Goal: Information Seeking & Learning: Learn about a topic

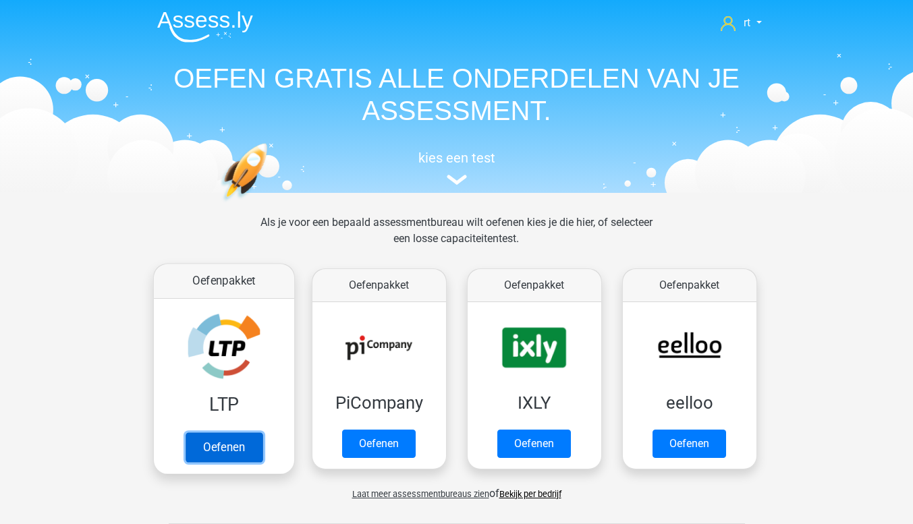
click at [217, 449] on link "Oefenen" at bounding box center [223, 447] width 77 height 30
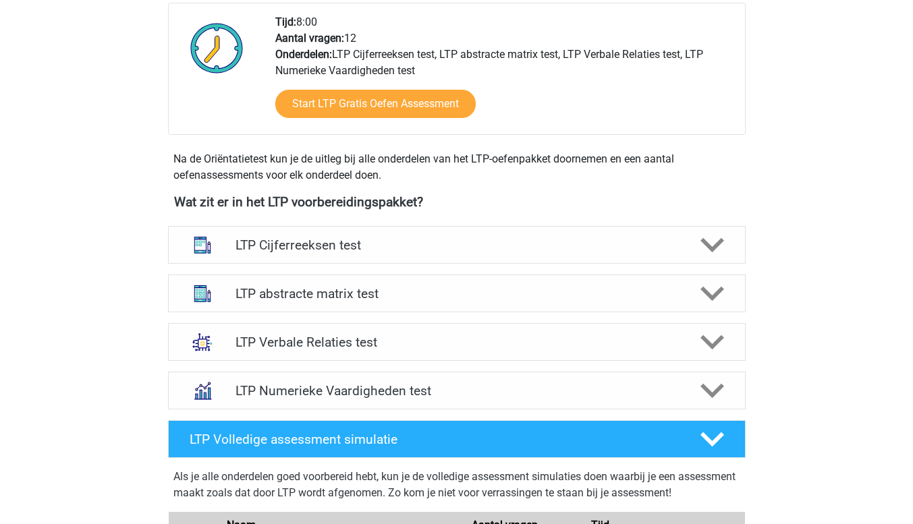
scroll to position [348, 0]
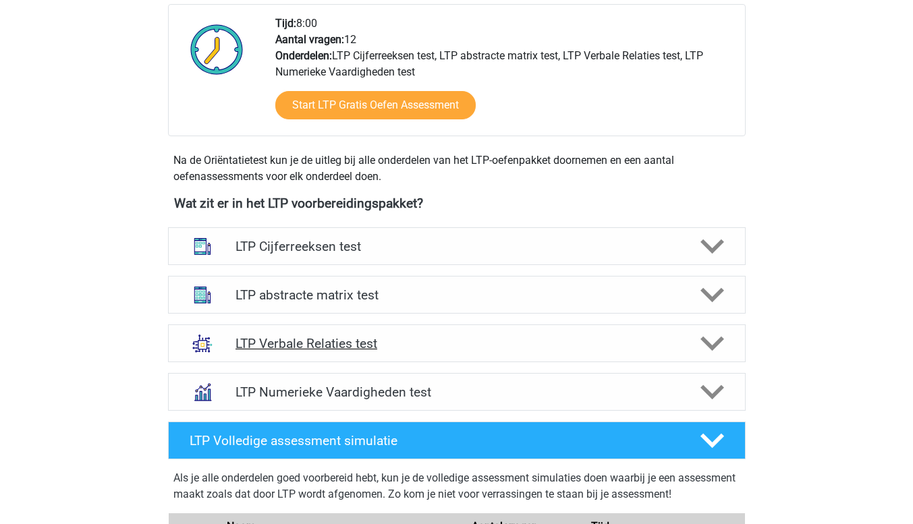
click at [724, 343] on div at bounding box center [710, 344] width 46 height 24
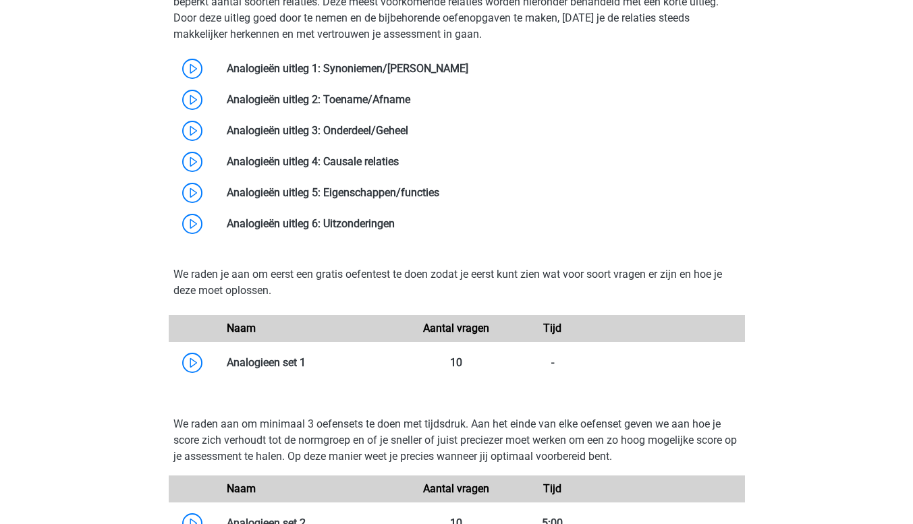
scroll to position [874, 0]
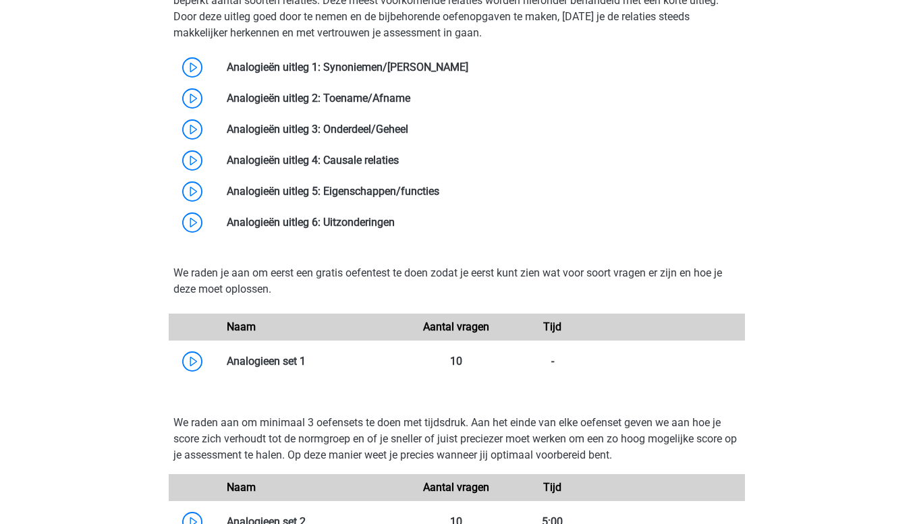
drag, startPoint x: 915, startPoint y: 226, endPoint x: 905, endPoint y: 365, distance: 139.3
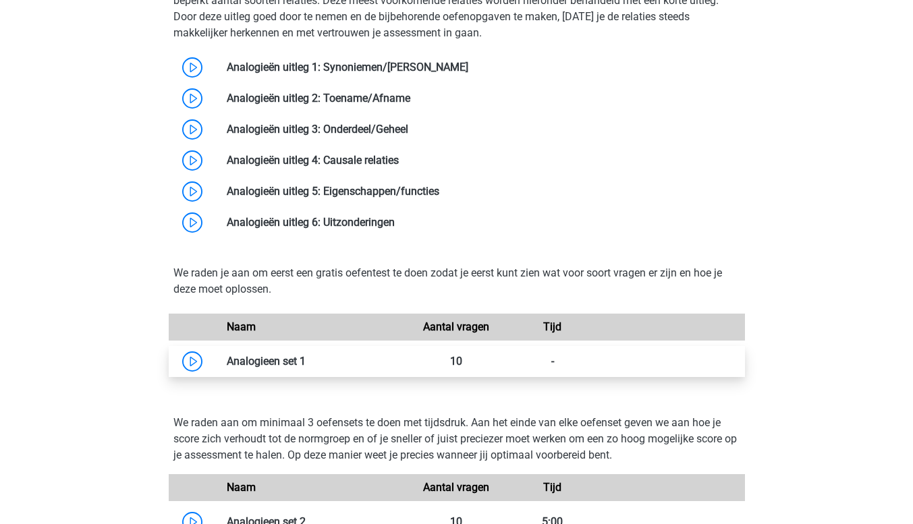
drag, startPoint x: 905, startPoint y: 365, endPoint x: 196, endPoint y: 356, distance: 709.7
click at [306, 356] on link at bounding box center [306, 361] width 0 height 13
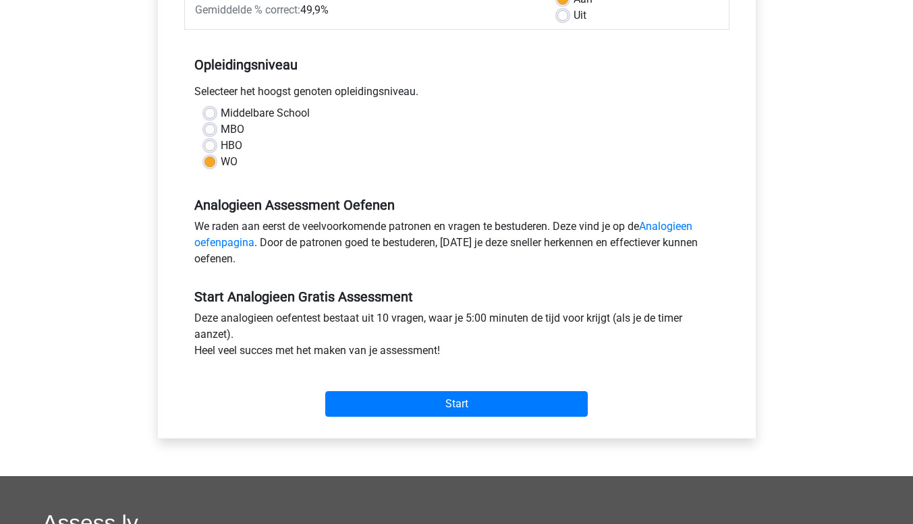
scroll to position [235, 0]
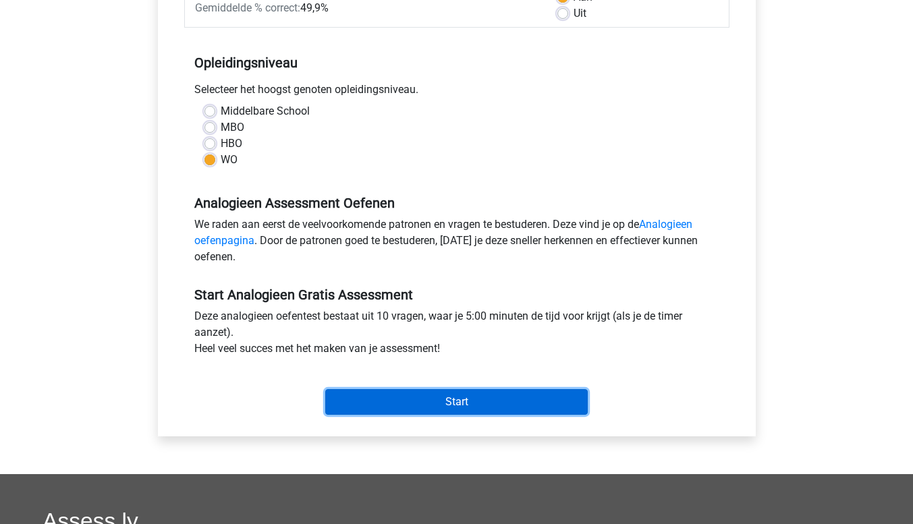
click at [480, 411] on input "Start" at bounding box center [456, 402] width 262 height 26
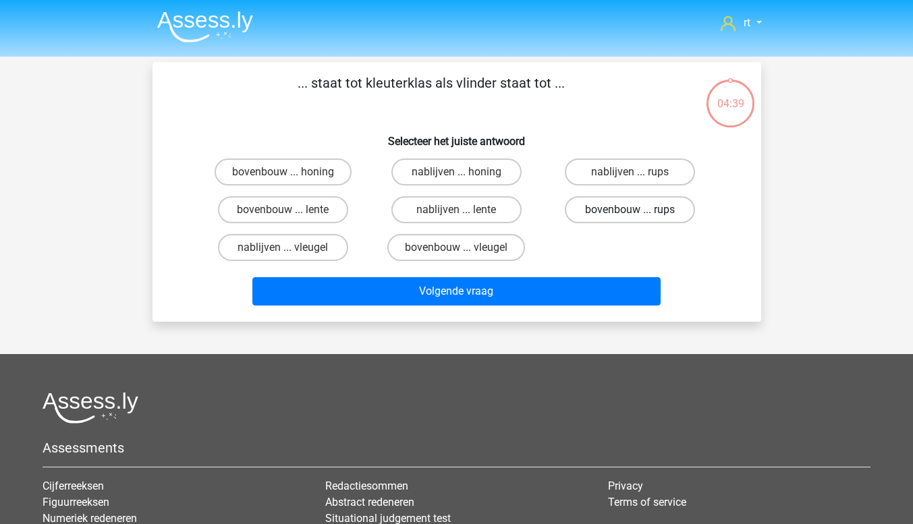
click at [617, 204] on label "bovenbouw ... rups" at bounding box center [630, 209] width 130 height 27
click at [630, 210] on input "bovenbouw ... rups" at bounding box center [634, 214] width 9 height 9
radio input "true"
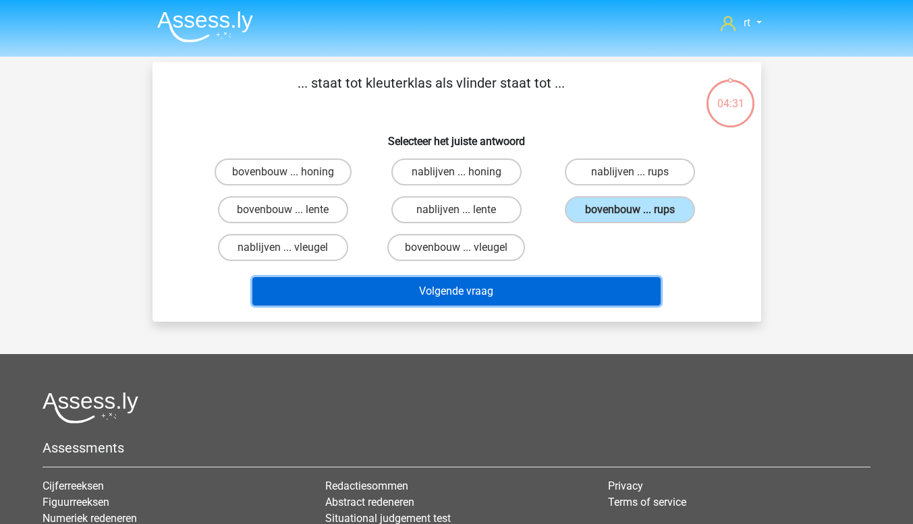
click at [579, 295] on button "Volgende vraag" at bounding box center [456, 291] width 408 height 28
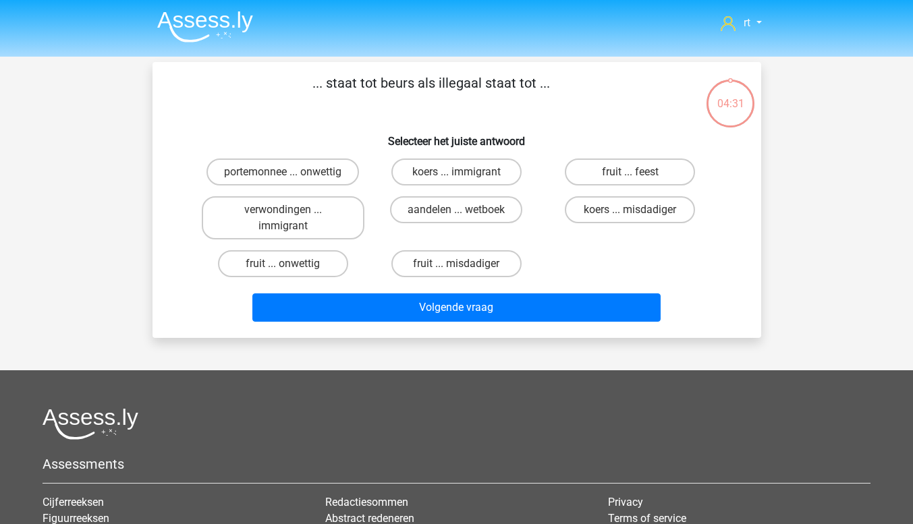
scroll to position [62, 0]
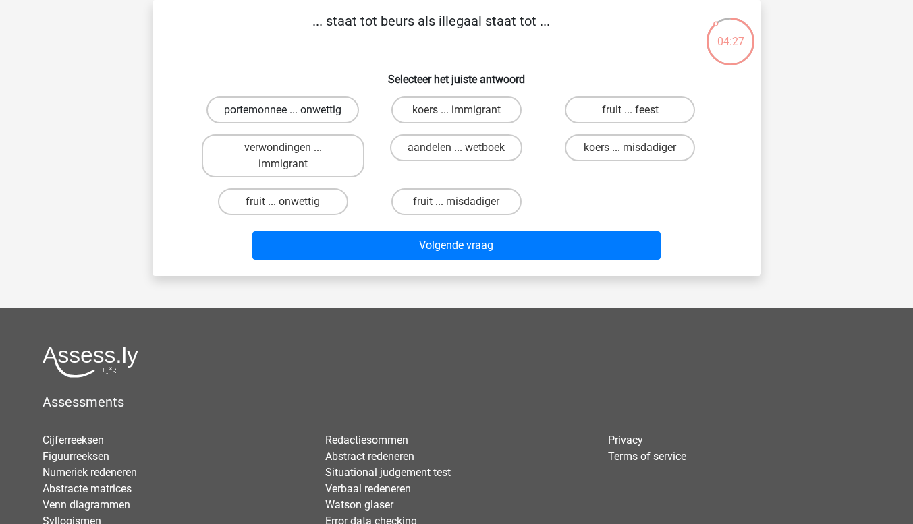
click at [302, 104] on label "portemonnee ... onwettig" at bounding box center [282, 109] width 152 height 27
click at [291, 110] on input "portemonnee ... onwettig" at bounding box center [287, 114] width 9 height 9
radio input "true"
click at [320, 201] on label "fruit ... onwettig" at bounding box center [283, 201] width 130 height 27
click at [291, 202] on input "fruit ... onwettig" at bounding box center [287, 206] width 9 height 9
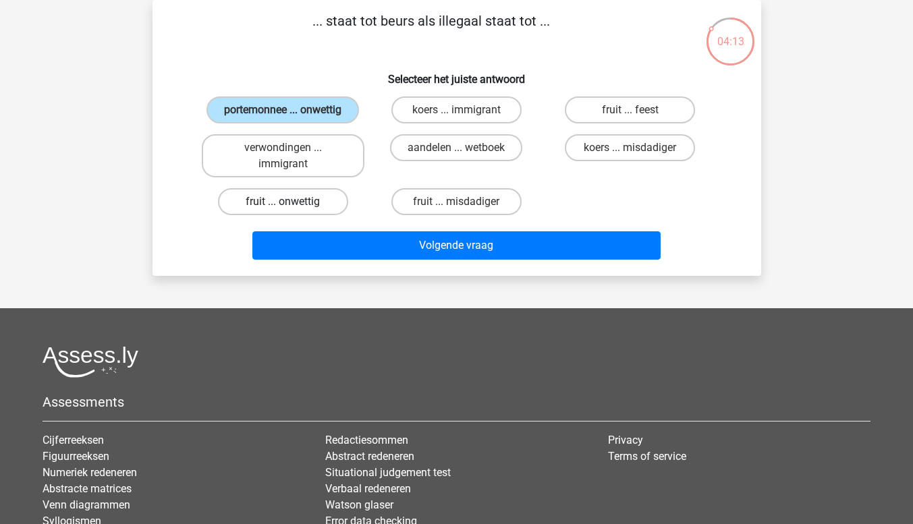
radio input "true"
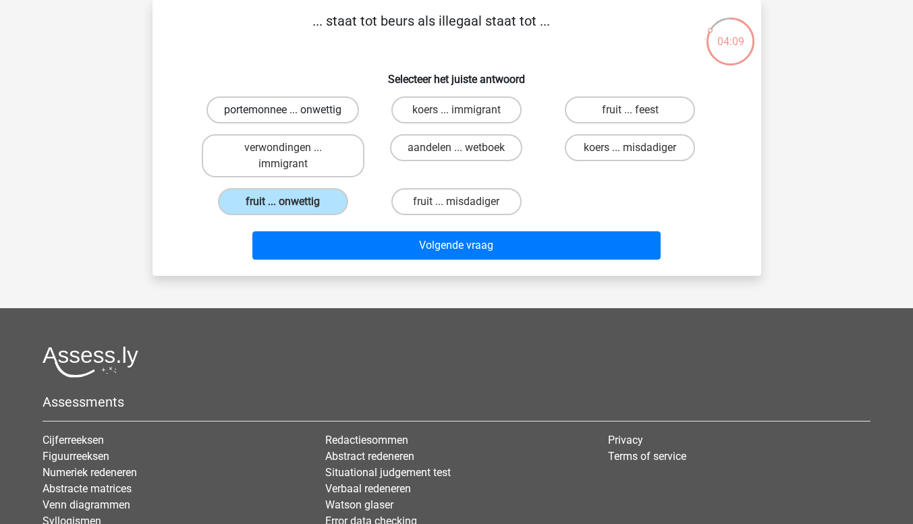
click at [300, 115] on label "portemonnee ... onwettig" at bounding box center [282, 109] width 152 height 27
click at [291, 115] on input "portemonnee ... onwettig" at bounding box center [287, 114] width 9 height 9
radio input "true"
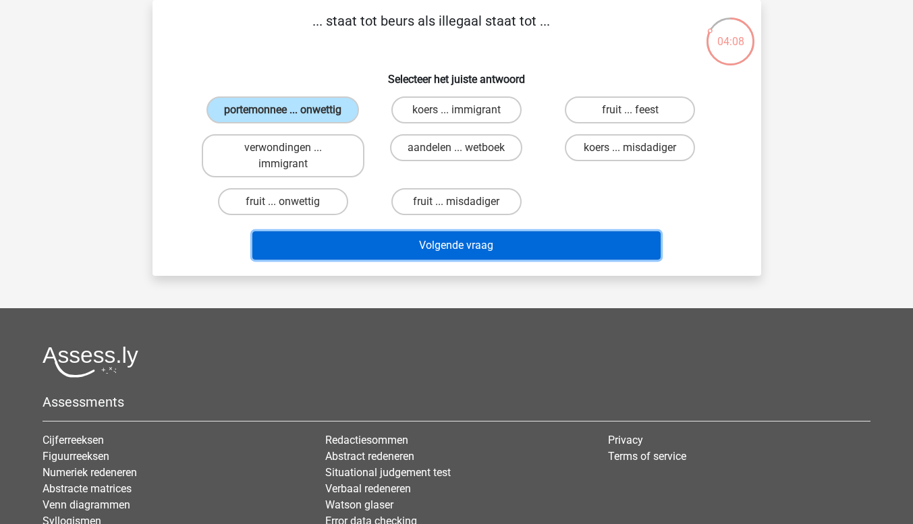
click at [322, 238] on button "Volgende vraag" at bounding box center [456, 245] width 408 height 28
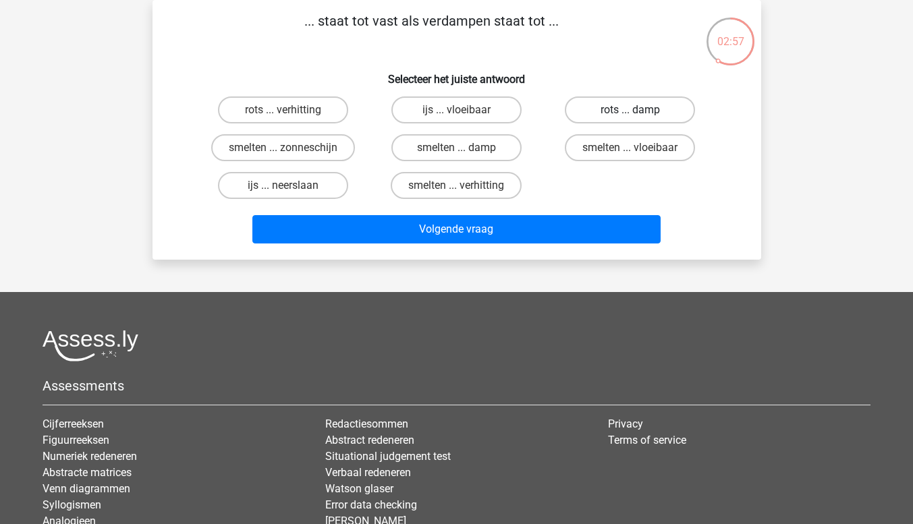
click at [623, 111] on label "rots ... damp" at bounding box center [630, 109] width 130 height 27
click at [630, 111] on input "rots ... damp" at bounding box center [634, 114] width 9 height 9
radio input "true"
click at [328, 117] on label "rots ... verhitting" at bounding box center [283, 109] width 130 height 27
click at [291, 117] on input "rots ... verhitting" at bounding box center [287, 114] width 9 height 9
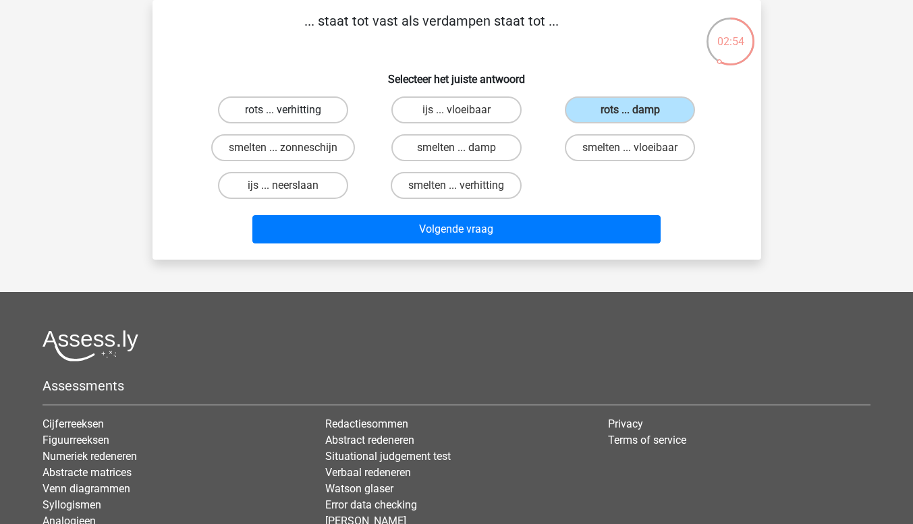
radio input "true"
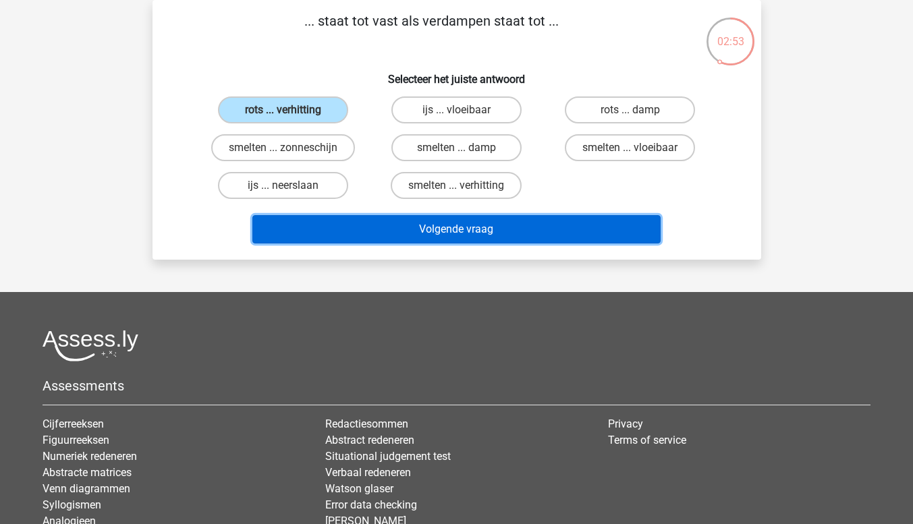
click at [347, 225] on button "Volgende vraag" at bounding box center [456, 229] width 408 height 28
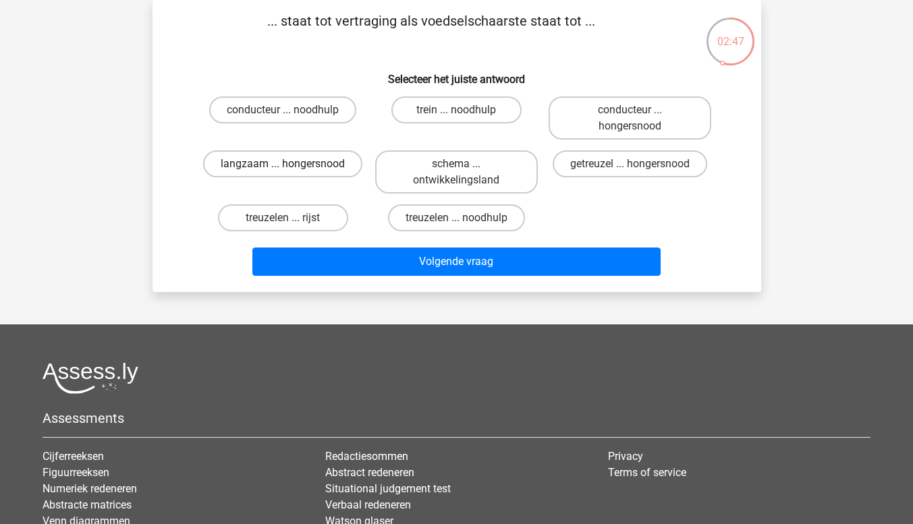
click at [351, 167] on label "langzaam ... hongersnood" at bounding box center [282, 163] width 159 height 27
click at [291, 167] on input "langzaam ... hongersnood" at bounding box center [287, 168] width 9 height 9
radio input "true"
click at [632, 158] on label "getreuzel ... hongersnood" at bounding box center [629, 163] width 154 height 27
click at [632, 164] on input "getreuzel ... hongersnood" at bounding box center [634, 168] width 9 height 9
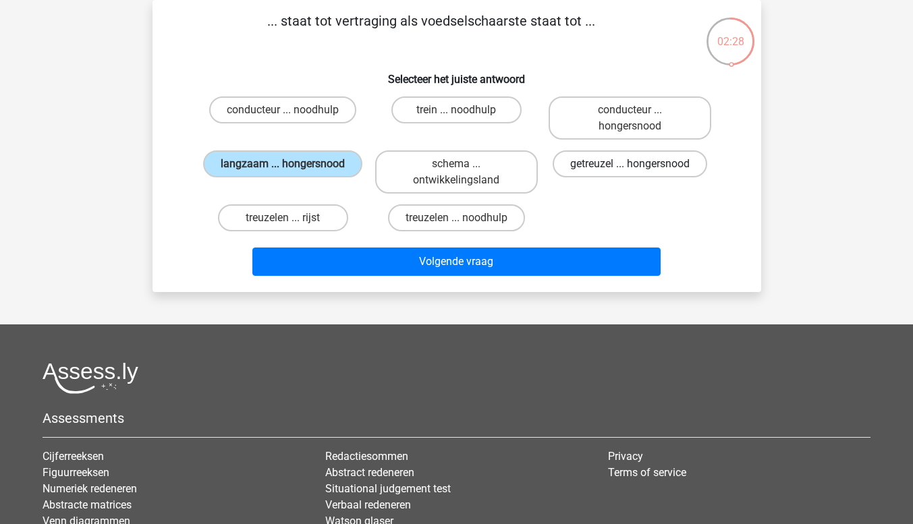
radio input "true"
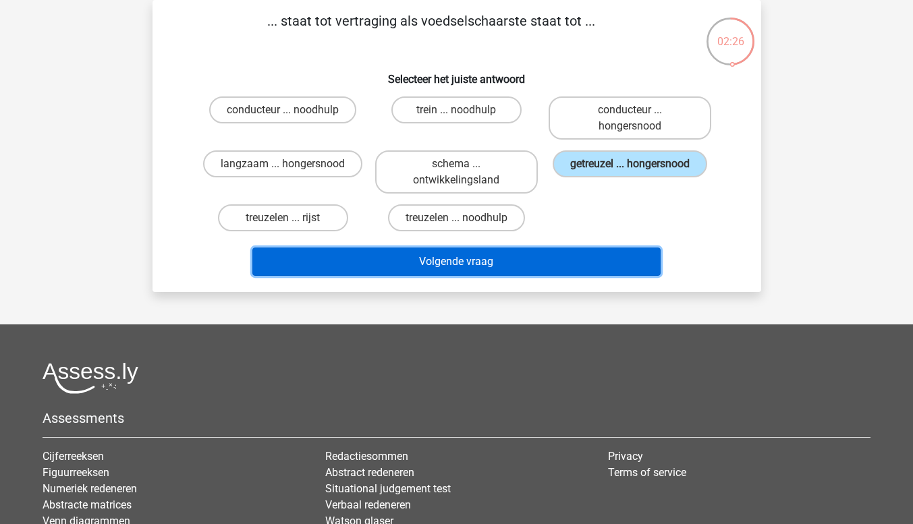
click at [594, 248] on button "Volgende vraag" at bounding box center [456, 262] width 408 height 28
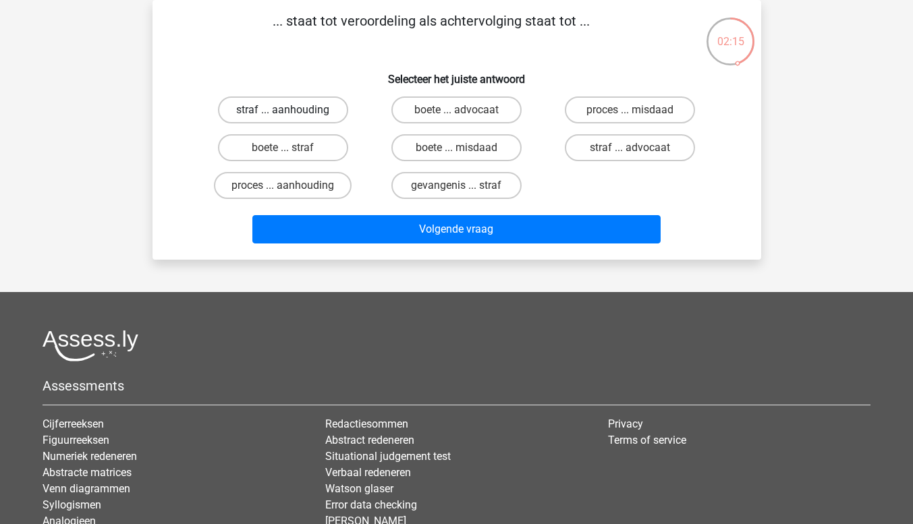
click at [307, 113] on label "straf ... aanhouding" at bounding box center [283, 109] width 130 height 27
click at [291, 113] on input "straf ... aanhouding" at bounding box center [287, 114] width 9 height 9
radio input "true"
click at [328, 183] on label "proces ... aanhouding" at bounding box center [283, 185] width 138 height 27
click at [291, 185] on input "proces ... aanhouding" at bounding box center [287, 189] width 9 height 9
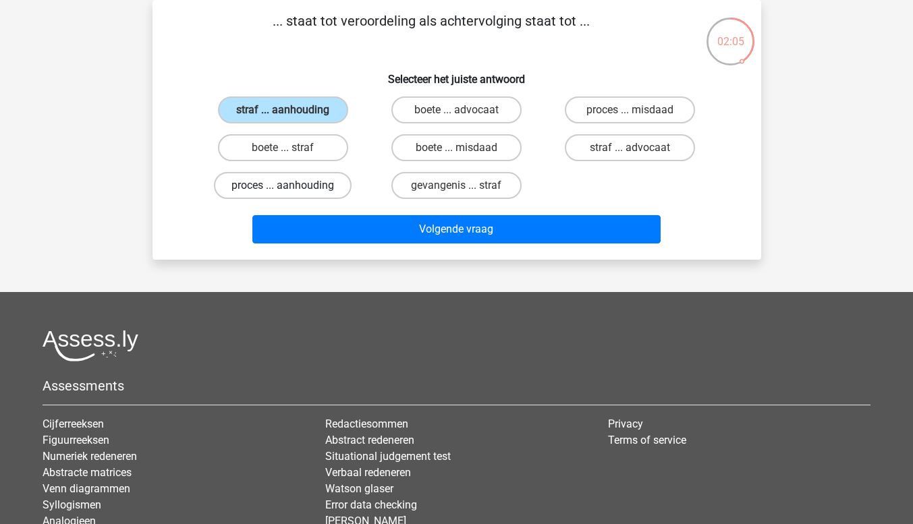
radio input "true"
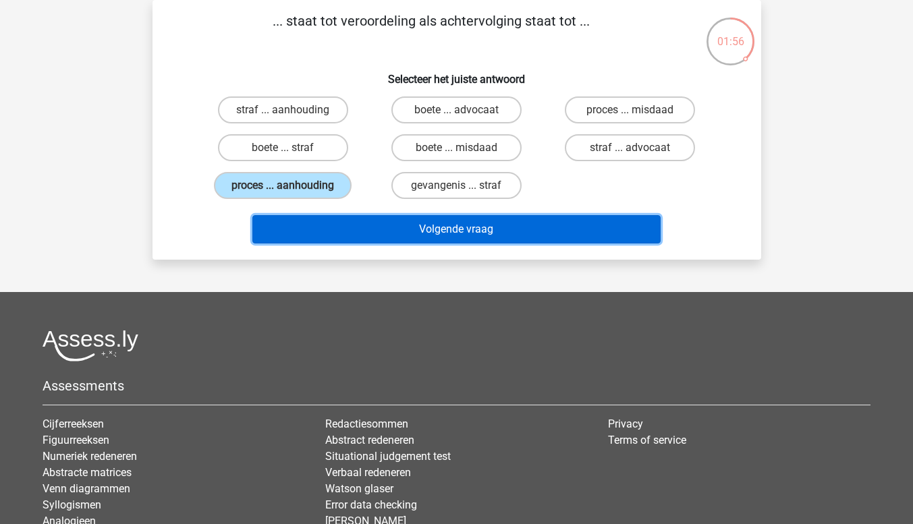
click at [582, 239] on button "Volgende vraag" at bounding box center [456, 229] width 408 height 28
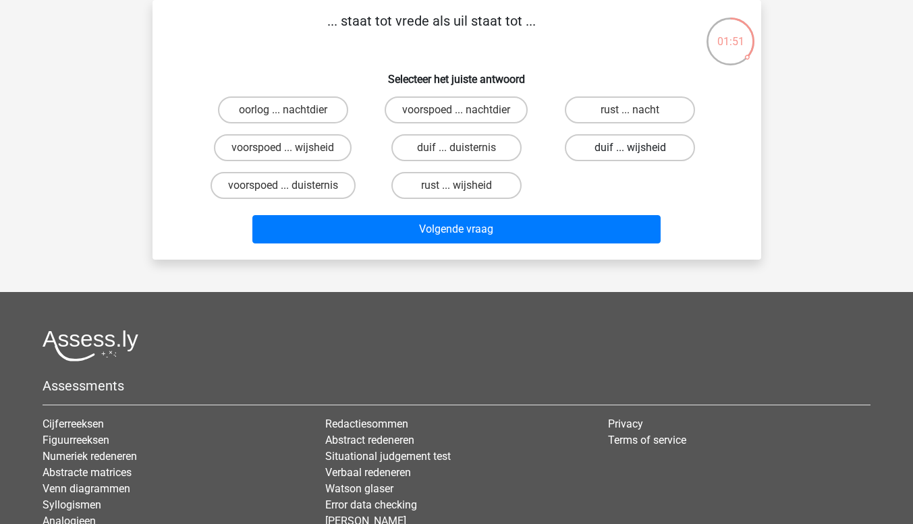
click at [618, 148] on label "duif ... wijsheid" at bounding box center [630, 147] width 130 height 27
click at [630, 148] on input "duif ... wijsheid" at bounding box center [634, 152] width 9 height 9
radio input "true"
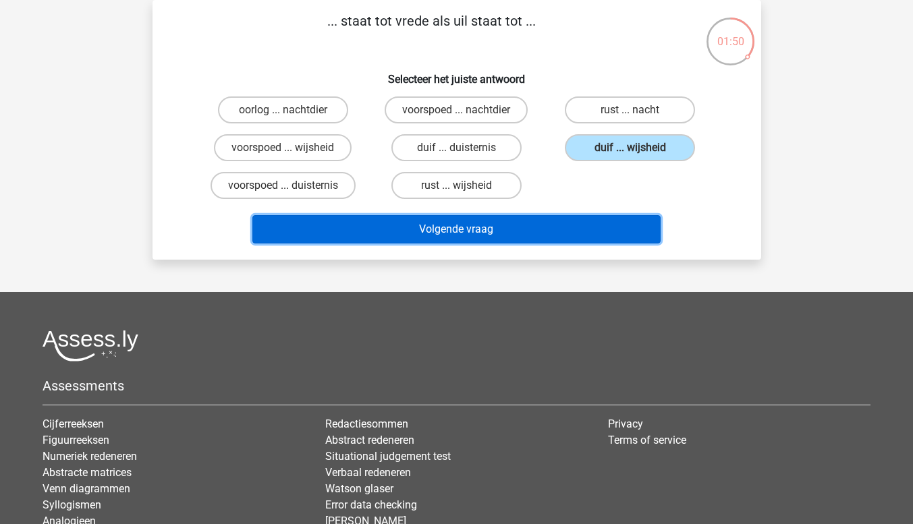
click at [594, 229] on button "Volgende vraag" at bounding box center [456, 229] width 408 height 28
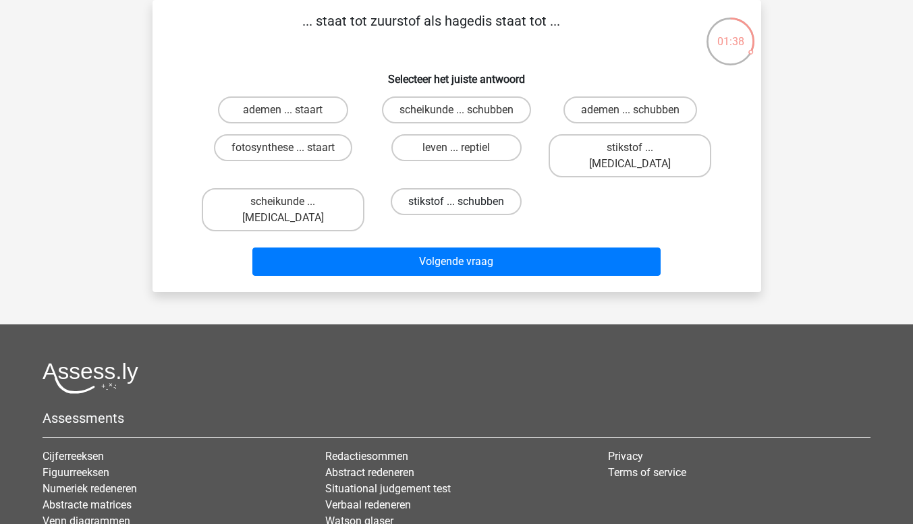
click at [501, 188] on label "stikstof ... schubben" at bounding box center [456, 201] width 131 height 27
click at [465, 202] on input "stikstof ... schubben" at bounding box center [460, 206] width 9 height 9
radio input "true"
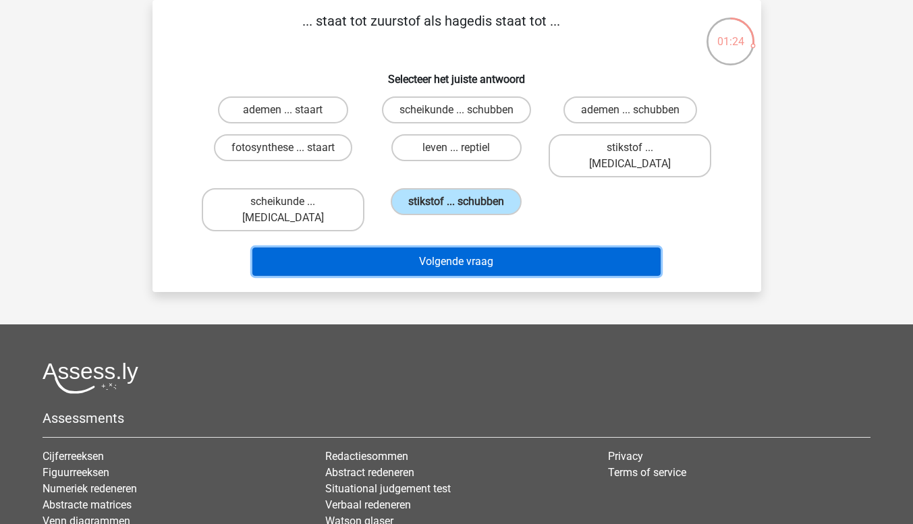
click at [494, 248] on button "Volgende vraag" at bounding box center [456, 262] width 408 height 28
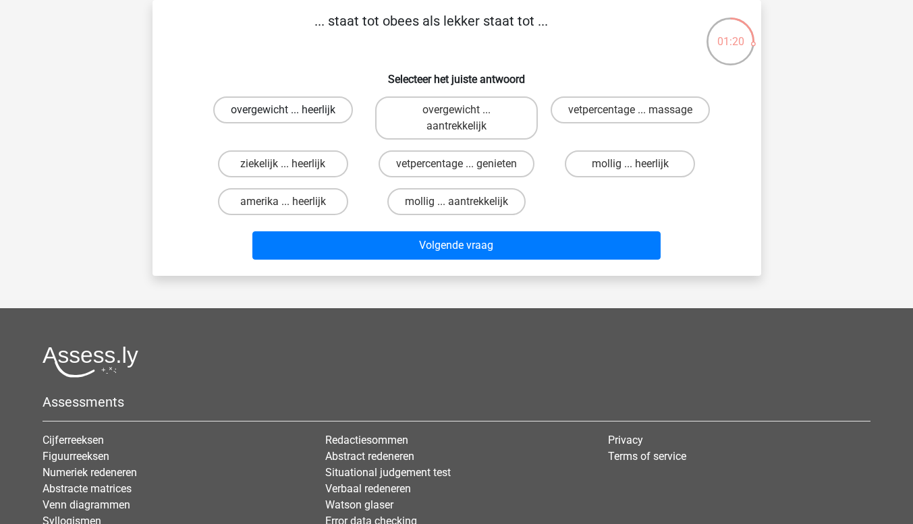
click at [267, 113] on label "overgewicht ... heerlijk" at bounding box center [283, 109] width 140 height 27
click at [283, 113] on input "overgewicht ... heerlijk" at bounding box center [287, 114] width 9 height 9
radio input "true"
drag, startPoint x: 623, startPoint y: 167, endPoint x: 599, endPoint y: 179, distance: 26.9
click at [599, 179] on div "mollig ... heerlijk" at bounding box center [629, 164] width 173 height 38
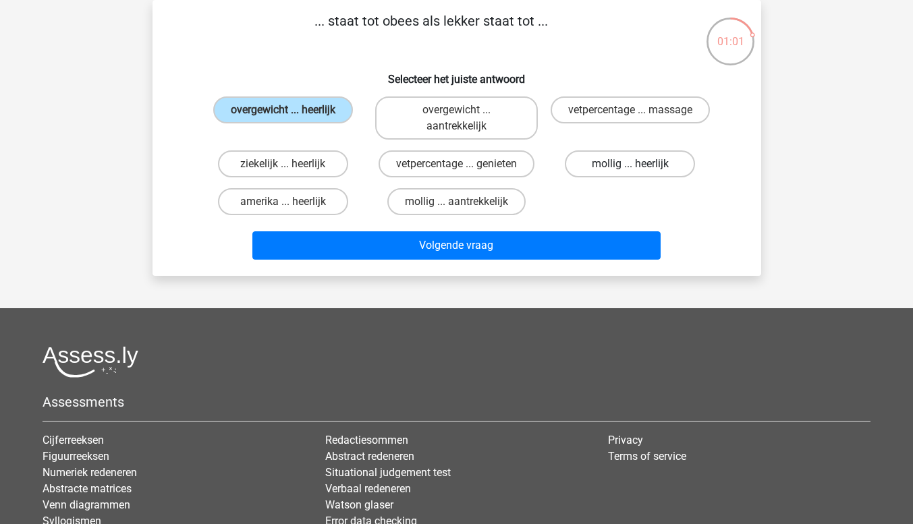
click at [600, 166] on label "mollig ... heerlijk" at bounding box center [630, 163] width 130 height 27
click at [630, 166] on input "mollig ... heerlijk" at bounding box center [634, 168] width 9 height 9
radio input "true"
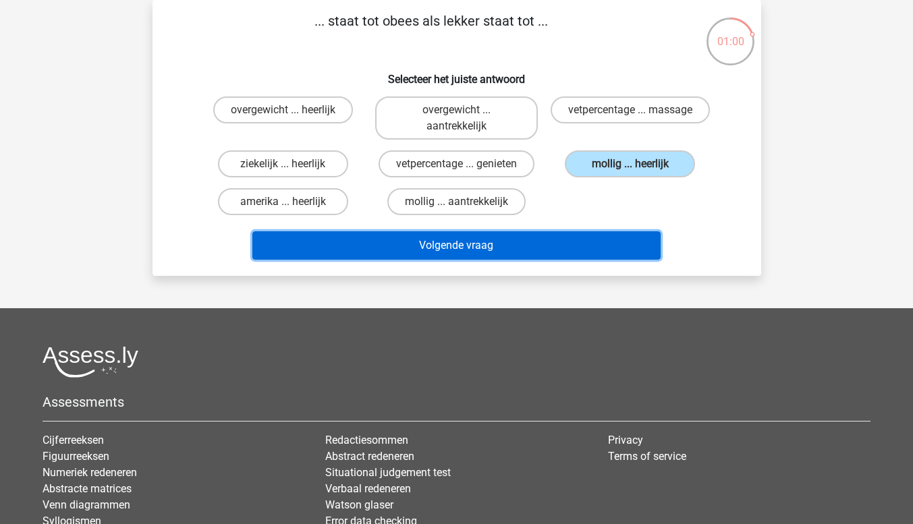
click at [552, 254] on button "Volgende vraag" at bounding box center [456, 245] width 408 height 28
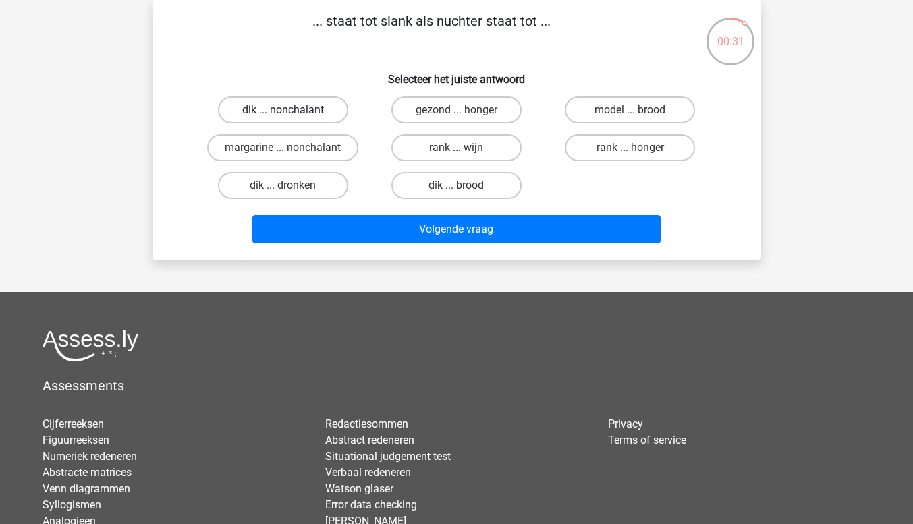
click at [312, 106] on label "dik ... nonchalant" at bounding box center [283, 109] width 130 height 27
click at [291, 110] on input "dik ... nonchalant" at bounding box center [287, 114] width 9 height 9
radio input "true"
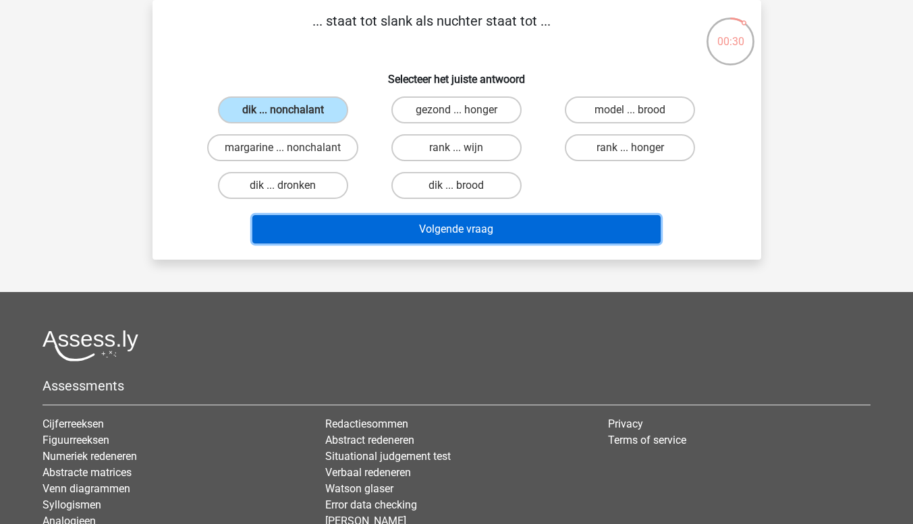
click at [421, 230] on button "Volgende vraag" at bounding box center [456, 229] width 408 height 28
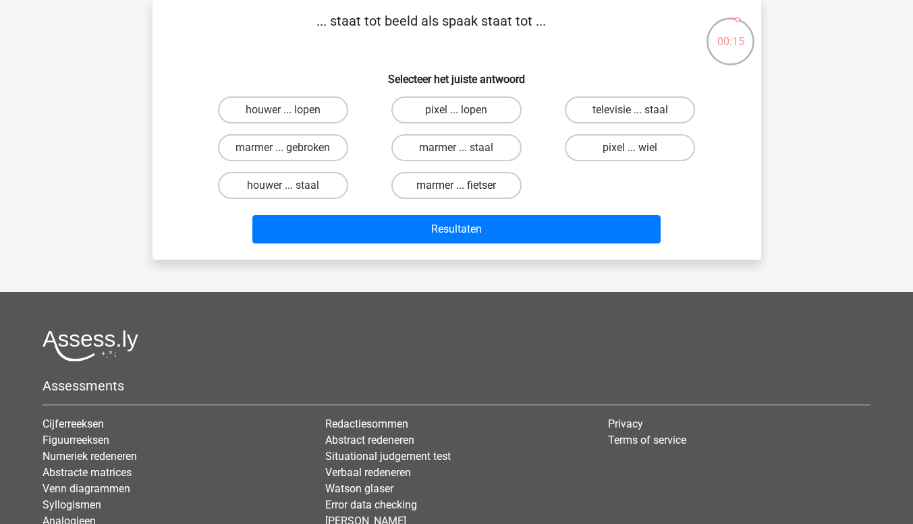
drag, startPoint x: 468, startPoint y: 188, endPoint x: 447, endPoint y: 184, distance: 21.3
click at [447, 184] on label "marmer ... fietser" at bounding box center [456, 185] width 130 height 27
click at [456, 185] on input "marmer ... fietser" at bounding box center [460, 189] width 9 height 9
radio input "true"
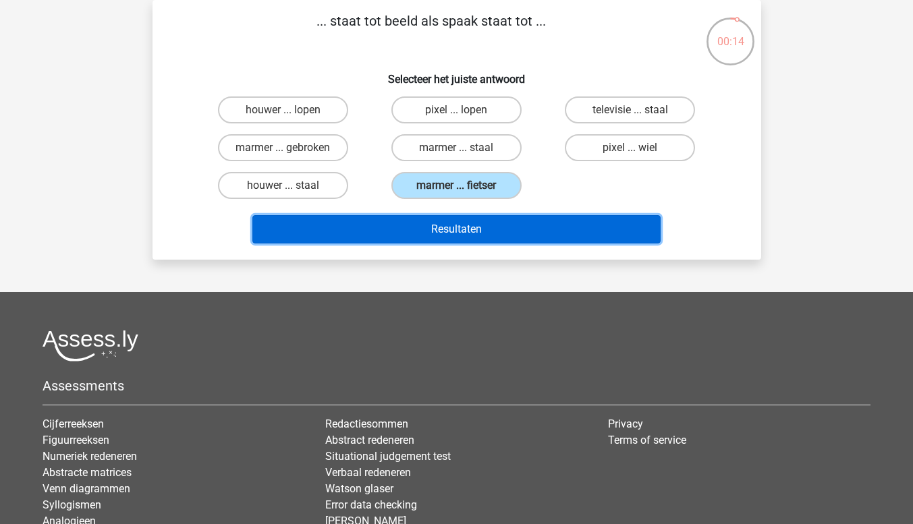
click at [474, 235] on button "Resultaten" at bounding box center [456, 229] width 408 height 28
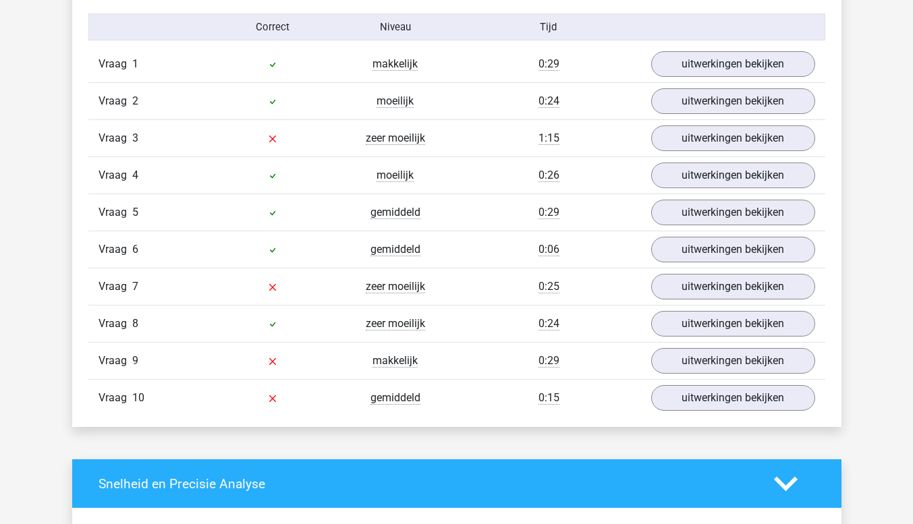
scroll to position [856, 0]
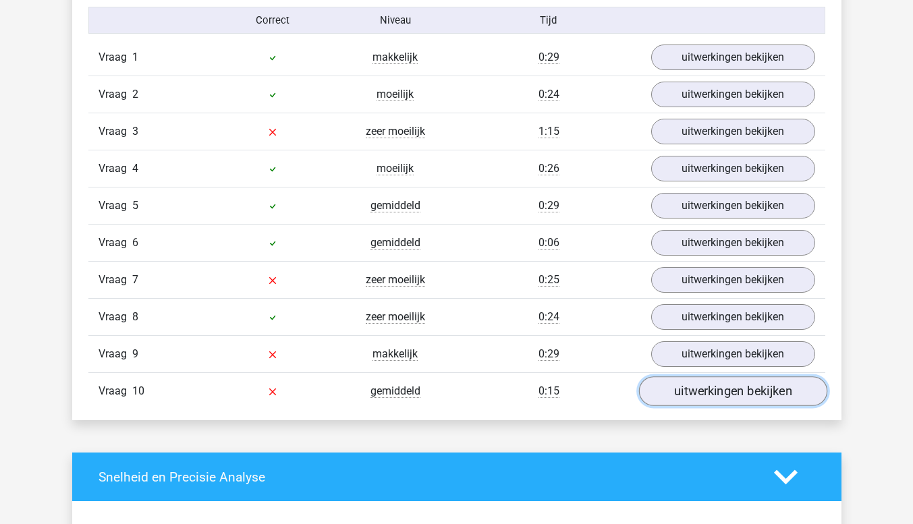
click at [655, 391] on link "uitwerkingen bekijken" at bounding box center [732, 391] width 188 height 30
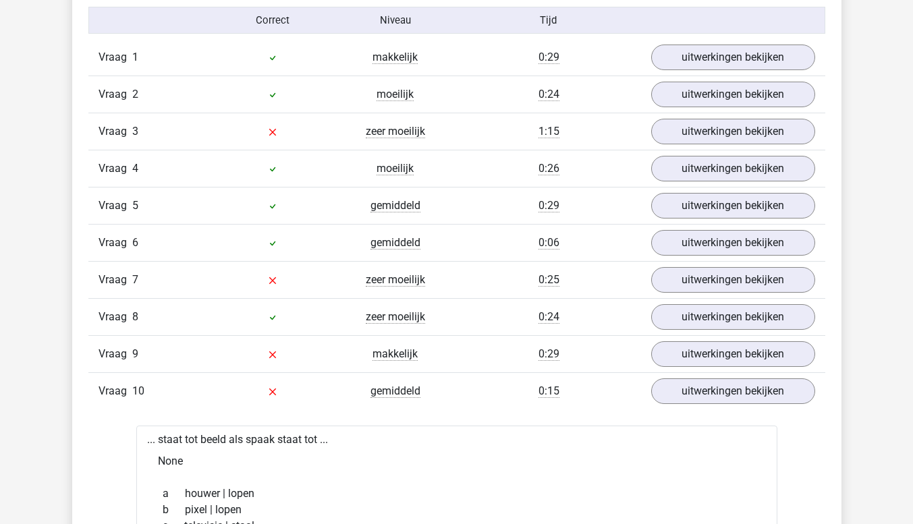
drag, startPoint x: 917, startPoint y: 173, endPoint x: 882, endPoint y: 150, distance: 41.3
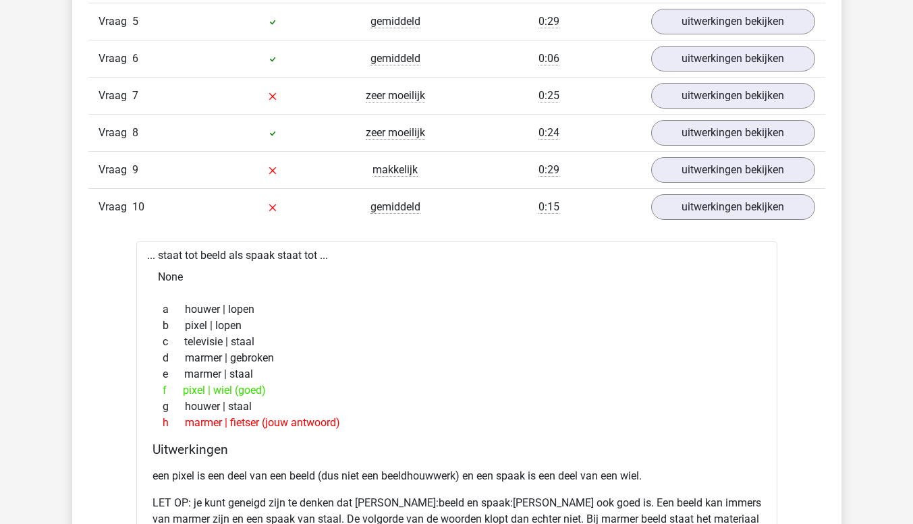
scroll to position [1040, 0]
drag, startPoint x: 917, startPoint y: 233, endPoint x: 699, endPoint y: 97, distance: 256.0
click at [699, 97] on link "uitwerkingen bekijken" at bounding box center [732, 96] width 188 height 30
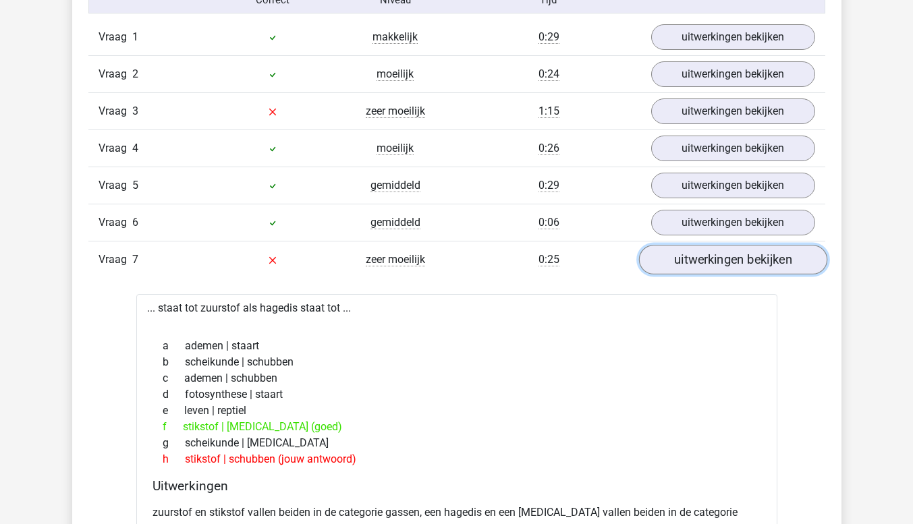
scroll to position [867, 0]
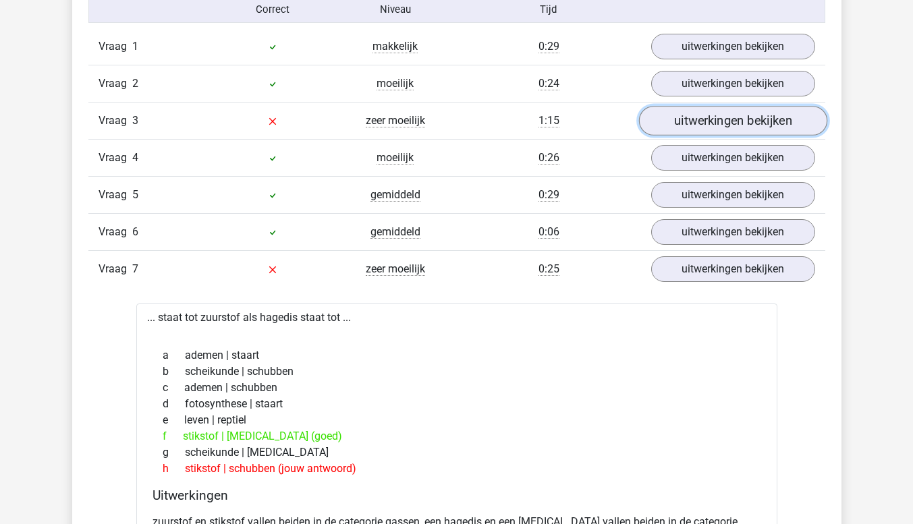
click at [737, 130] on link "uitwerkingen bekijken" at bounding box center [732, 121] width 188 height 30
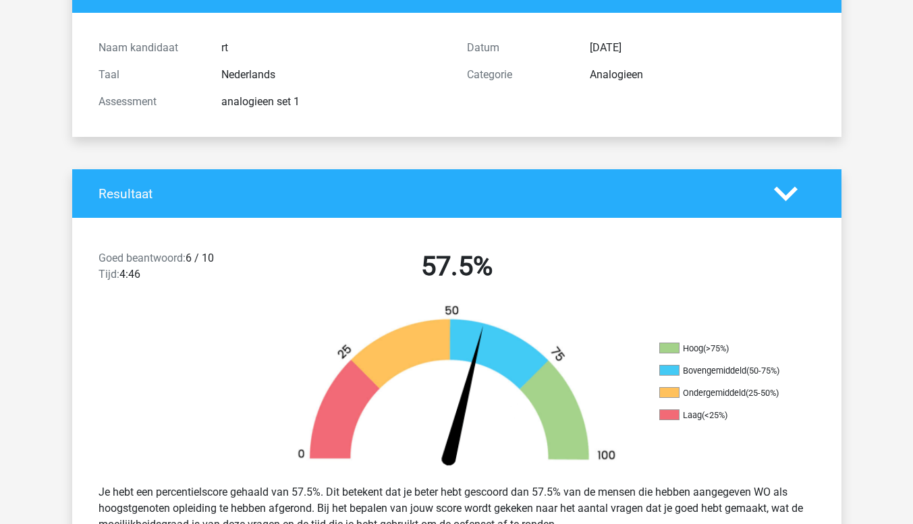
scroll to position [128, 0]
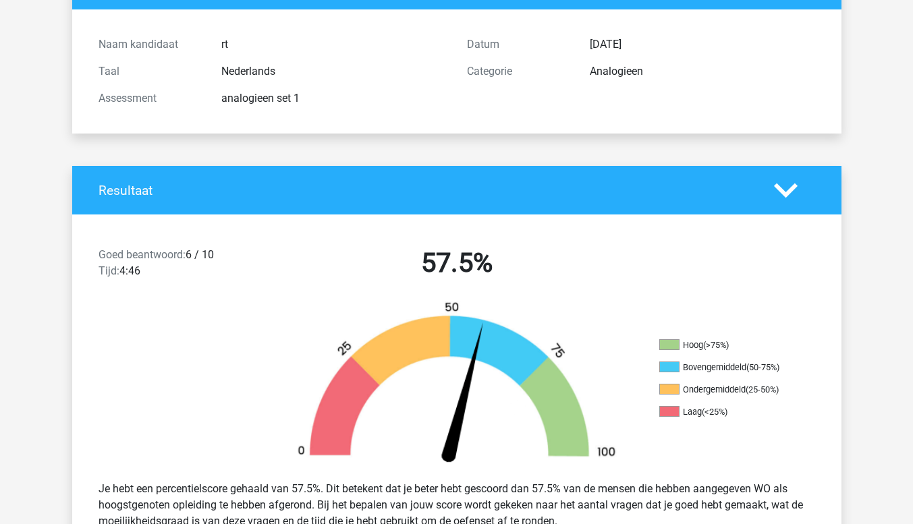
click at [791, 197] on icon at bounding box center [786, 191] width 24 height 24
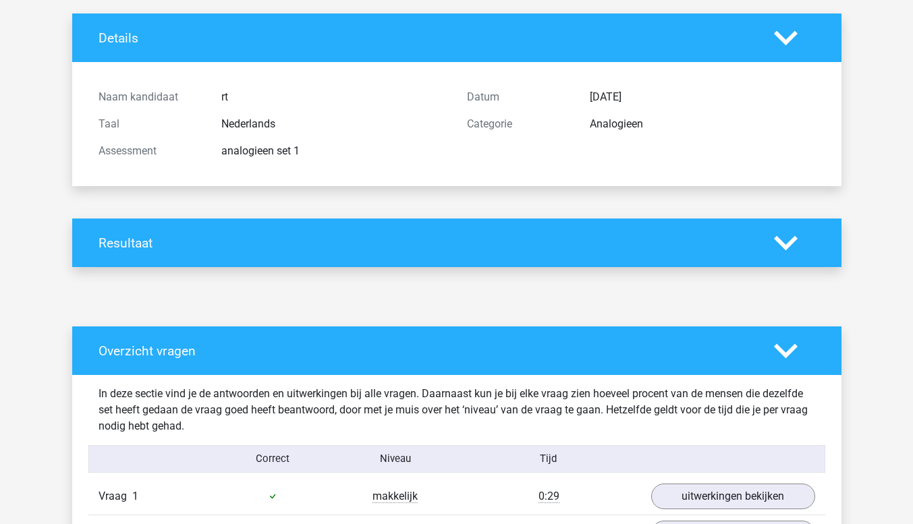
scroll to position [0, 0]
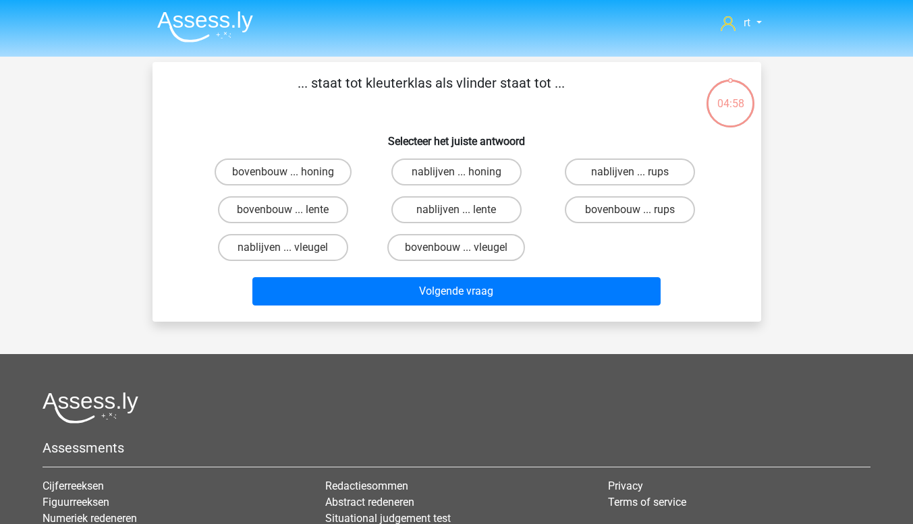
click at [200, 32] on img at bounding box center [205, 27] width 96 height 32
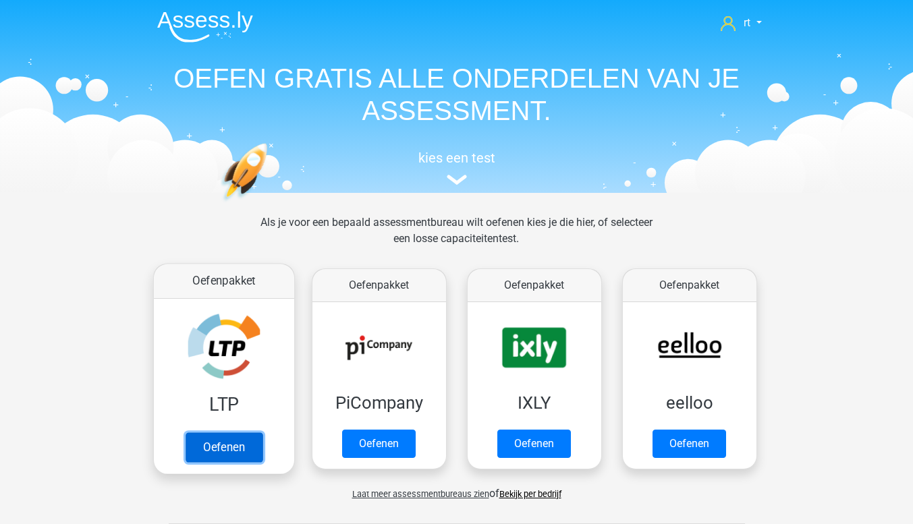
click at [250, 447] on link "Oefenen" at bounding box center [223, 447] width 77 height 30
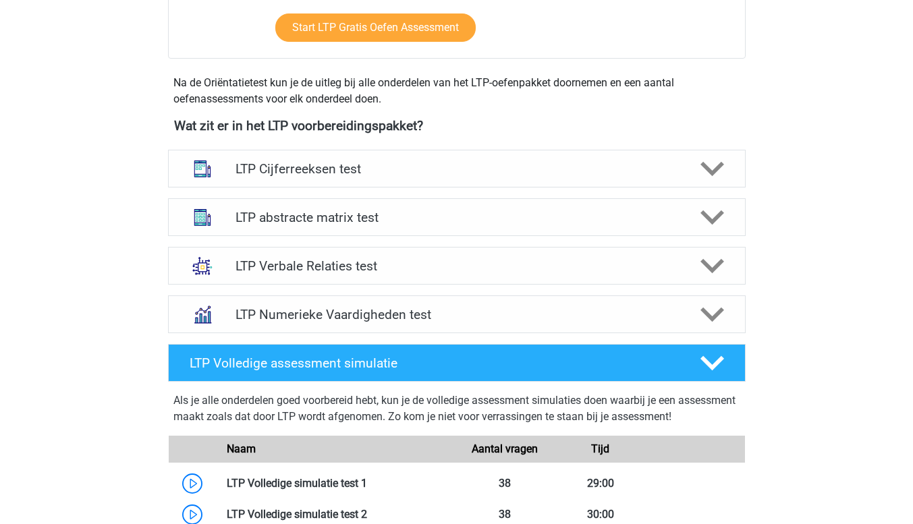
scroll to position [427, 0]
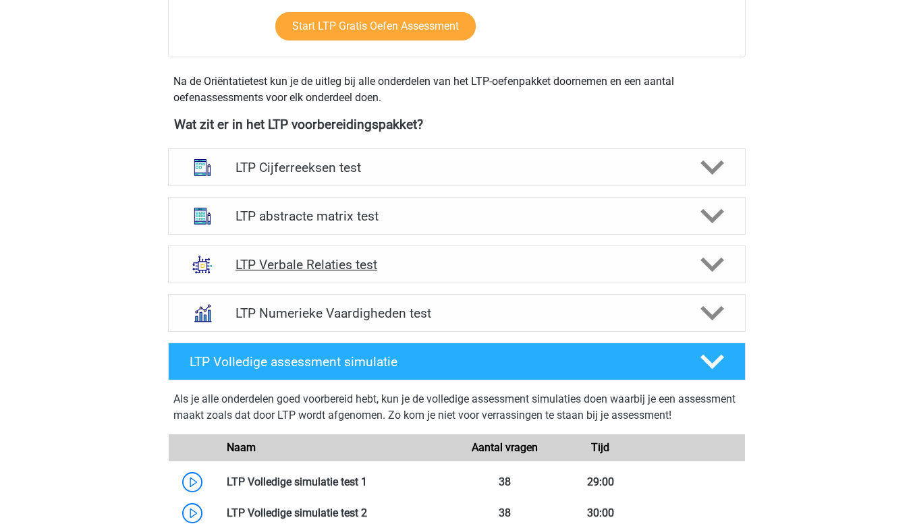
click at [711, 273] on icon at bounding box center [712, 265] width 24 height 24
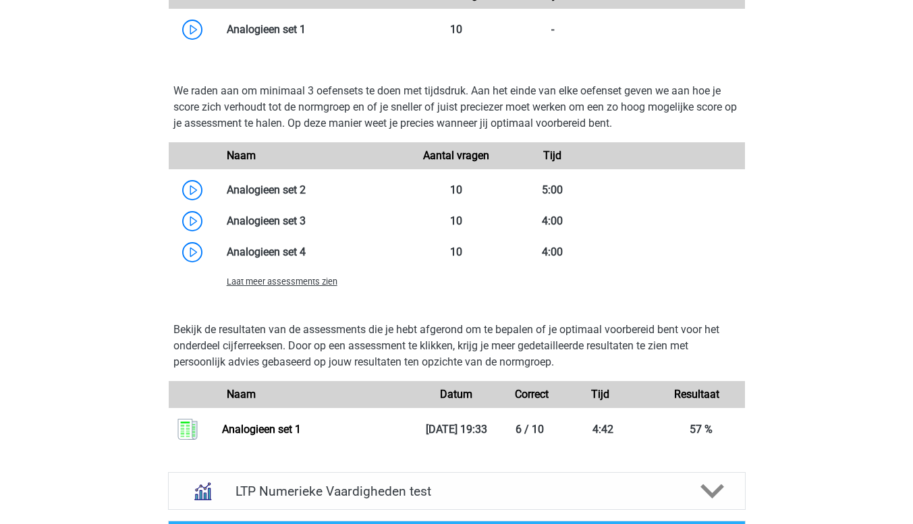
scroll to position [1209, 0]
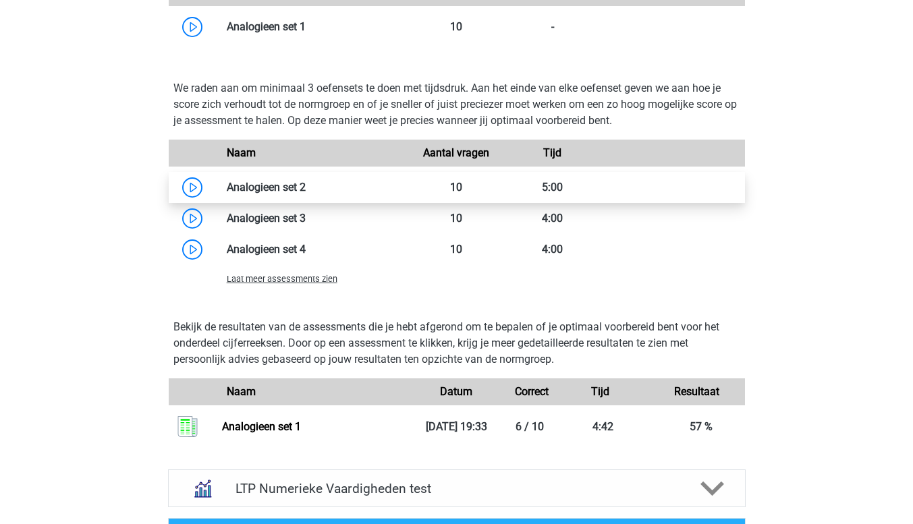
click at [306, 188] on link at bounding box center [306, 187] width 0 height 13
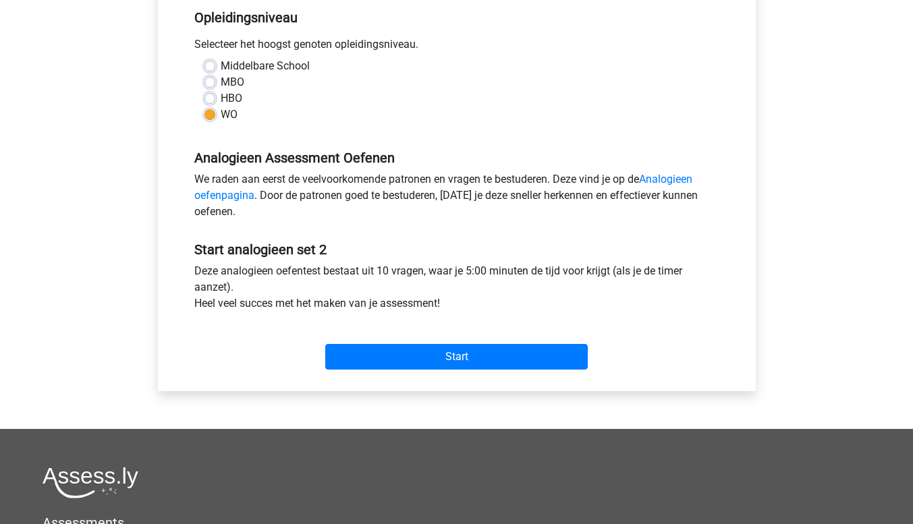
scroll to position [297, 0]
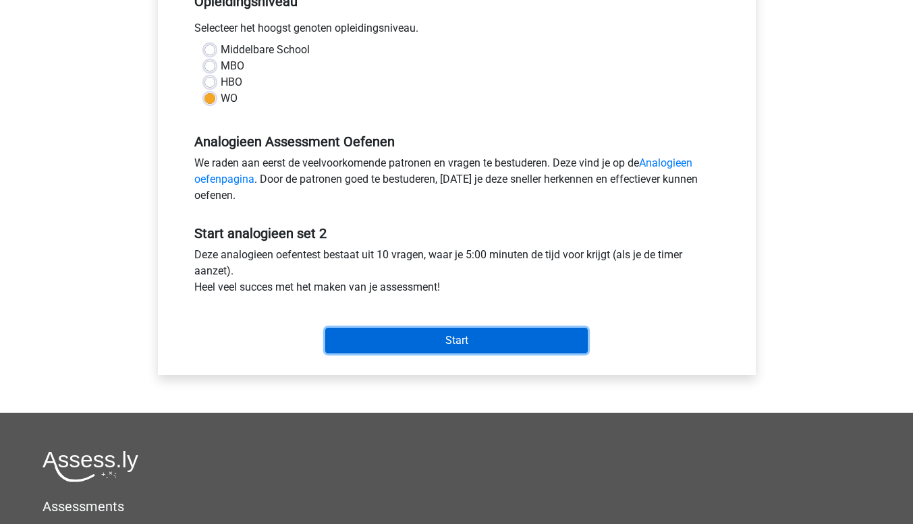
click at [511, 338] on input "Start" at bounding box center [456, 341] width 262 height 26
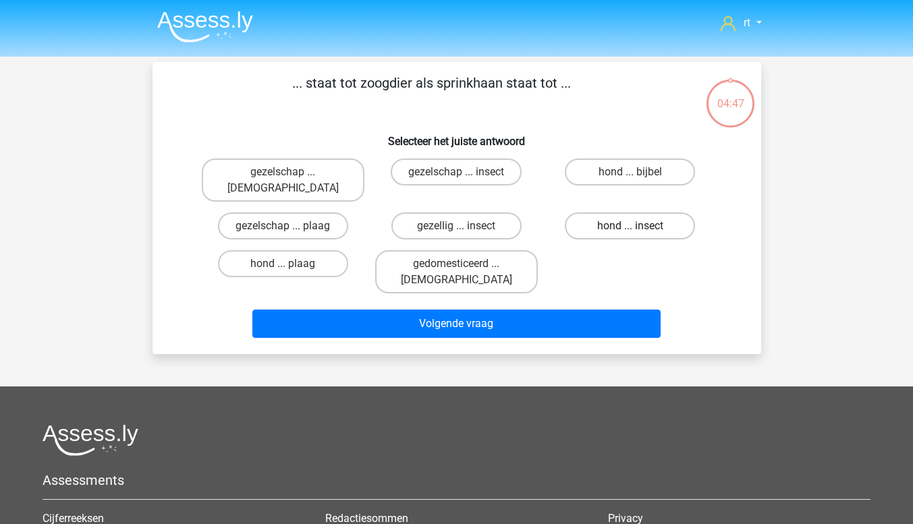
click at [667, 216] on label "hond ... insect" at bounding box center [630, 225] width 130 height 27
click at [639, 226] on input "hond ... insect" at bounding box center [634, 230] width 9 height 9
radio input "true"
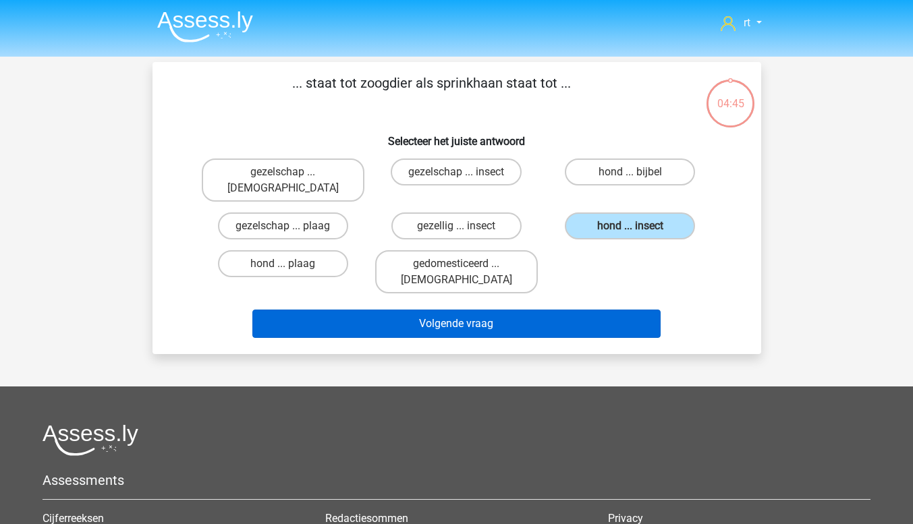
click at [608, 310] on button "Volgende vraag" at bounding box center [456, 324] width 408 height 28
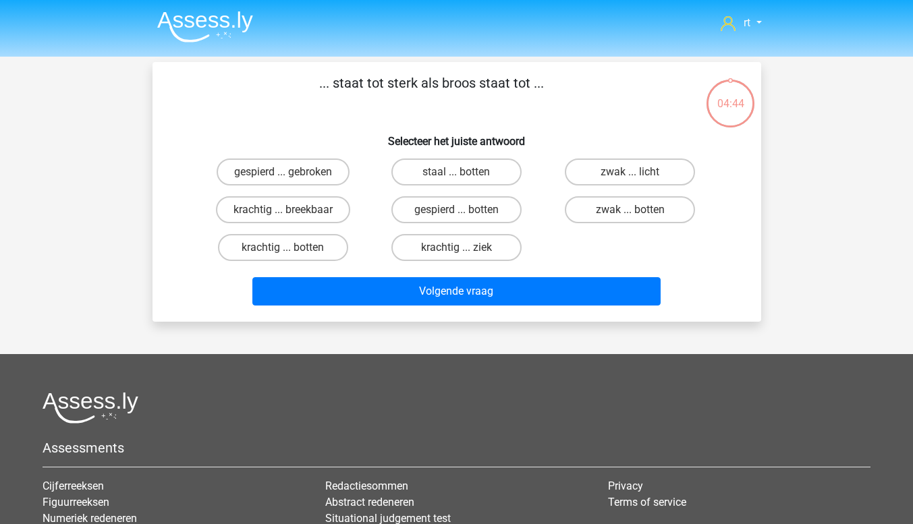
scroll to position [62, 0]
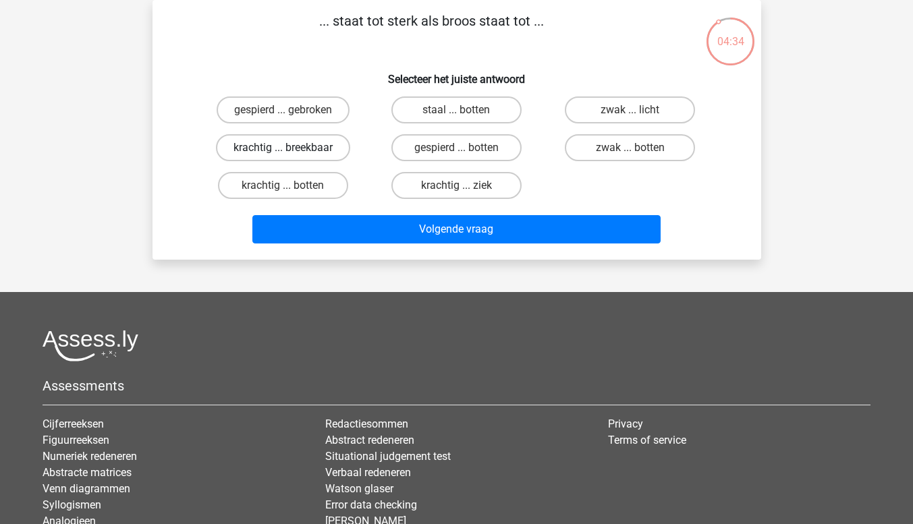
click at [314, 154] on label "krachtig ... breekbaar" at bounding box center [283, 147] width 134 height 27
click at [291, 154] on input "krachtig ... breekbaar" at bounding box center [287, 152] width 9 height 9
radio input "true"
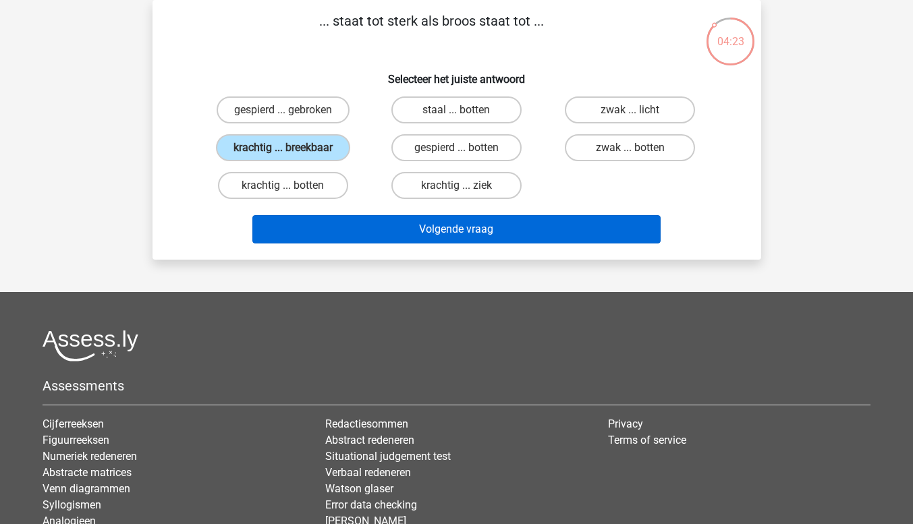
click at [581, 234] on button "Volgende vraag" at bounding box center [456, 229] width 408 height 28
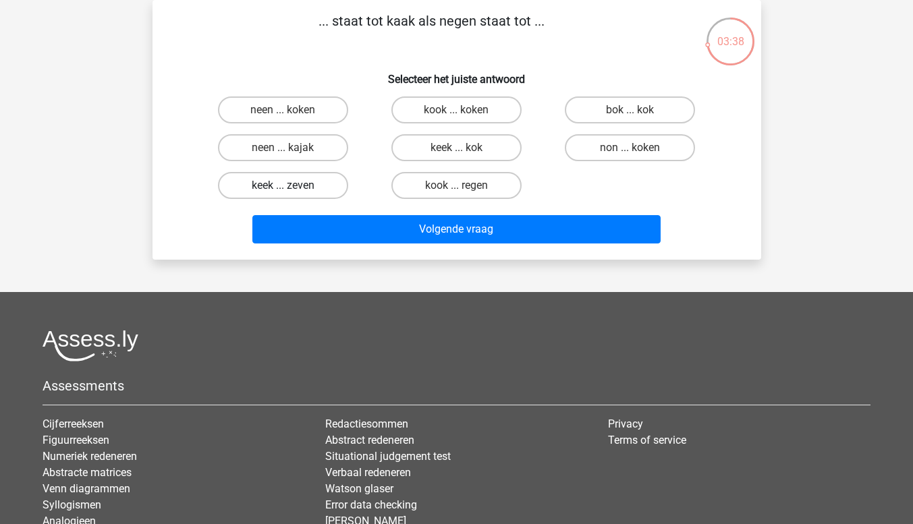
click at [306, 195] on label "keek ... zeven" at bounding box center [283, 185] width 130 height 27
click at [291, 194] on input "keek ... zeven" at bounding box center [287, 189] width 9 height 9
radio input "true"
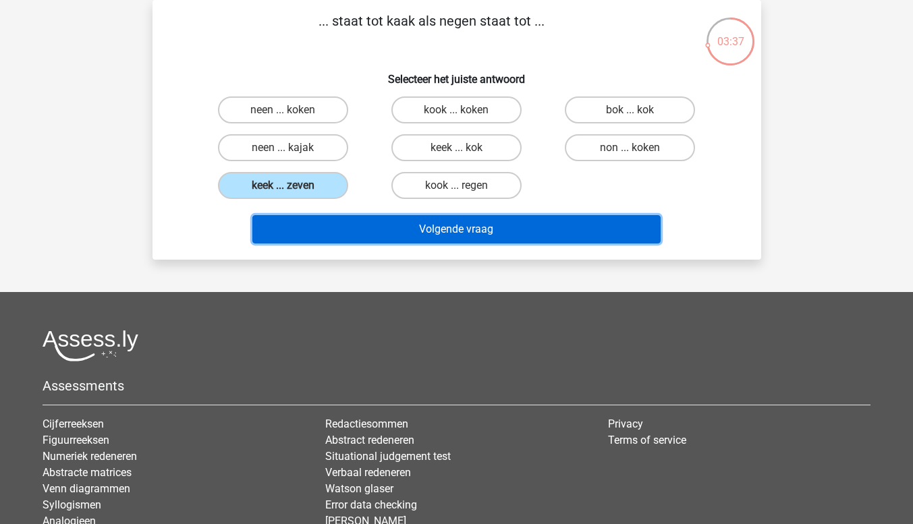
click at [532, 237] on button "Volgende vraag" at bounding box center [456, 229] width 408 height 28
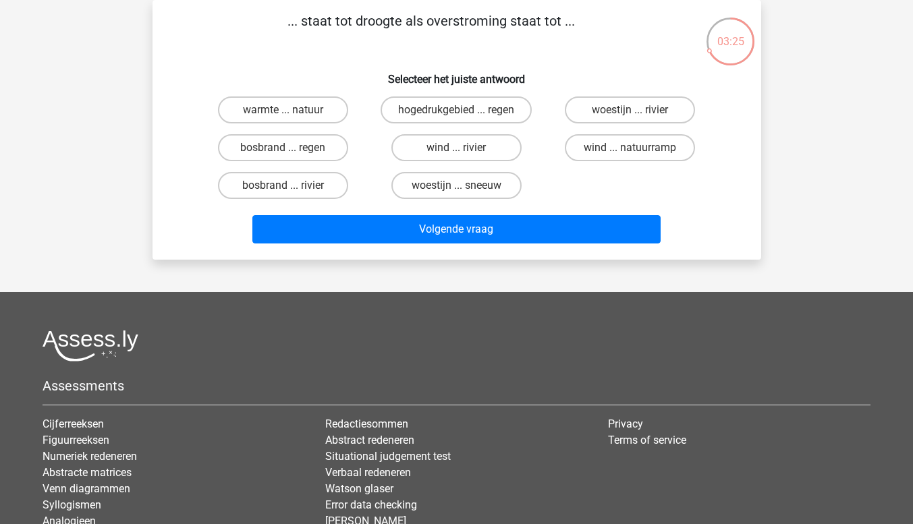
click at [325, 149] on label "bosbrand ... regen" at bounding box center [283, 147] width 130 height 27
click at [291, 149] on input "bosbrand ... regen" at bounding box center [287, 152] width 9 height 9
radio input "true"
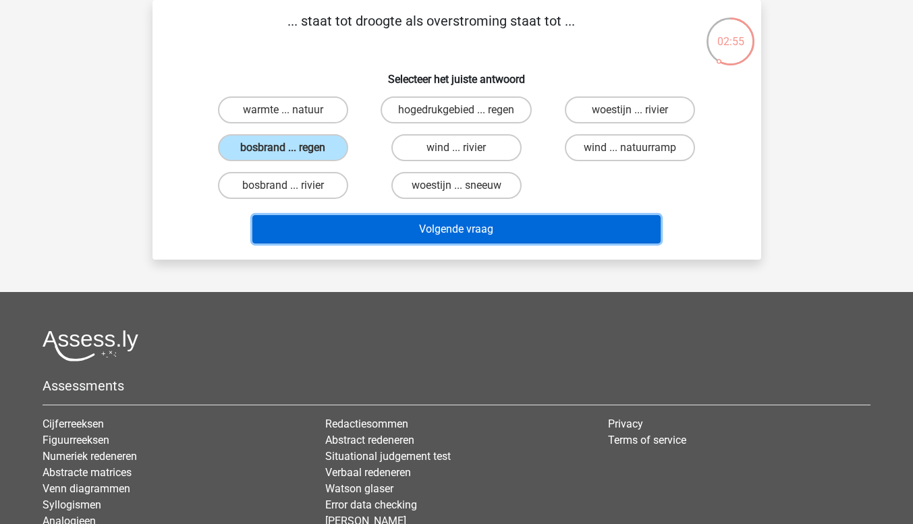
click at [548, 237] on button "Volgende vraag" at bounding box center [456, 229] width 408 height 28
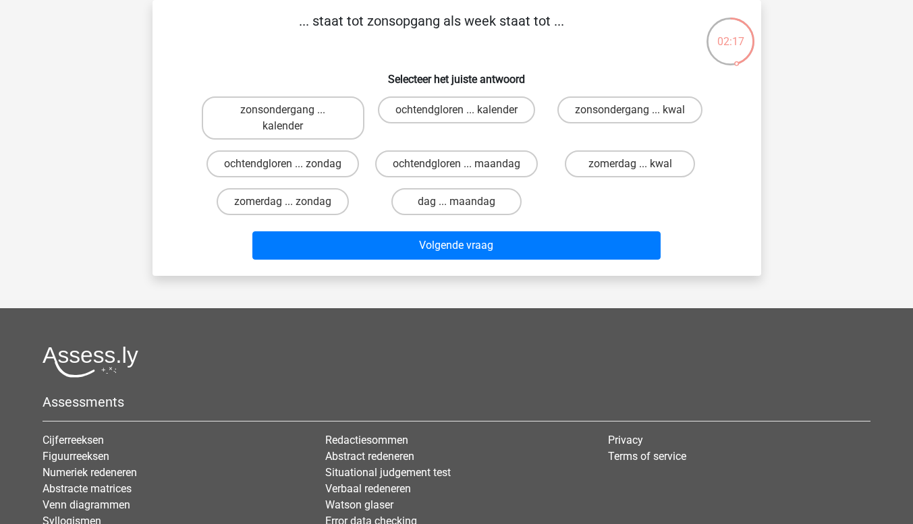
click at [304, 126] on label "zonsondergang ... kalender" at bounding box center [283, 117] width 163 height 43
click at [291, 119] on input "zonsondergang ... kalender" at bounding box center [287, 114] width 9 height 9
radio input "true"
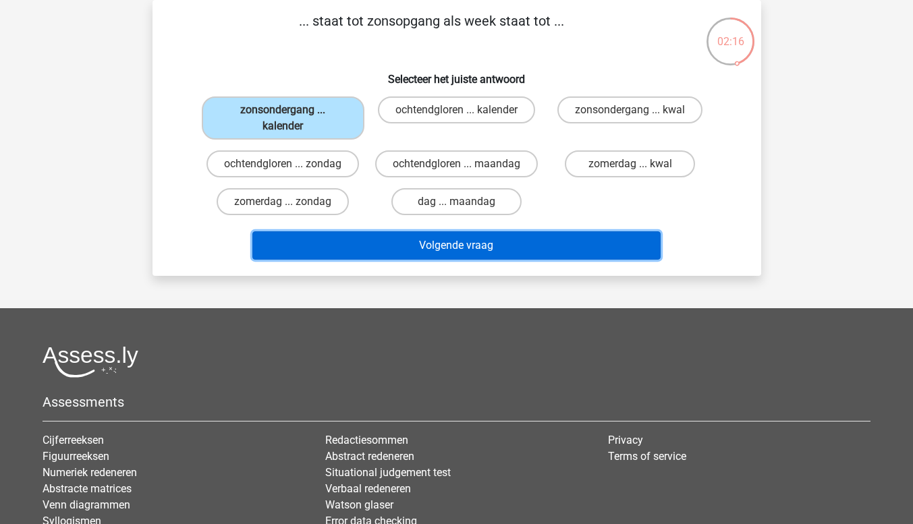
click at [519, 260] on button "Volgende vraag" at bounding box center [456, 245] width 408 height 28
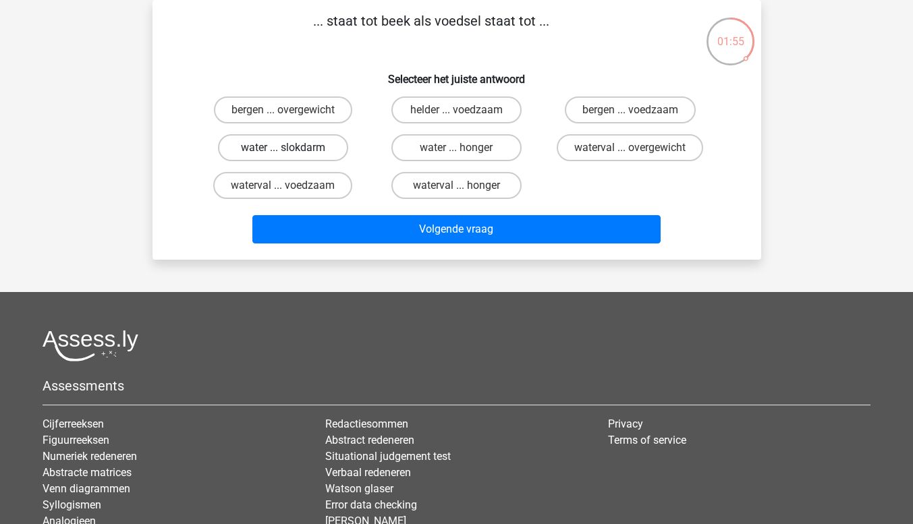
click at [316, 149] on label "water ... slokdarm" at bounding box center [283, 147] width 130 height 27
click at [291, 149] on input "water ... slokdarm" at bounding box center [287, 152] width 9 height 9
radio input "true"
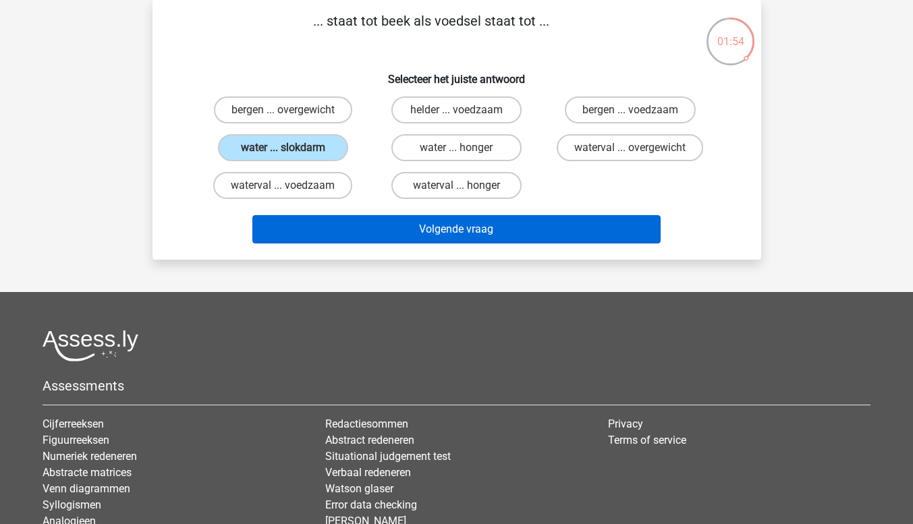
click at [534, 239] on button "Volgende vraag" at bounding box center [456, 229] width 408 height 28
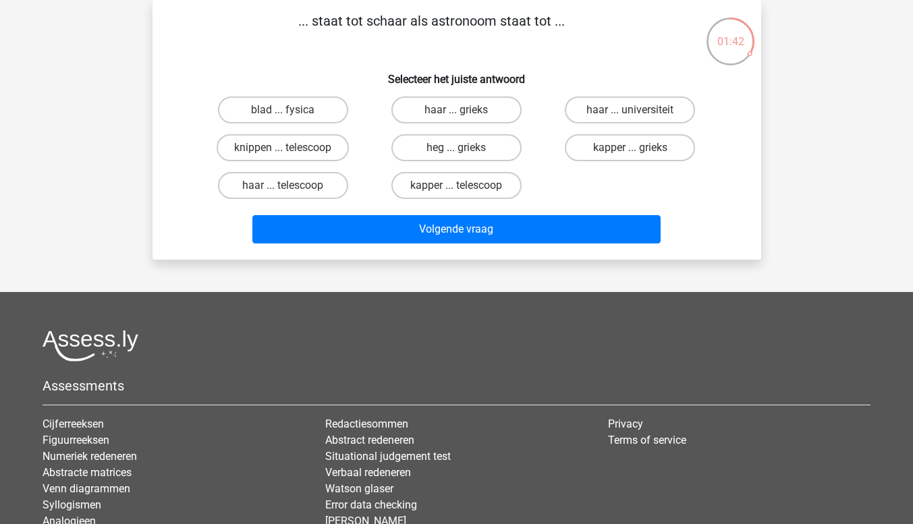
click at [473, 199] on label "kapper ... telescoop" at bounding box center [456, 185] width 130 height 27
click at [465, 194] on input "kapper ... telescoop" at bounding box center [460, 189] width 9 height 9
radio input "true"
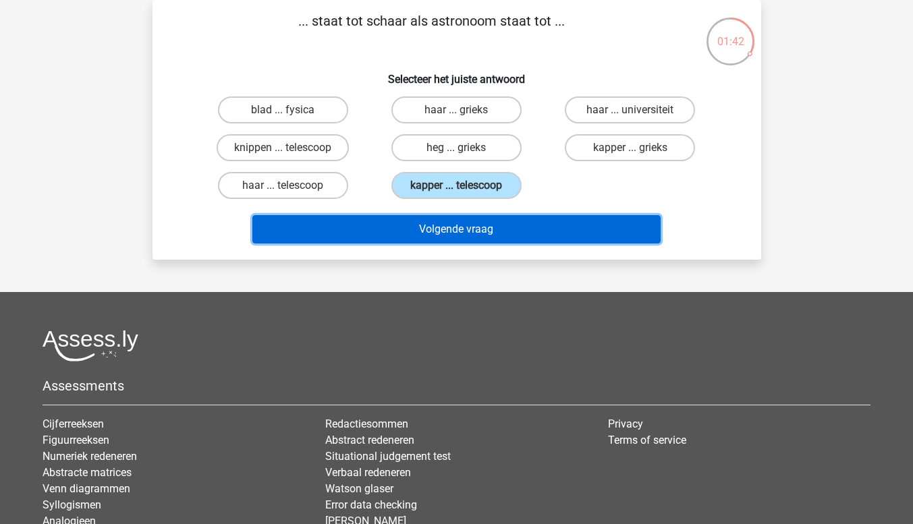
click at [559, 233] on button "Volgende vraag" at bounding box center [456, 229] width 408 height 28
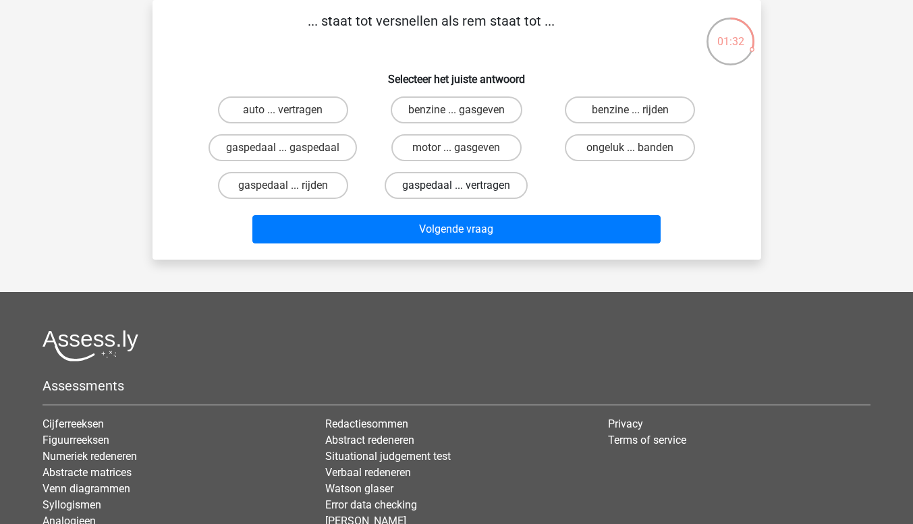
click at [492, 185] on label "gaspedaal ... vertragen" at bounding box center [455, 185] width 143 height 27
click at [465, 185] on input "gaspedaal ... vertragen" at bounding box center [460, 189] width 9 height 9
radio input "true"
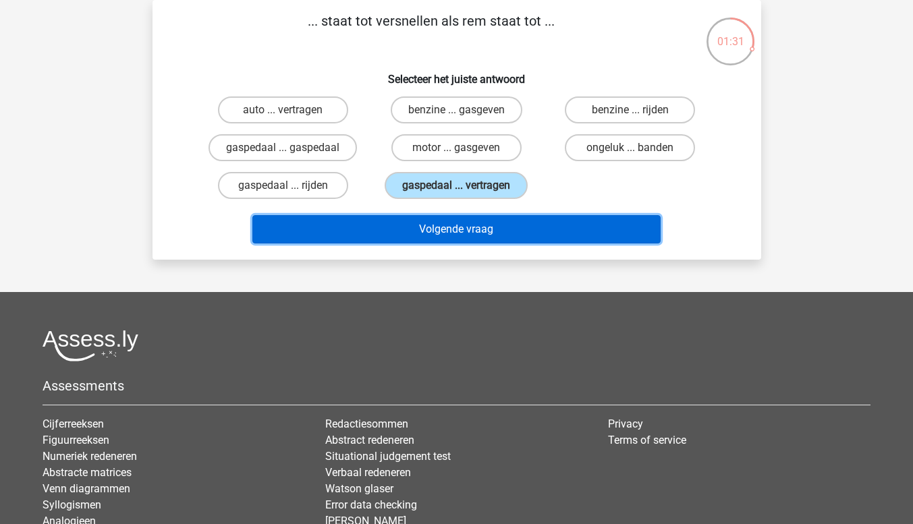
click at [582, 235] on button "Volgende vraag" at bounding box center [456, 229] width 408 height 28
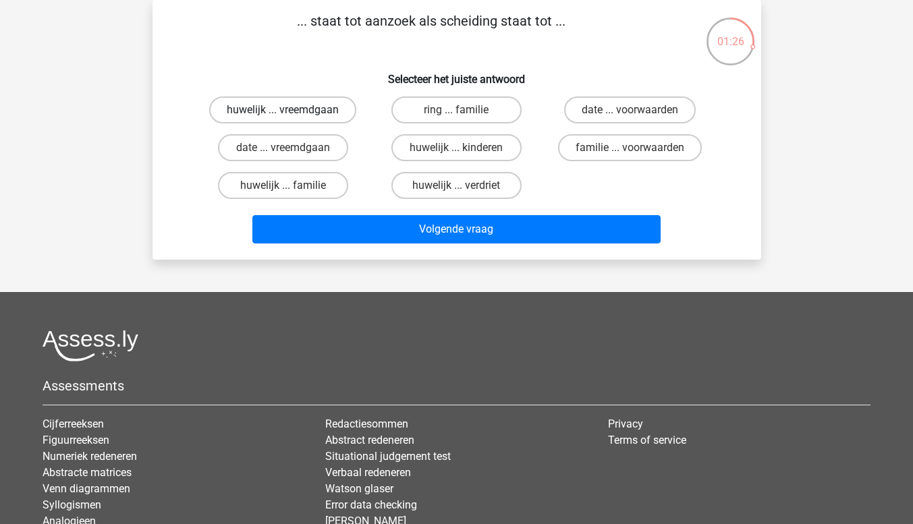
click at [321, 119] on label "huwelijk ... vreemdgaan" at bounding box center [282, 109] width 147 height 27
click at [291, 119] on input "huwelijk ... vreemdgaan" at bounding box center [287, 114] width 9 height 9
radio input "true"
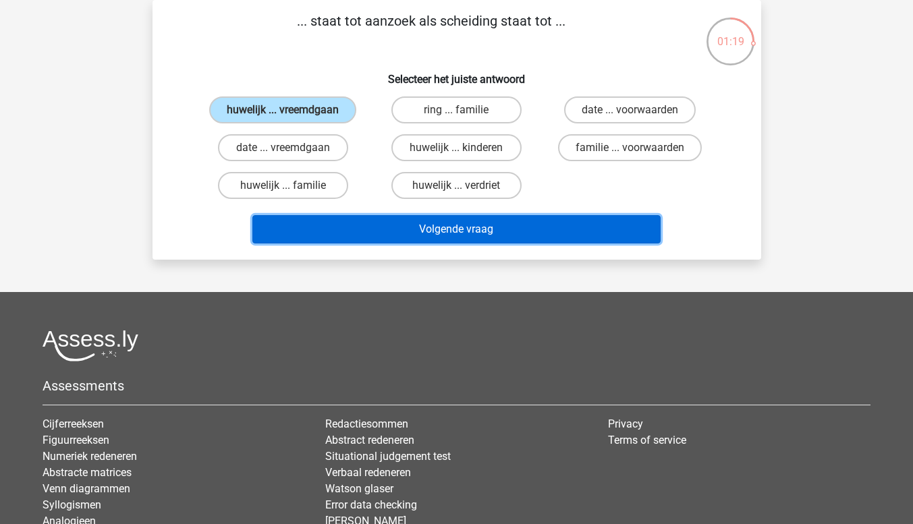
click at [595, 240] on button "Volgende vraag" at bounding box center [456, 229] width 408 height 28
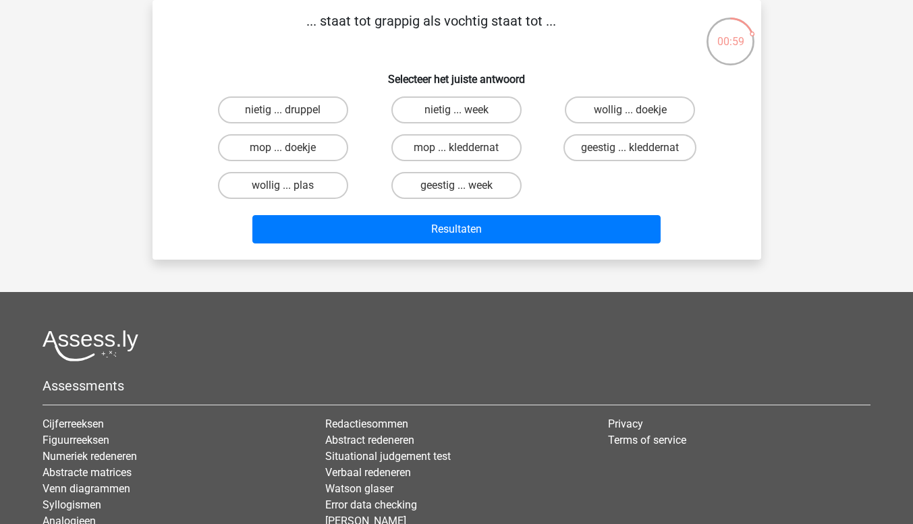
click at [486, 190] on label "geestig ... week" at bounding box center [456, 185] width 130 height 27
click at [465, 190] on input "geestig ... week" at bounding box center [460, 189] width 9 height 9
radio input "true"
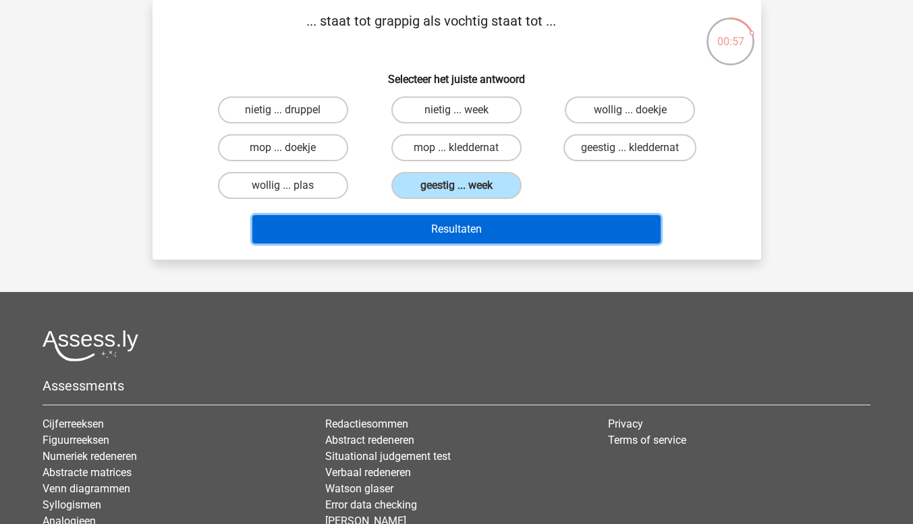
click at [569, 232] on button "Resultaten" at bounding box center [456, 229] width 408 height 28
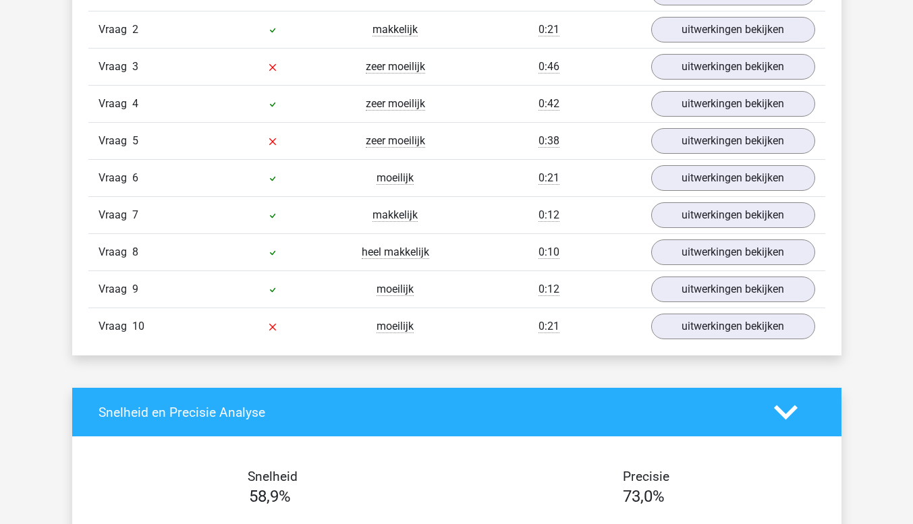
scroll to position [921, 0]
click at [708, 335] on link "uitwerkingen bekijken" at bounding box center [732, 327] width 188 height 30
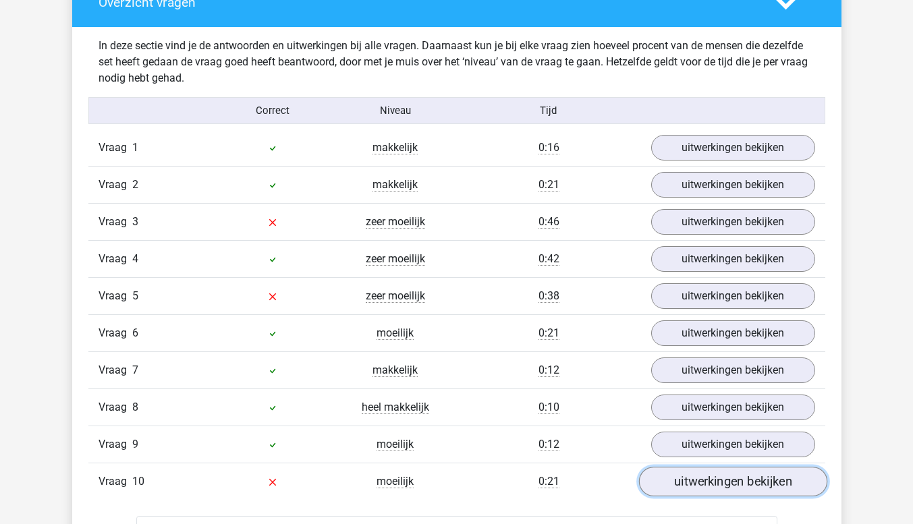
scroll to position [767, 0]
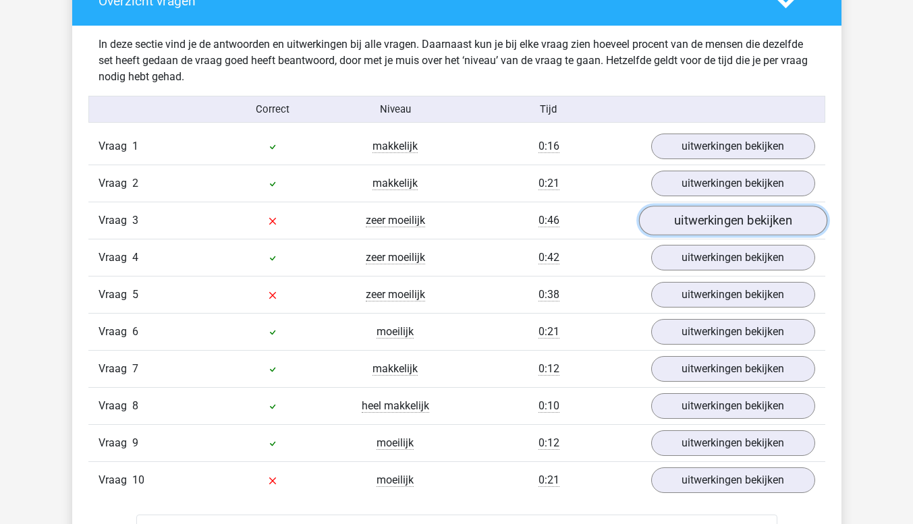
click at [764, 220] on link "uitwerkingen bekijken" at bounding box center [732, 221] width 188 height 30
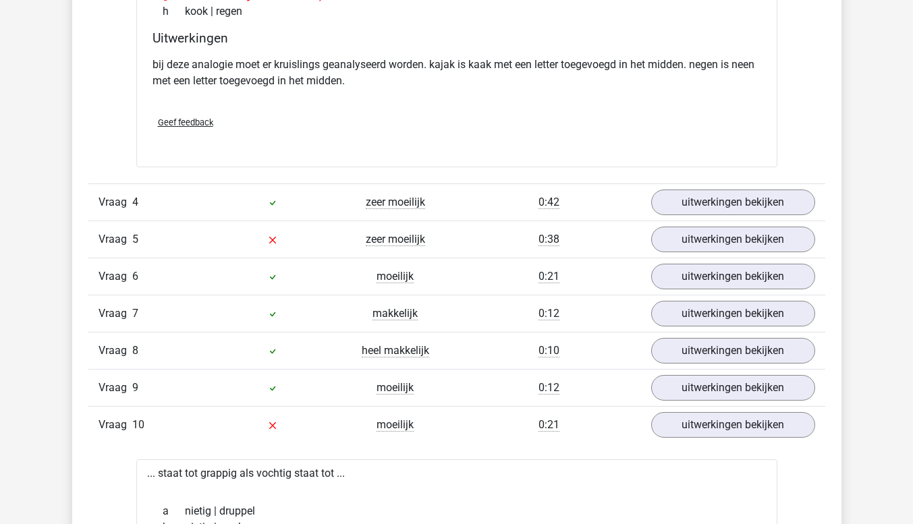
scroll to position [1174, 0]
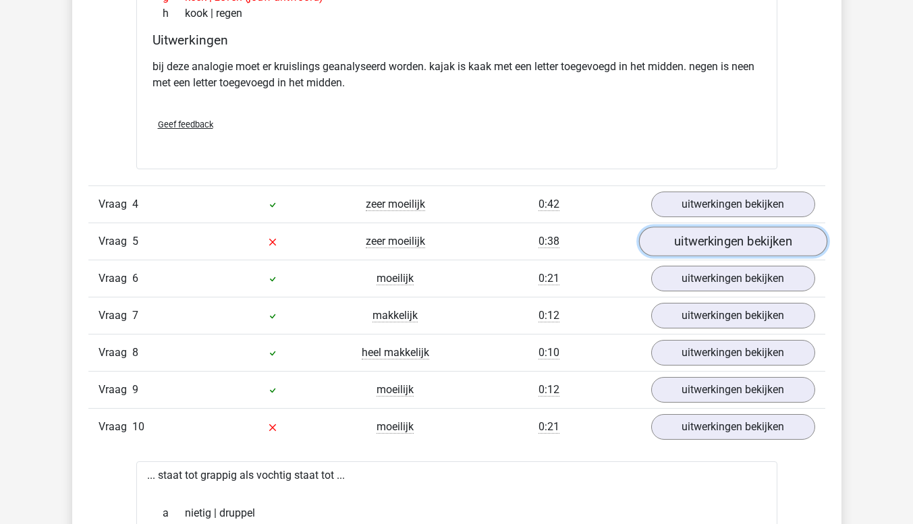
click at [733, 242] on link "uitwerkingen bekijken" at bounding box center [732, 242] width 188 height 30
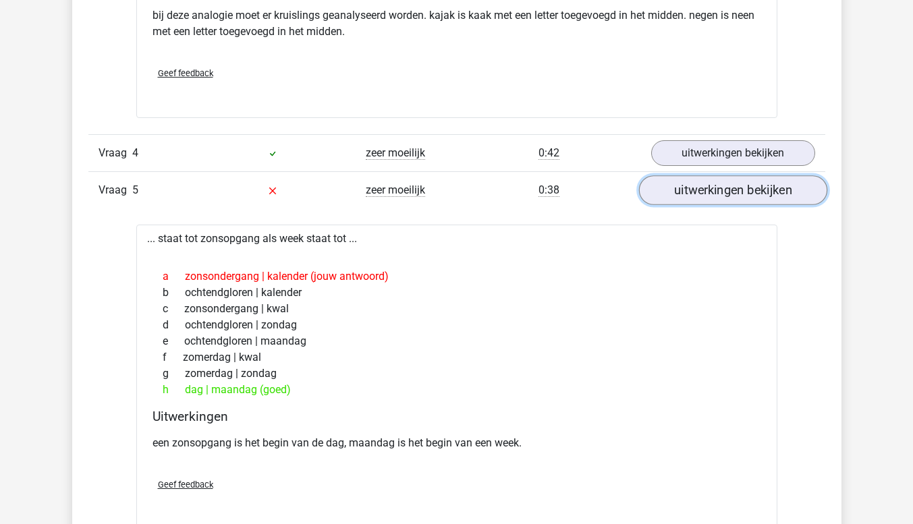
scroll to position [1228, 0]
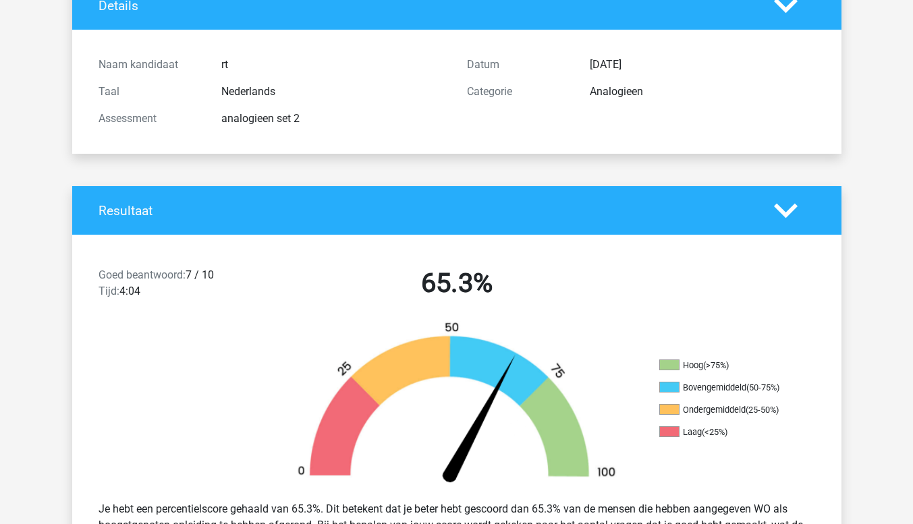
click at [830, 233] on div "Resultaat" at bounding box center [456, 210] width 769 height 49
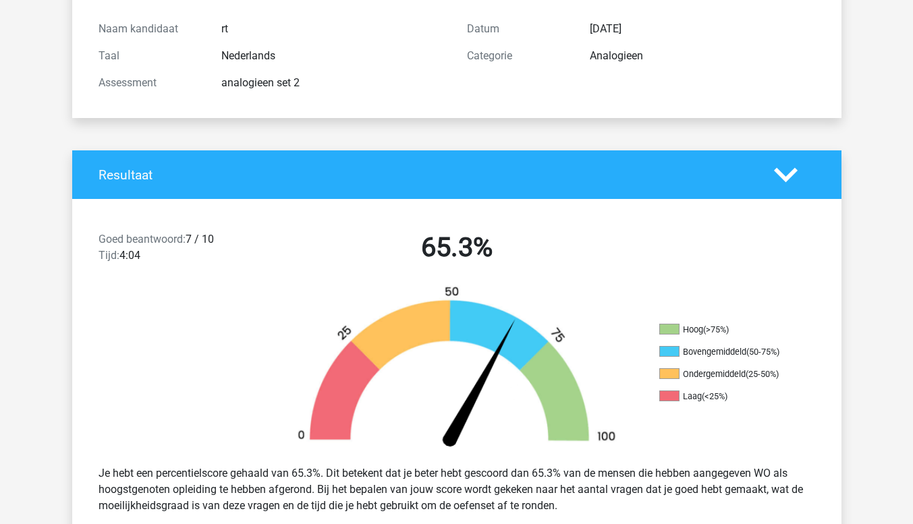
scroll to position [134, 0]
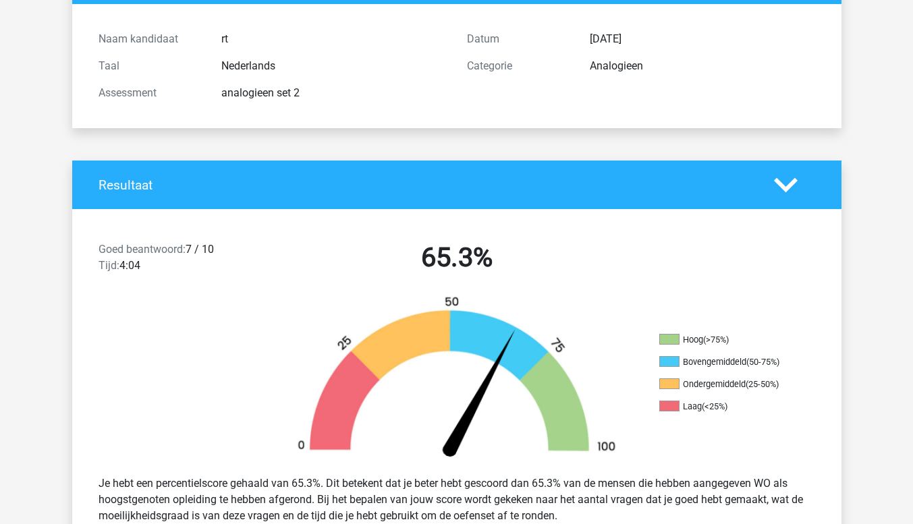
click at [782, 194] on icon at bounding box center [786, 185] width 24 height 24
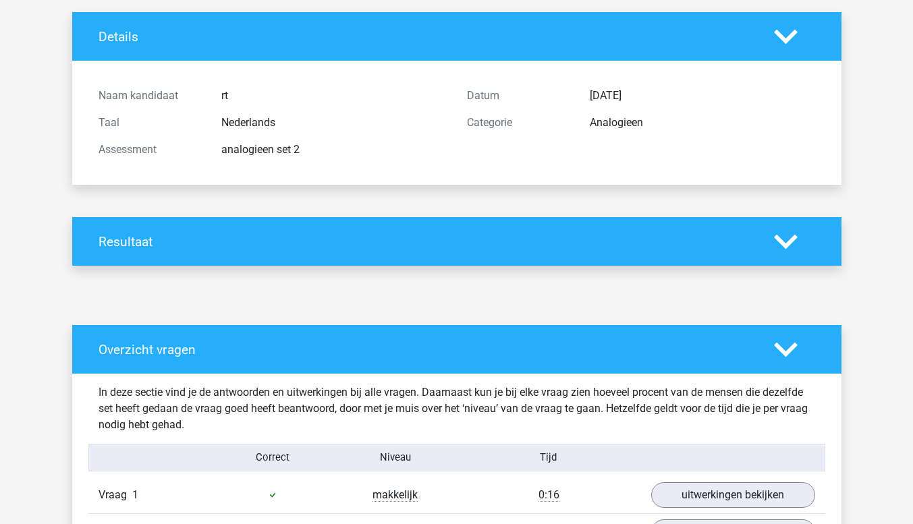
scroll to position [0, 0]
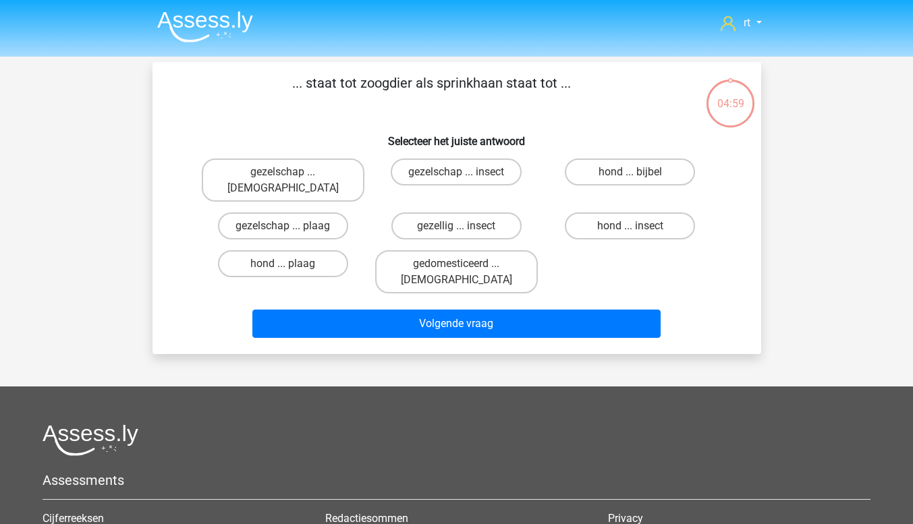
click at [225, 21] on img at bounding box center [205, 27] width 96 height 32
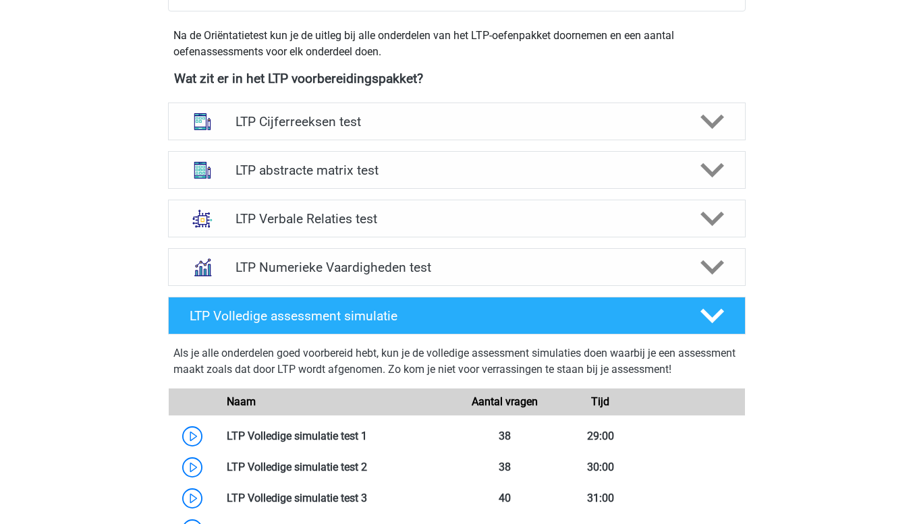
scroll to position [474, 0]
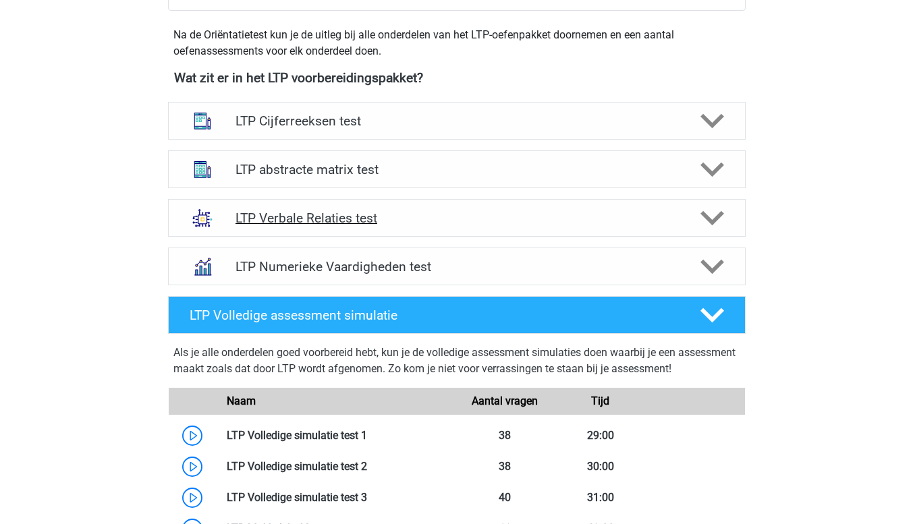
click at [702, 229] on icon at bounding box center [712, 218] width 24 height 24
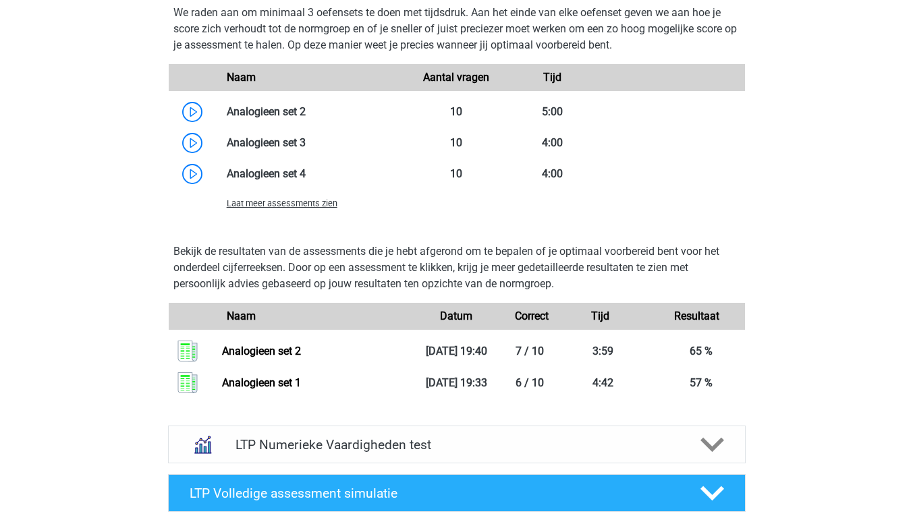
scroll to position [1289, 0]
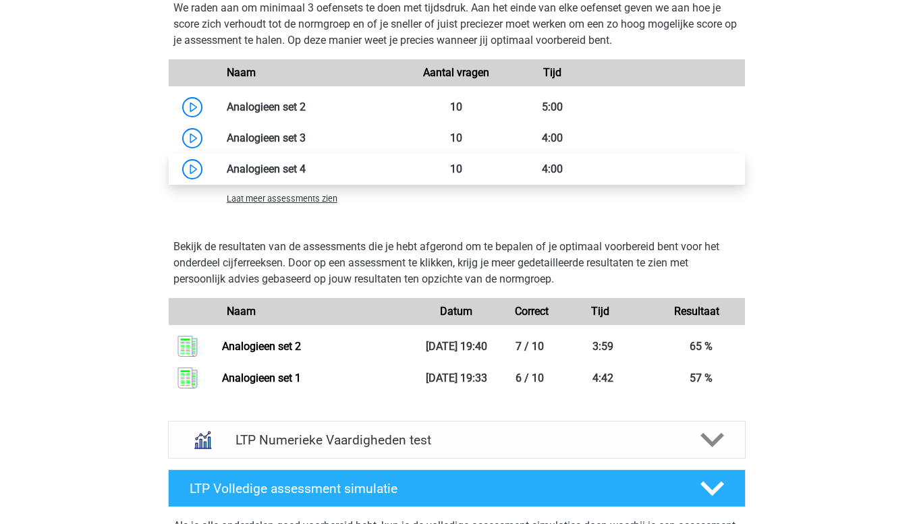
click at [306, 167] on link at bounding box center [306, 169] width 0 height 13
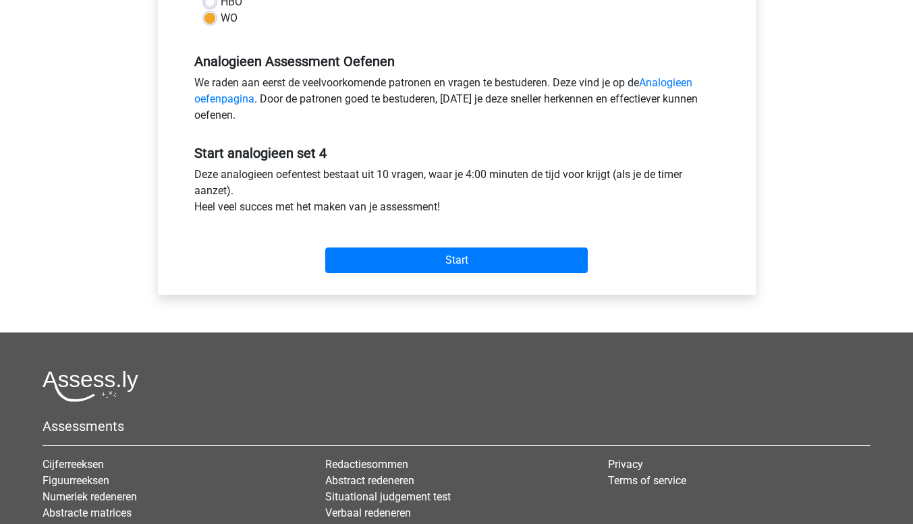
scroll to position [378, 0]
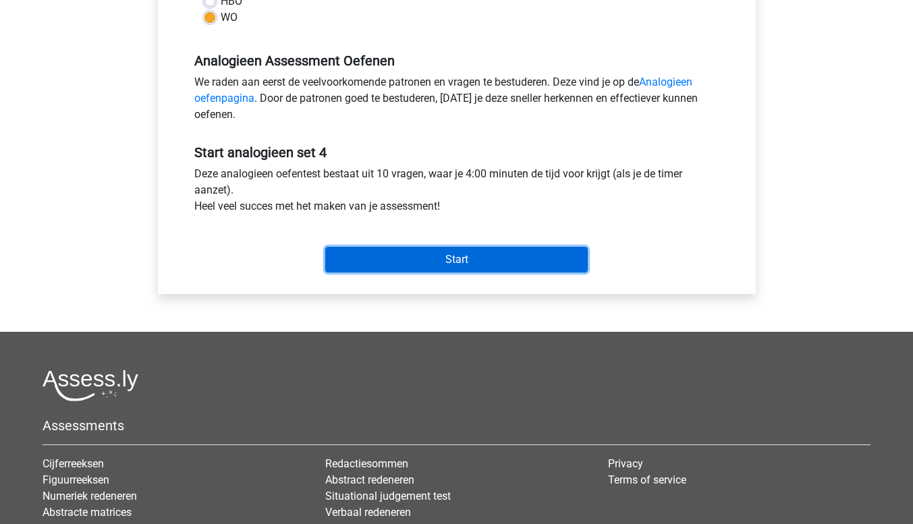
click at [528, 255] on input "Start" at bounding box center [456, 260] width 262 height 26
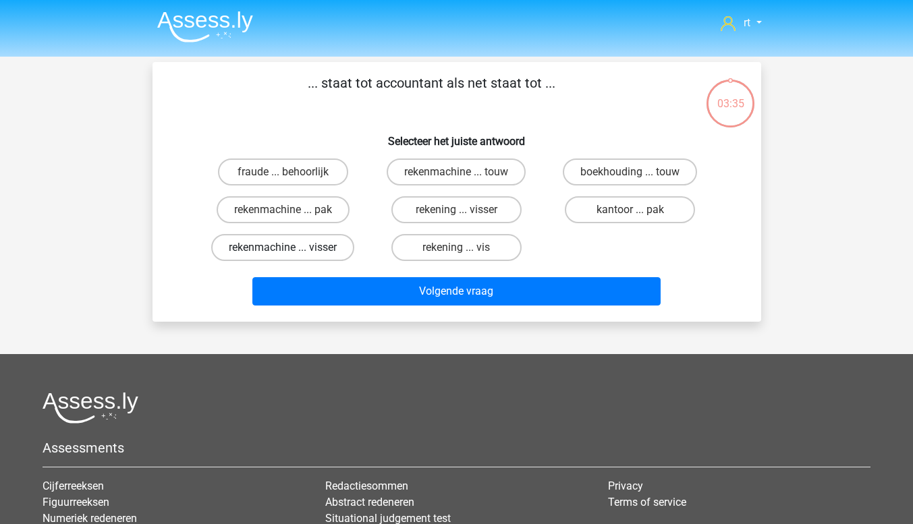
click at [316, 243] on label "rekenmachine ... visser" at bounding box center [282, 247] width 143 height 27
click at [291, 248] on input "rekenmachine ... visser" at bounding box center [287, 252] width 9 height 9
radio input "true"
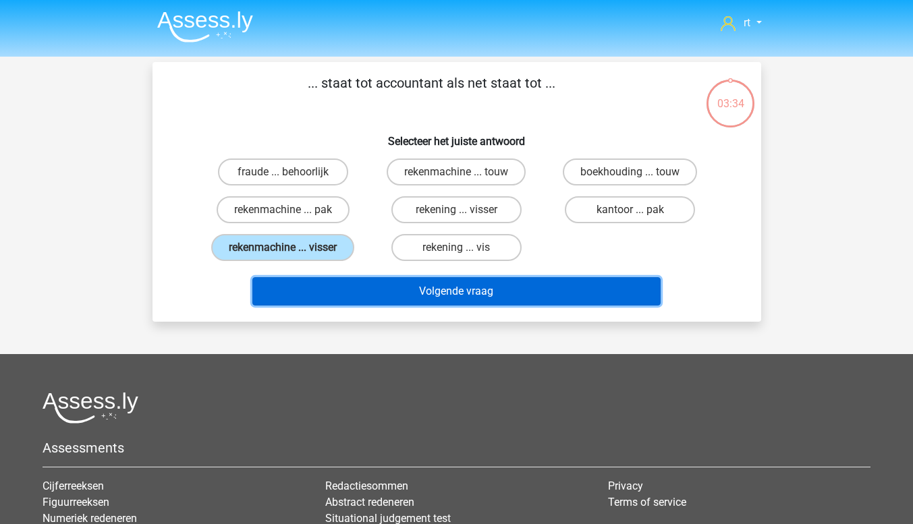
click at [527, 301] on button "Volgende vraag" at bounding box center [456, 291] width 408 height 28
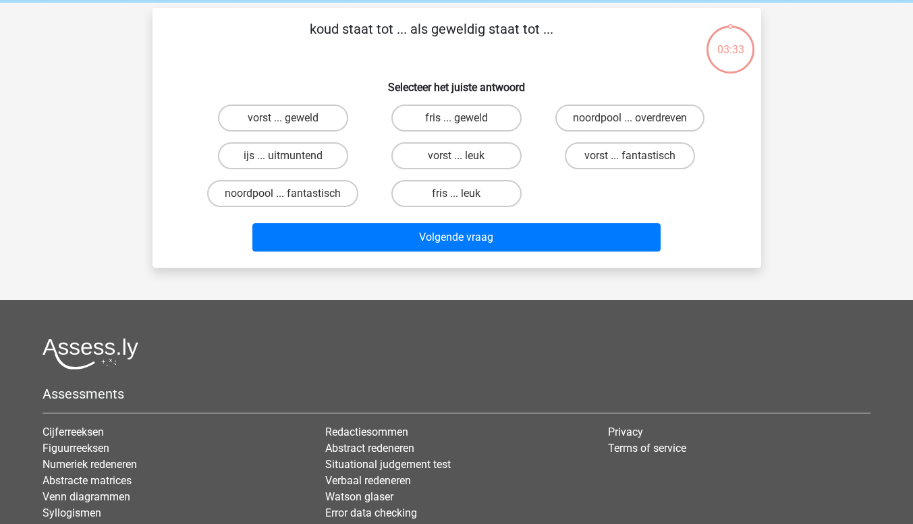
scroll to position [62, 0]
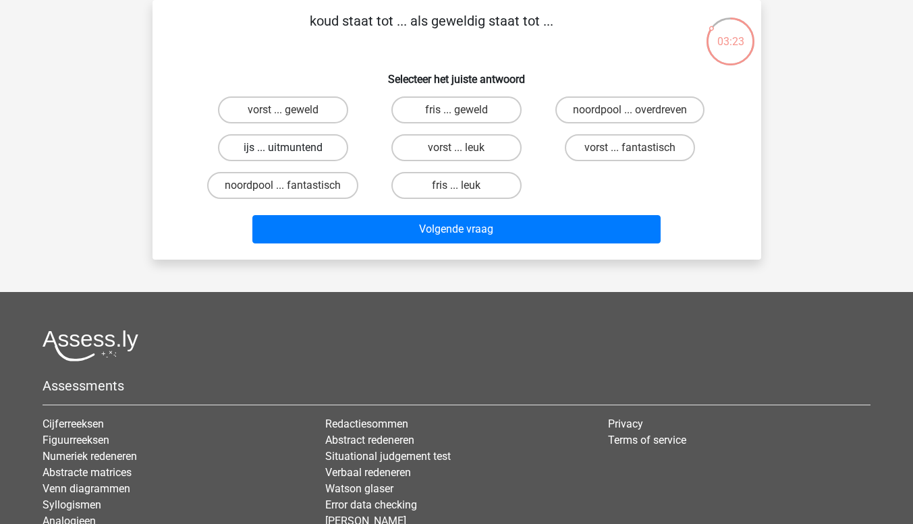
click at [310, 157] on label "ijs ... uitmuntend" at bounding box center [283, 147] width 130 height 27
click at [291, 156] on input "ijs ... uitmuntend" at bounding box center [287, 152] width 9 height 9
radio input "true"
click at [498, 191] on label "fris ... leuk" at bounding box center [456, 185] width 130 height 27
click at [465, 191] on input "fris ... leuk" at bounding box center [460, 189] width 9 height 9
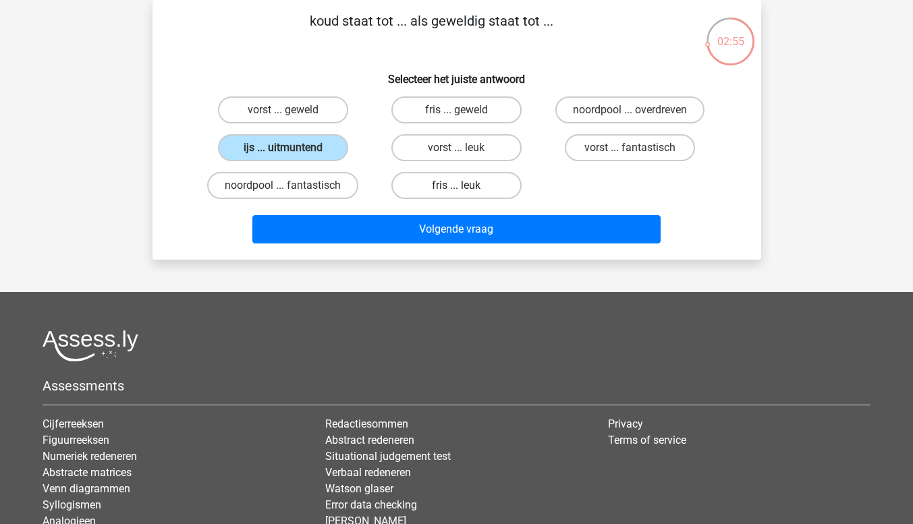
radio input "true"
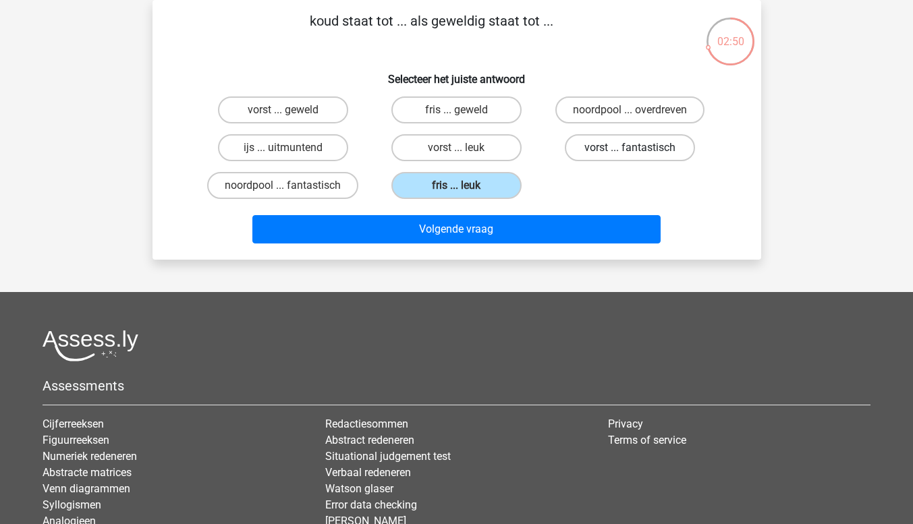
click at [670, 152] on label "vorst ... fantastisch" at bounding box center [630, 147] width 130 height 27
click at [639, 152] on input "vorst ... fantastisch" at bounding box center [634, 152] width 9 height 9
radio input "true"
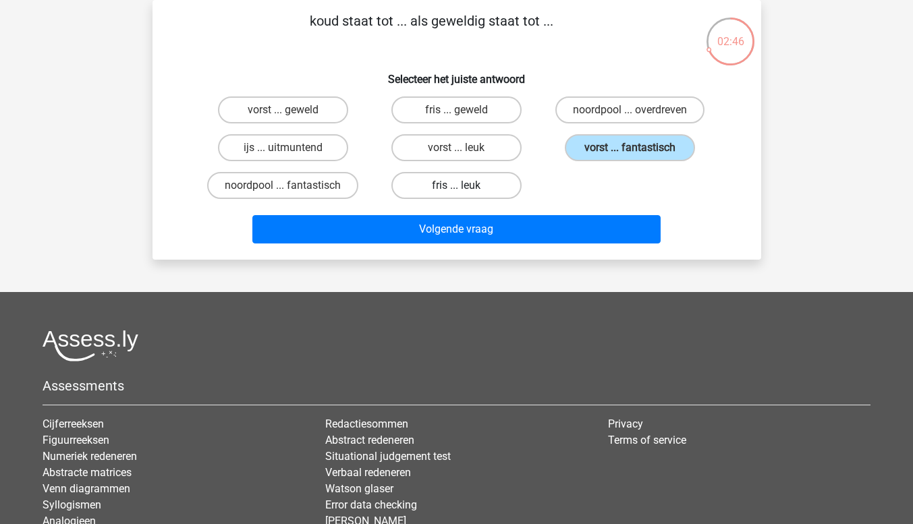
click at [483, 194] on label "fris ... leuk" at bounding box center [456, 185] width 130 height 27
click at [465, 194] on input "fris ... leuk" at bounding box center [460, 189] width 9 height 9
radio input "true"
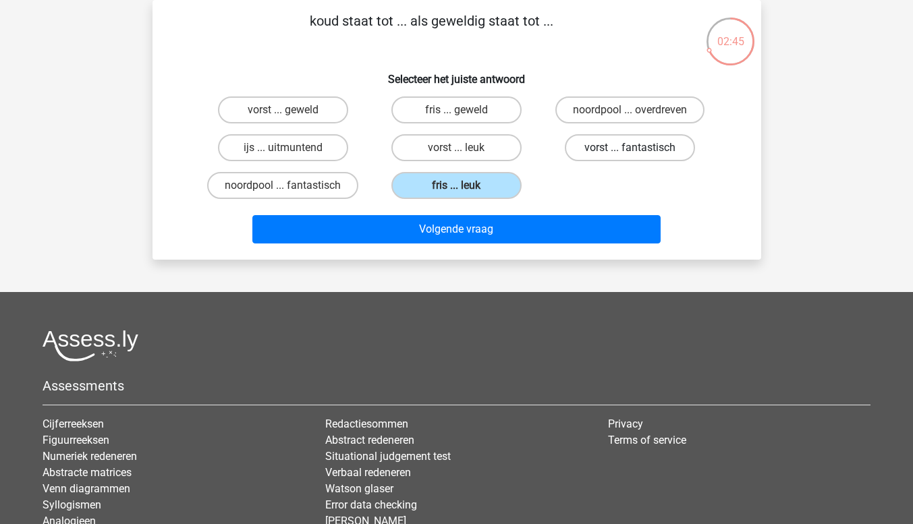
click at [612, 157] on label "vorst ... fantastisch" at bounding box center [630, 147] width 130 height 27
click at [630, 156] on input "vorst ... fantastisch" at bounding box center [634, 152] width 9 height 9
radio input "true"
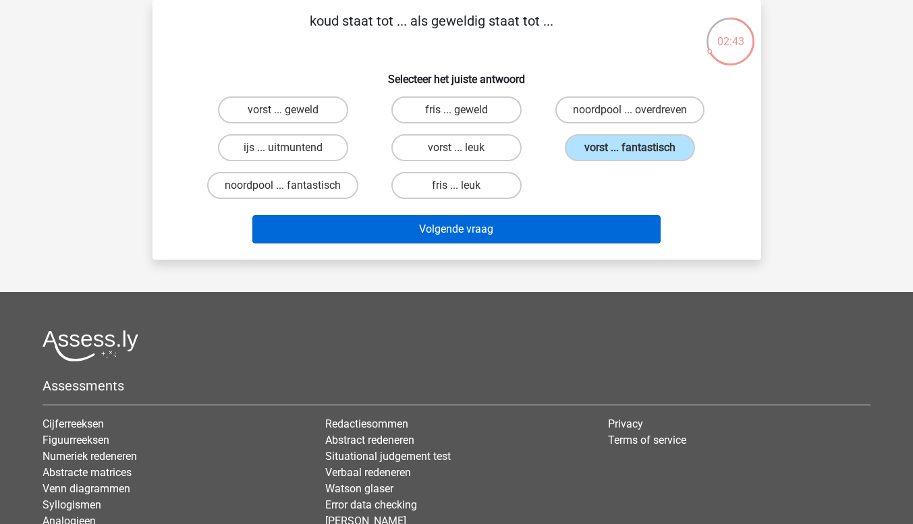
click at [563, 239] on button "Volgende vraag" at bounding box center [456, 229] width 408 height 28
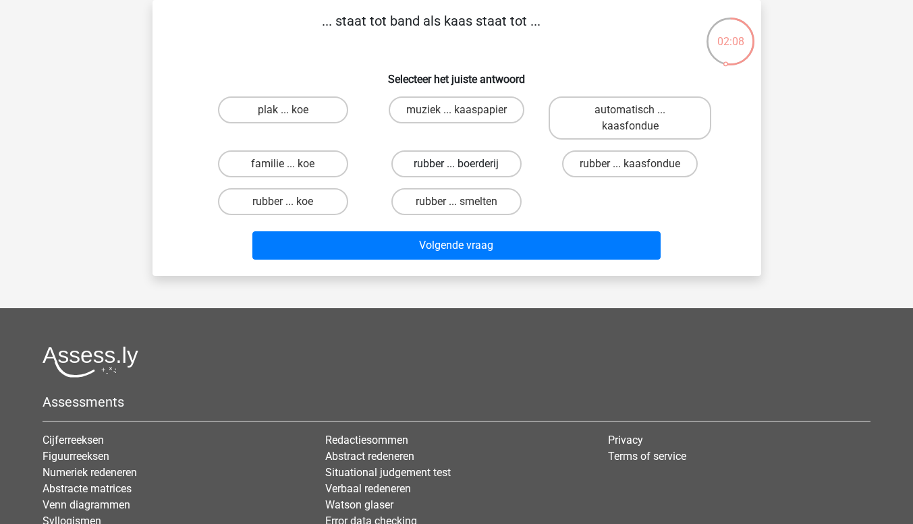
click at [481, 169] on label "rubber ... boerderij" at bounding box center [456, 163] width 130 height 27
click at [465, 169] on input "rubber ... boerderij" at bounding box center [460, 168] width 9 height 9
radio input "true"
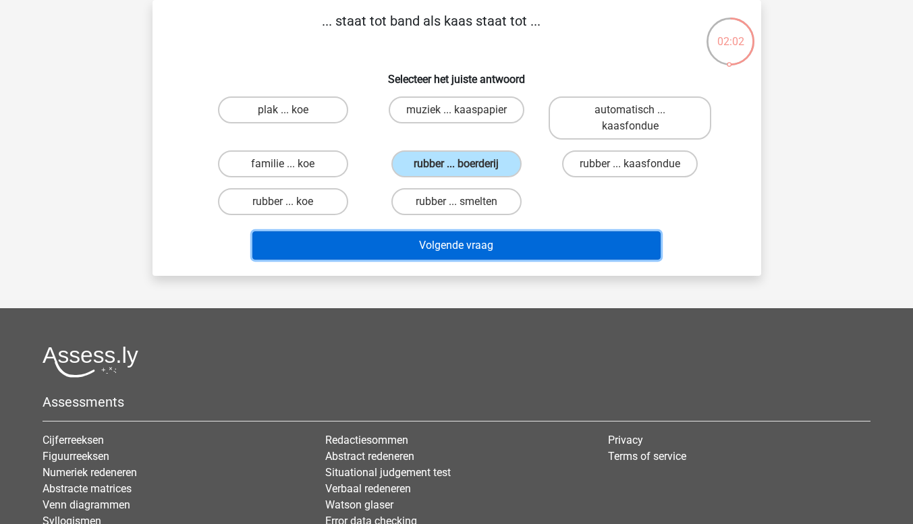
click at [564, 257] on button "Volgende vraag" at bounding box center [456, 245] width 408 height 28
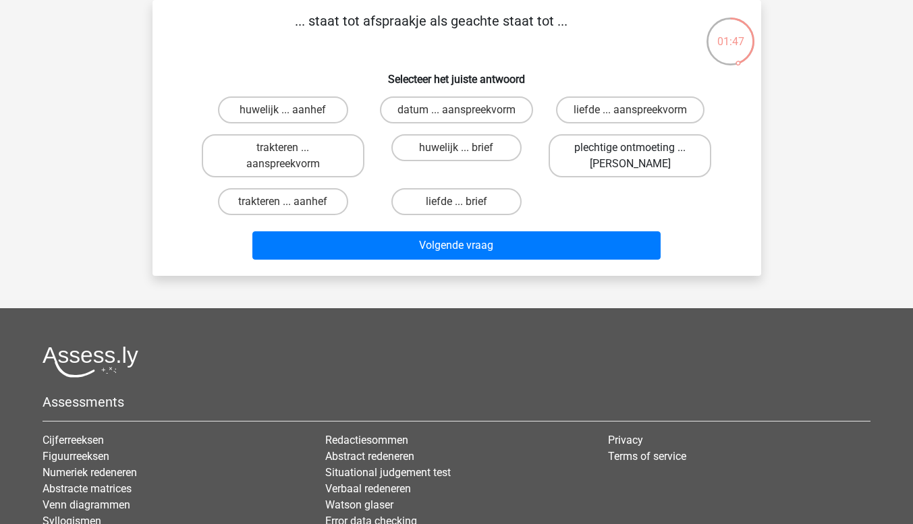
click at [669, 153] on label "plechtige ontmoeting ... hoi" at bounding box center [629, 155] width 163 height 43
click at [639, 153] on input "plechtige ontmoeting ... hoi" at bounding box center [634, 152] width 9 height 9
radio input "true"
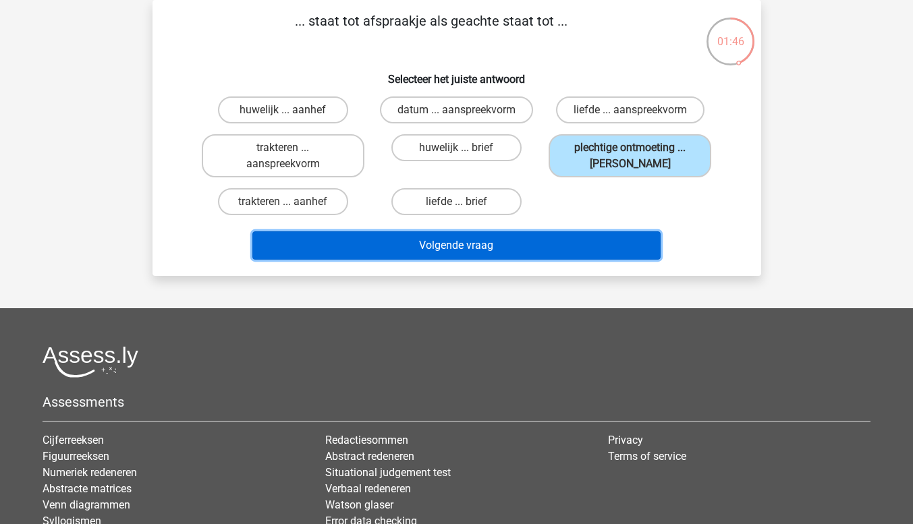
click at [578, 256] on button "Volgende vraag" at bounding box center [456, 245] width 408 height 28
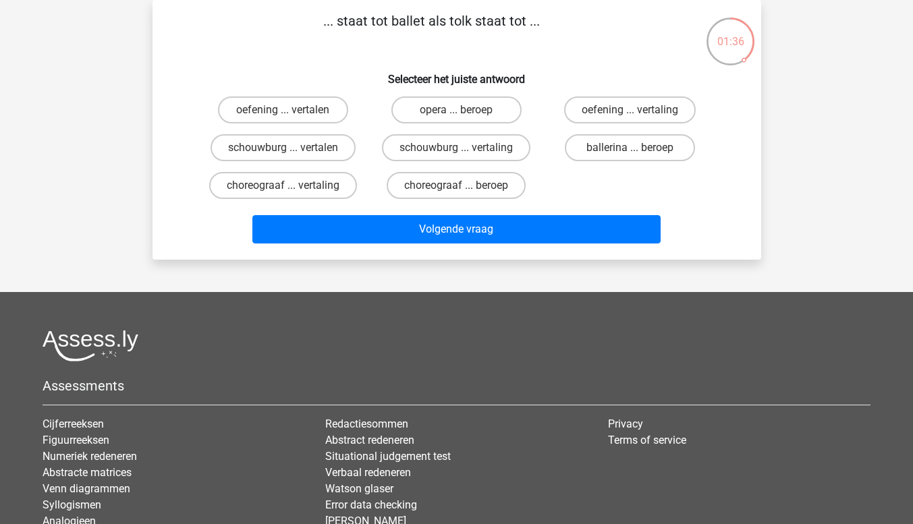
click at [331, 198] on label "choreograaf ... vertaling" at bounding box center [283, 185] width 148 height 27
click at [291, 194] on input "choreograaf ... vertaling" at bounding box center [287, 189] width 9 height 9
radio input "true"
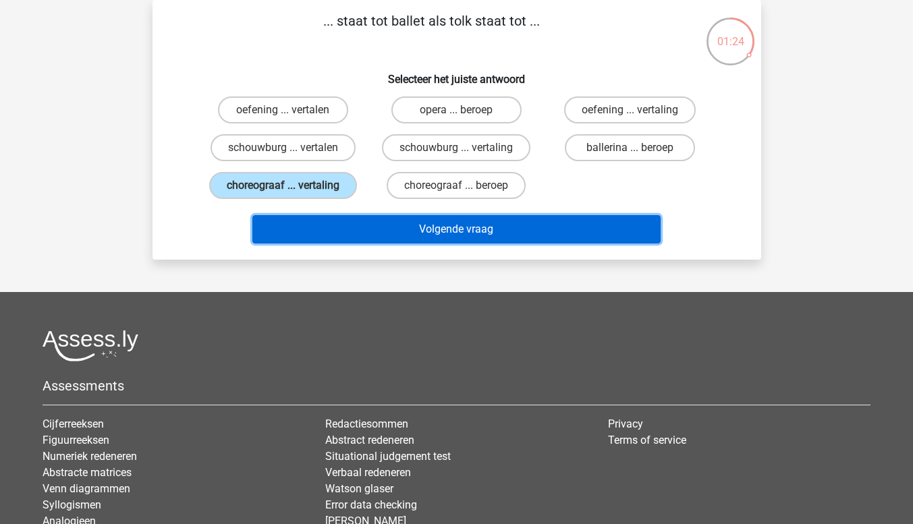
click at [570, 238] on button "Volgende vraag" at bounding box center [456, 229] width 408 height 28
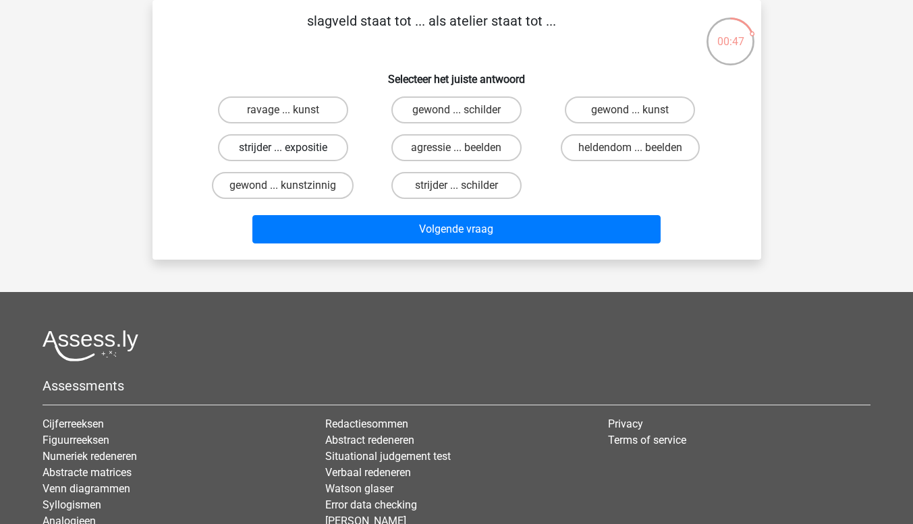
click at [306, 154] on label "strijder ... expositie" at bounding box center [283, 147] width 130 height 27
click at [291, 154] on input "strijder ... expositie" at bounding box center [287, 152] width 9 height 9
radio input "true"
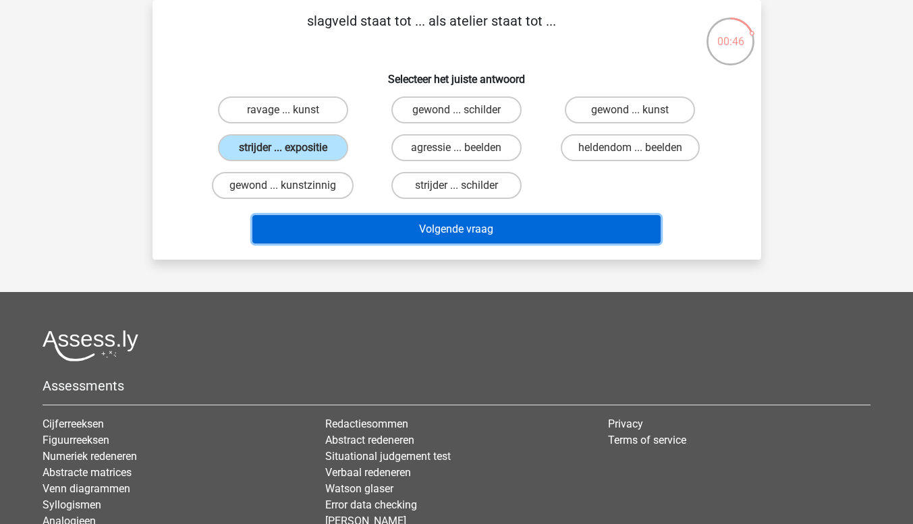
click at [486, 235] on button "Volgende vraag" at bounding box center [456, 229] width 408 height 28
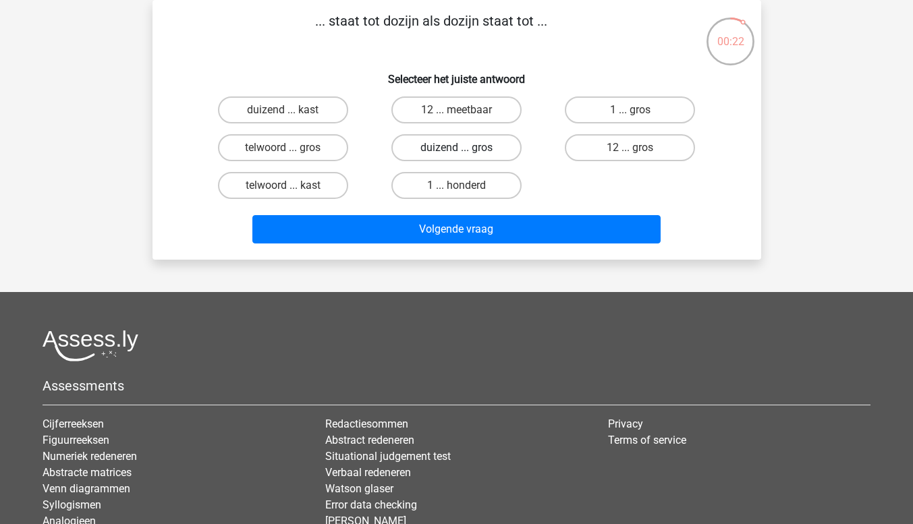
click at [491, 152] on label "duizend ... gros" at bounding box center [456, 147] width 130 height 27
click at [465, 152] on input "duizend ... gros" at bounding box center [460, 152] width 9 height 9
radio input "true"
click at [478, 189] on label "1 ... honderd" at bounding box center [456, 185] width 130 height 27
click at [465, 189] on input "1 ... honderd" at bounding box center [460, 189] width 9 height 9
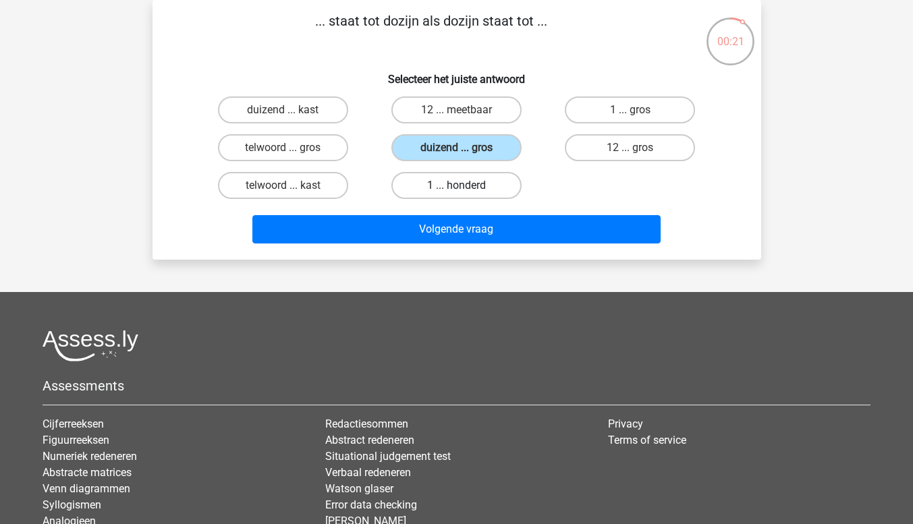
radio input "true"
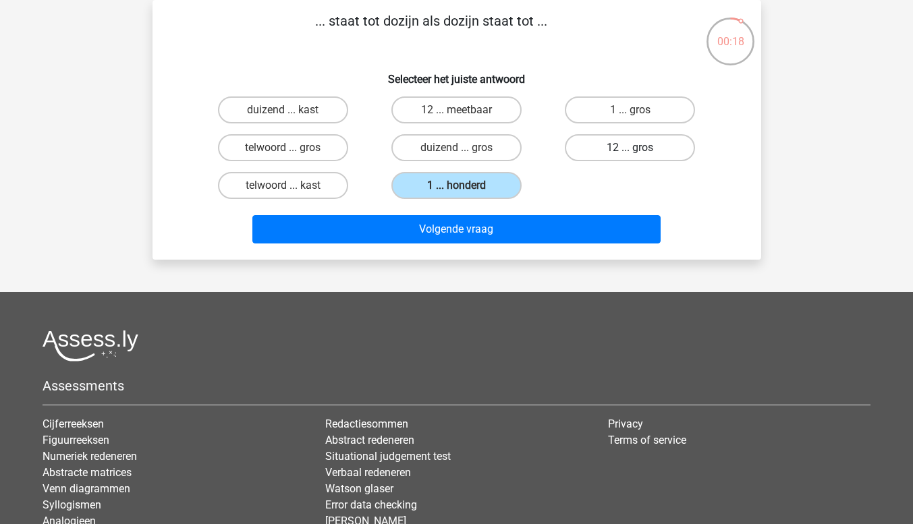
click at [640, 152] on label "12 ... gros" at bounding box center [630, 147] width 130 height 27
click at [639, 152] on input "12 ... gros" at bounding box center [634, 152] width 9 height 9
radio input "true"
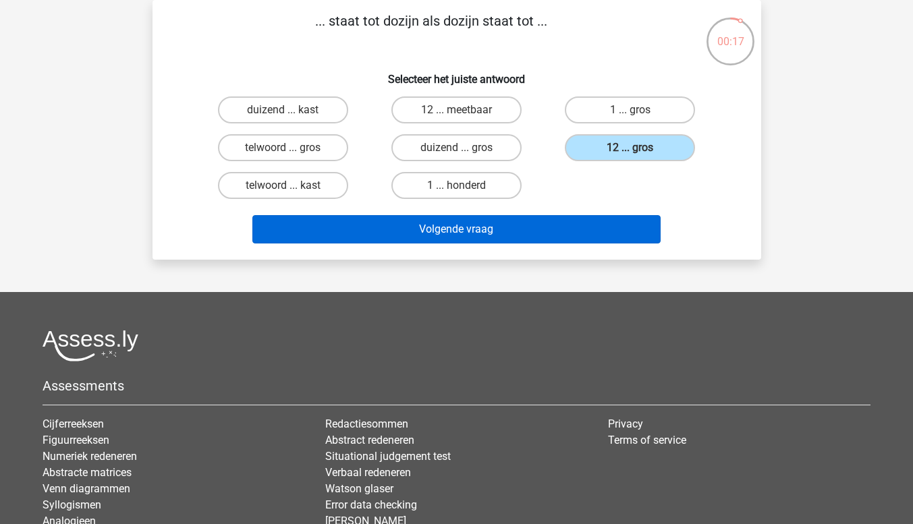
click at [605, 238] on button "Volgende vraag" at bounding box center [456, 229] width 408 height 28
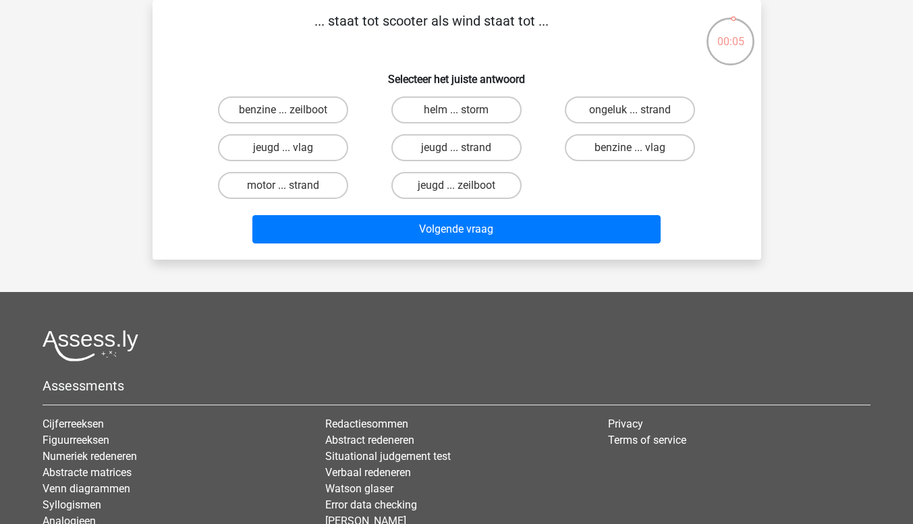
click at [652, 159] on label "benzine ... vlag" at bounding box center [630, 147] width 130 height 27
click at [639, 156] on input "benzine ... vlag" at bounding box center [634, 152] width 9 height 9
radio input "true"
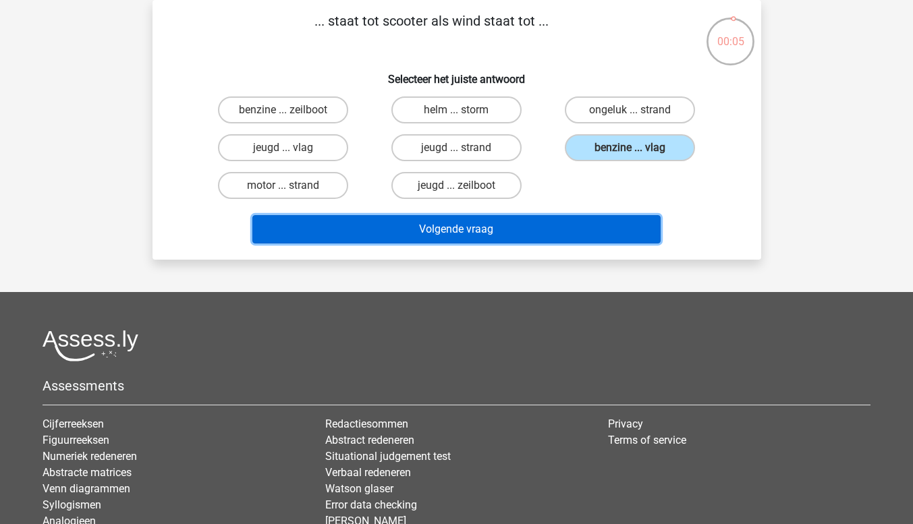
click at [584, 241] on button "Volgende vraag" at bounding box center [456, 229] width 408 height 28
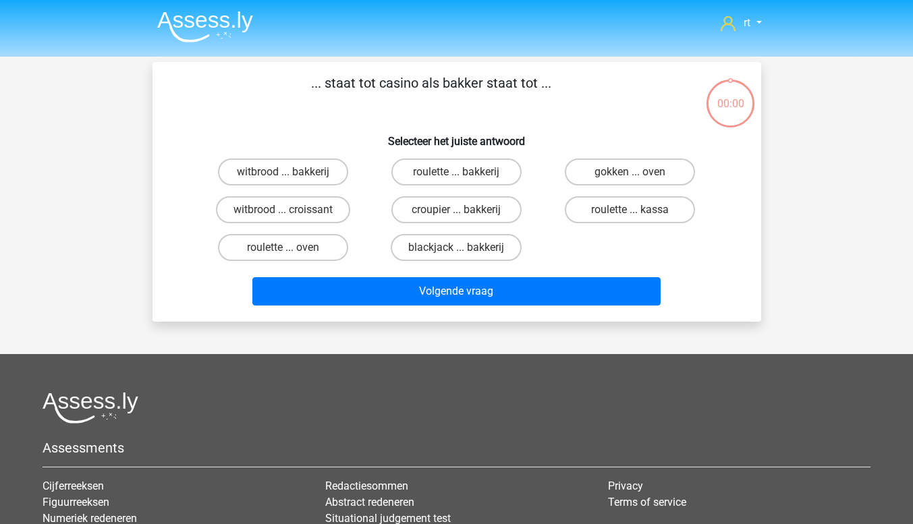
scroll to position [62, 0]
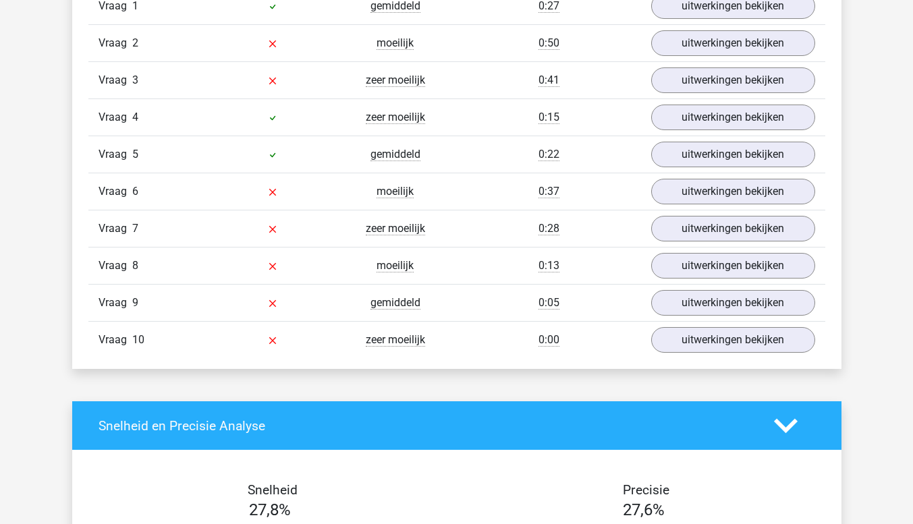
scroll to position [909, 0]
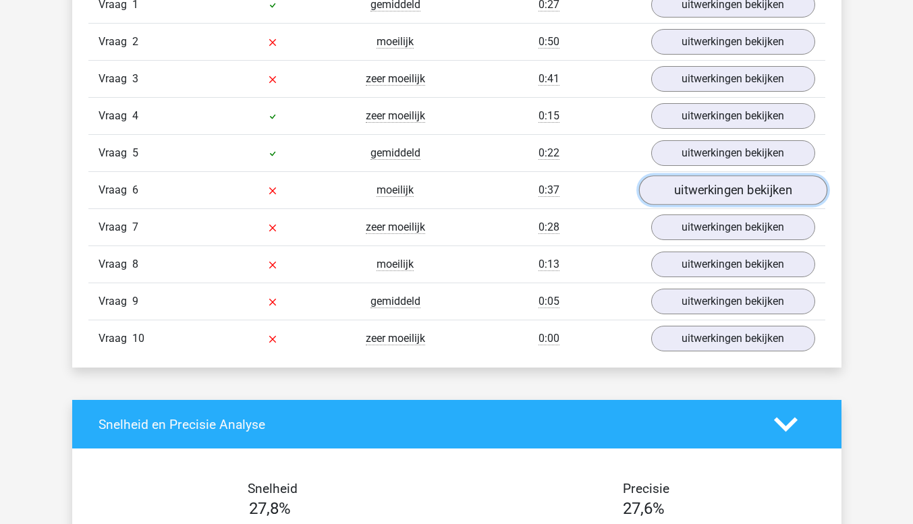
click at [701, 190] on link "uitwerkingen bekijken" at bounding box center [732, 190] width 188 height 30
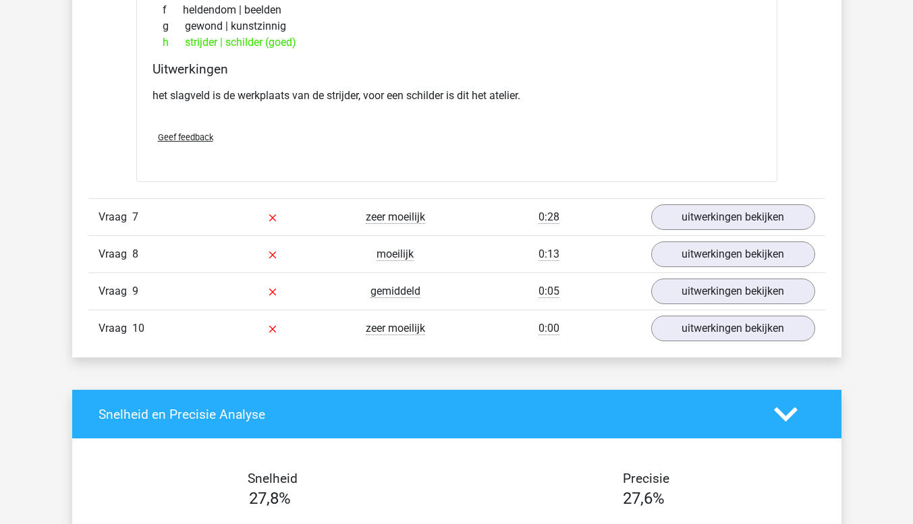
scroll to position [1273, 0]
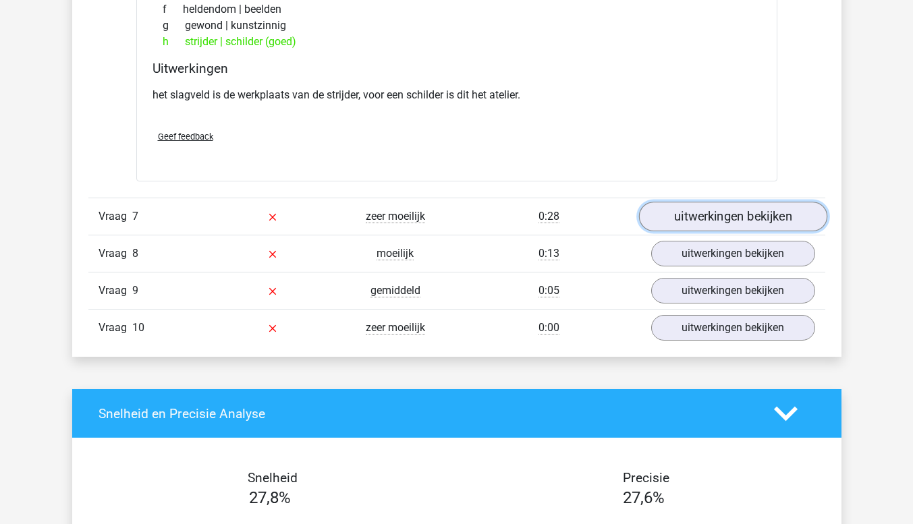
click at [740, 225] on link "uitwerkingen bekijken" at bounding box center [732, 217] width 188 height 30
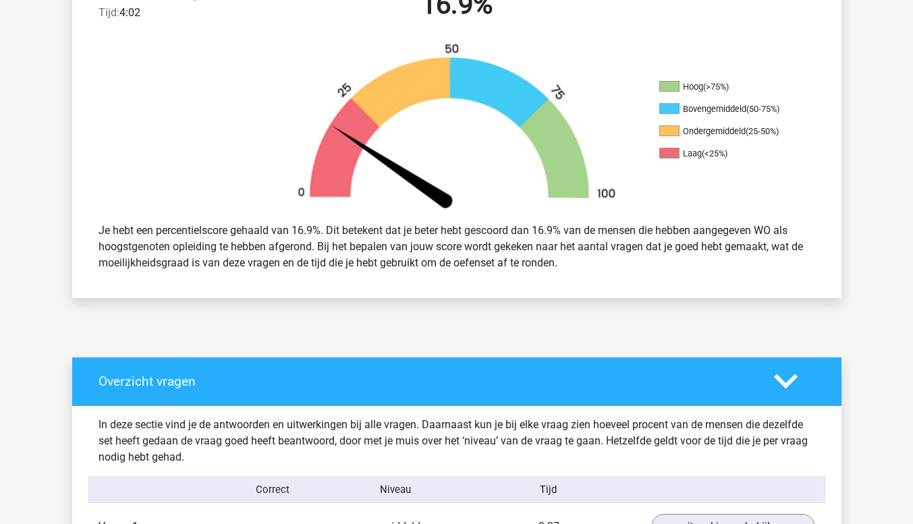
scroll to position [0, 0]
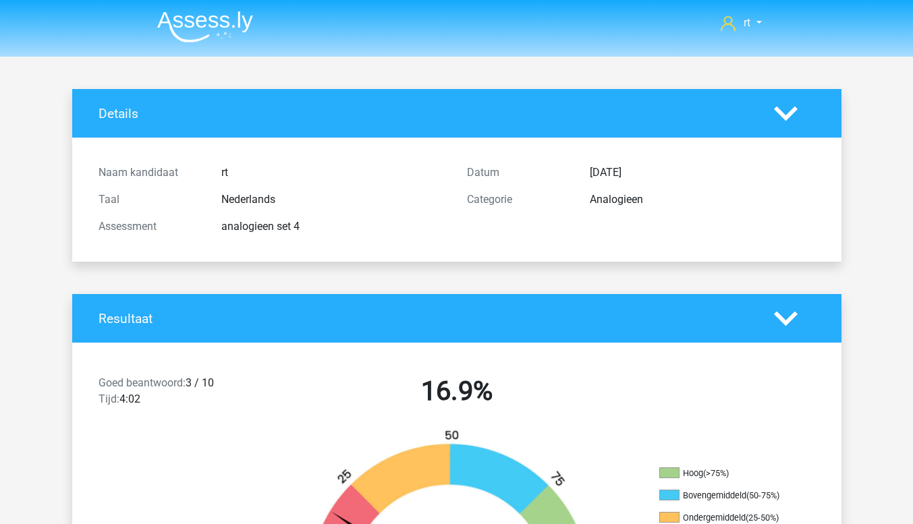
click at [785, 327] on icon at bounding box center [786, 319] width 24 height 24
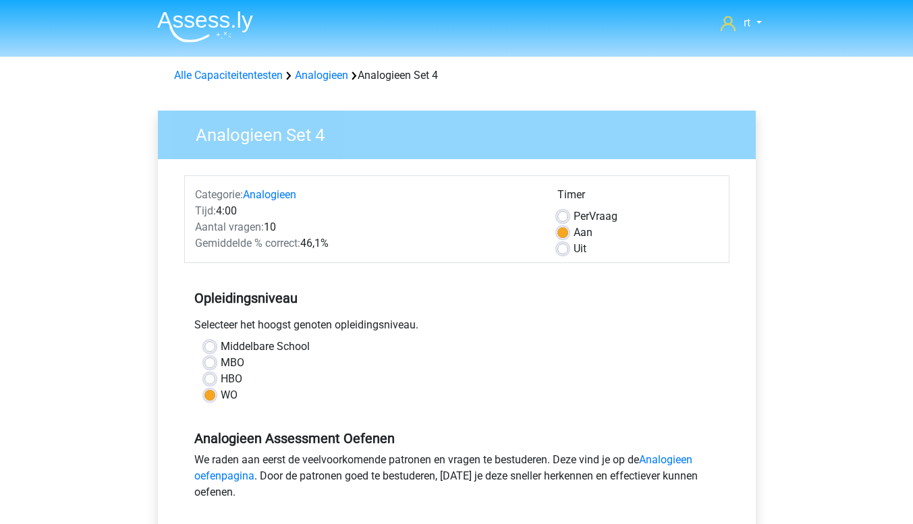
scroll to position [378, 0]
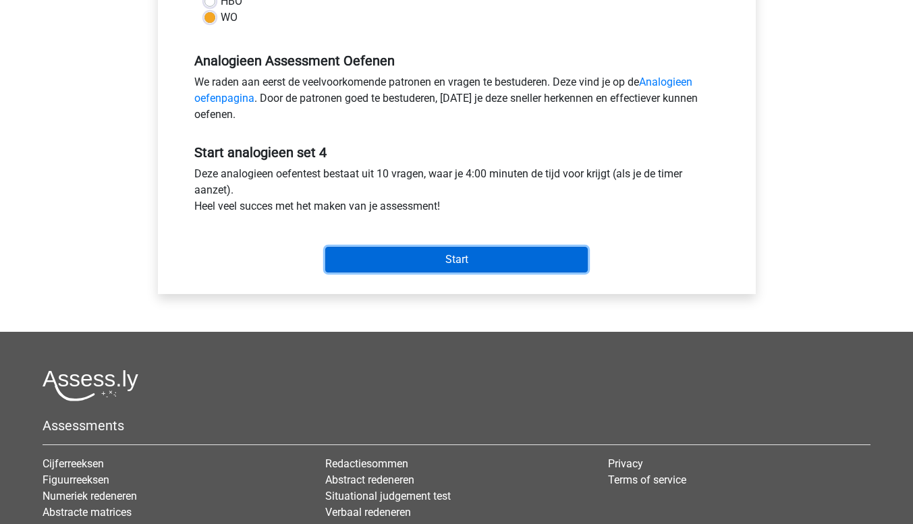
click at [500, 268] on input "Start" at bounding box center [456, 260] width 262 height 26
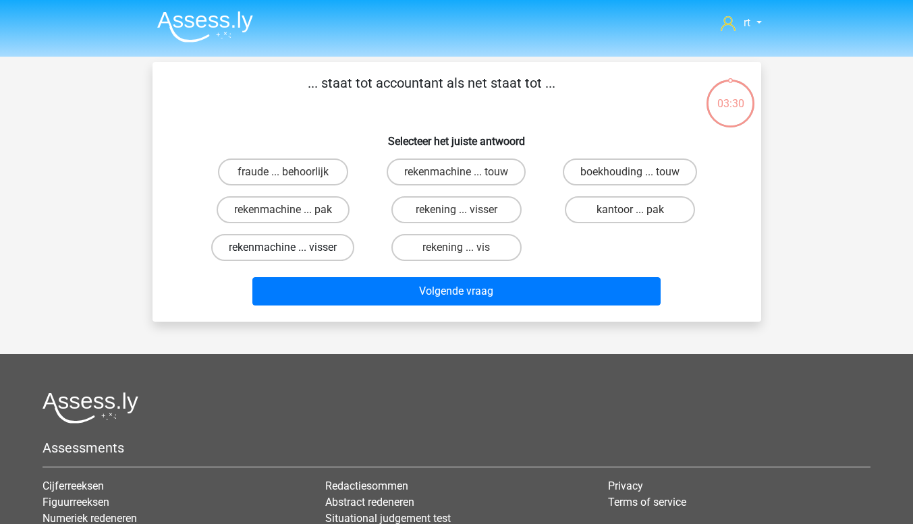
click at [318, 244] on label "rekenmachine ... visser" at bounding box center [282, 247] width 143 height 27
click at [291, 248] on input "rekenmachine ... visser" at bounding box center [287, 252] width 9 height 9
radio input "true"
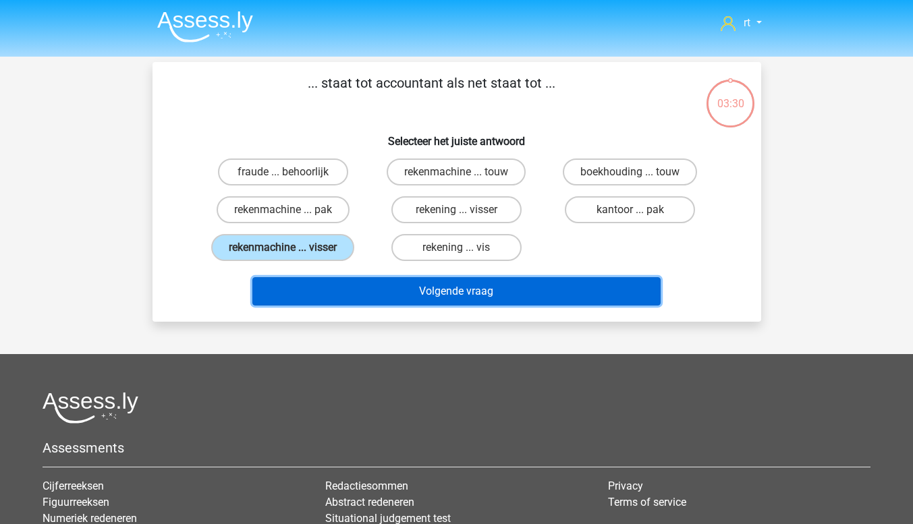
click at [465, 291] on button "Volgende vraag" at bounding box center [456, 291] width 408 height 28
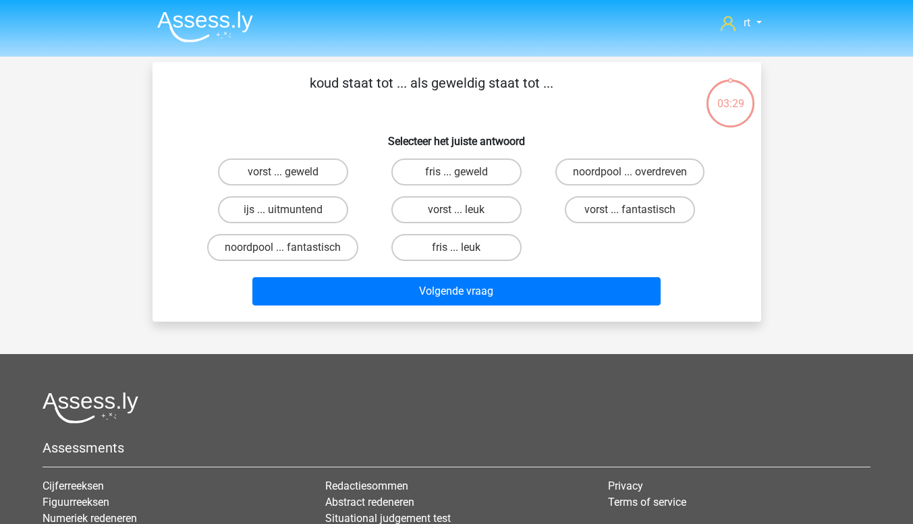
scroll to position [62, 0]
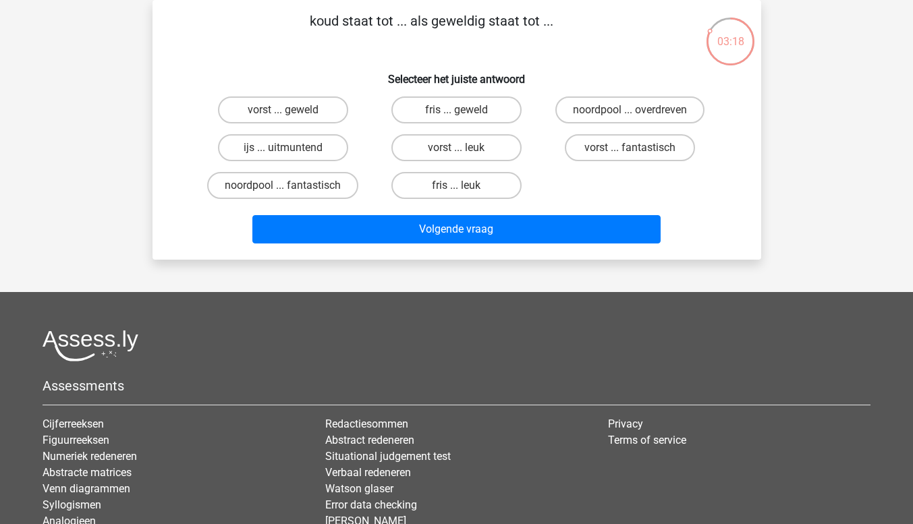
click at [488, 189] on label "fris ... leuk" at bounding box center [456, 185] width 130 height 27
click at [465, 189] on input "fris ... leuk" at bounding box center [460, 189] width 9 height 9
radio input "true"
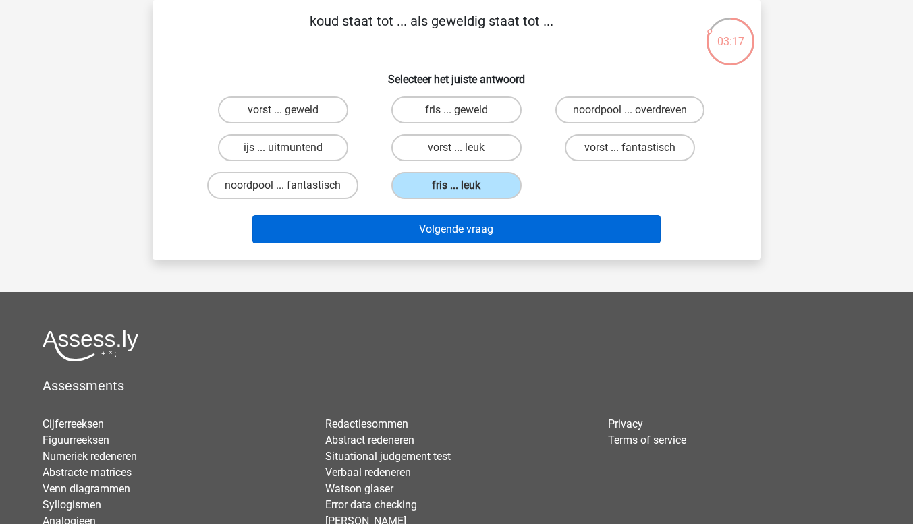
click at [567, 235] on button "Volgende vraag" at bounding box center [456, 229] width 408 height 28
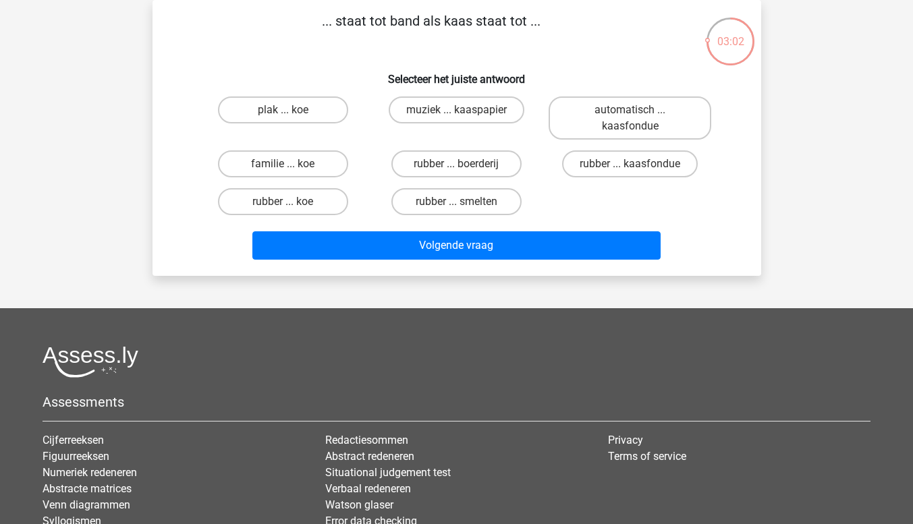
click at [658, 176] on label "rubber ... kaasfondue" at bounding box center [630, 163] width 136 height 27
click at [639, 173] on input "rubber ... kaasfondue" at bounding box center [634, 168] width 9 height 9
radio input "true"
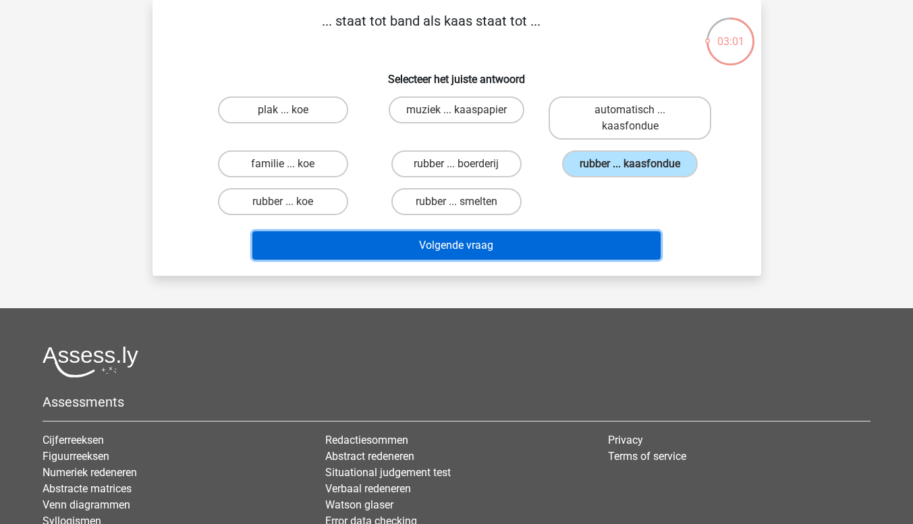
click at [560, 250] on button "Volgende vraag" at bounding box center [456, 245] width 408 height 28
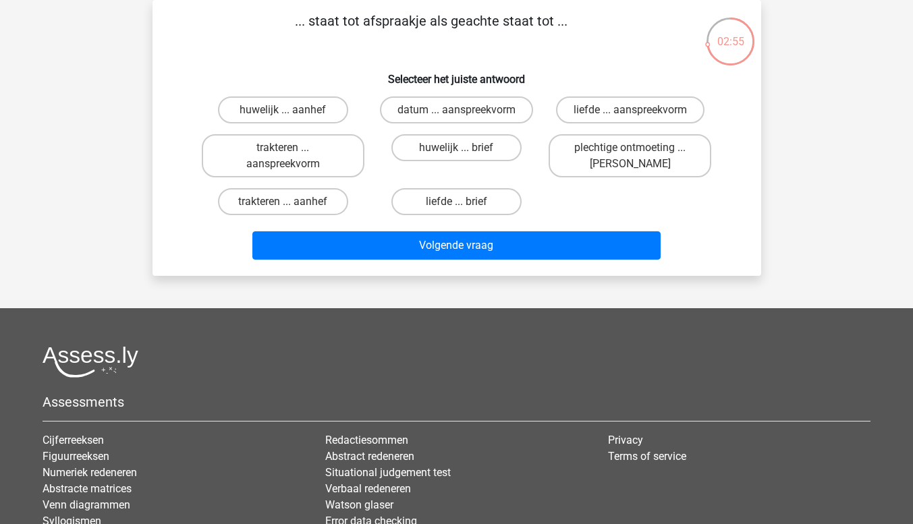
click at [675, 161] on label "plechtige ontmoeting ... [PERSON_NAME]" at bounding box center [629, 155] width 163 height 43
click at [639, 156] on input "plechtige ontmoeting ... [PERSON_NAME]" at bounding box center [634, 152] width 9 height 9
radio input "true"
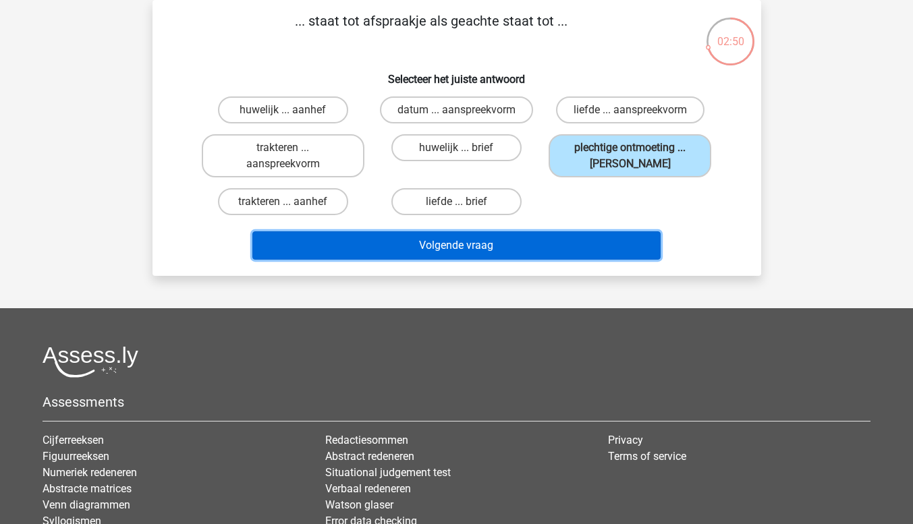
click at [540, 250] on button "Volgende vraag" at bounding box center [456, 245] width 408 height 28
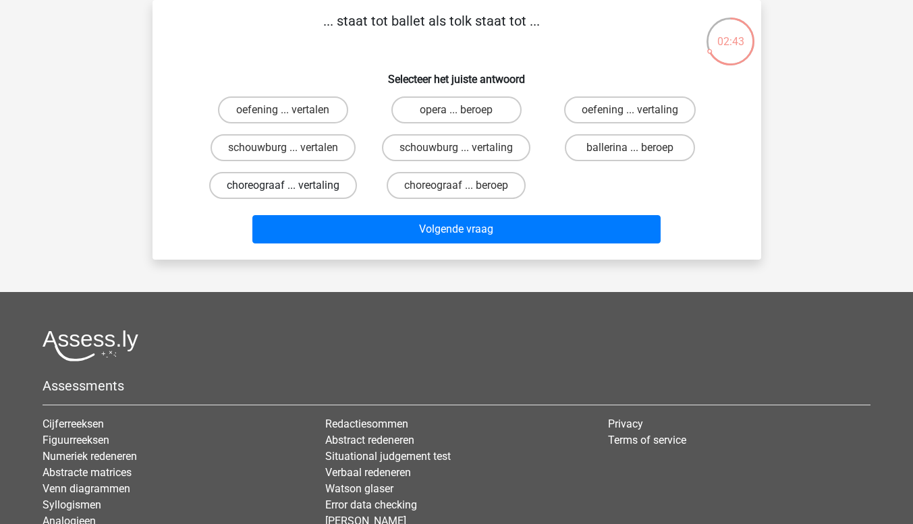
click at [310, 193] on label "choreograaf ... vertaling" at bounding box center [283, 185] width 148 height 27
click at [291, 193] on input "choreograaf ... vertaling" at bounding box center [287, 189] width 9 height 9
radio input "true"
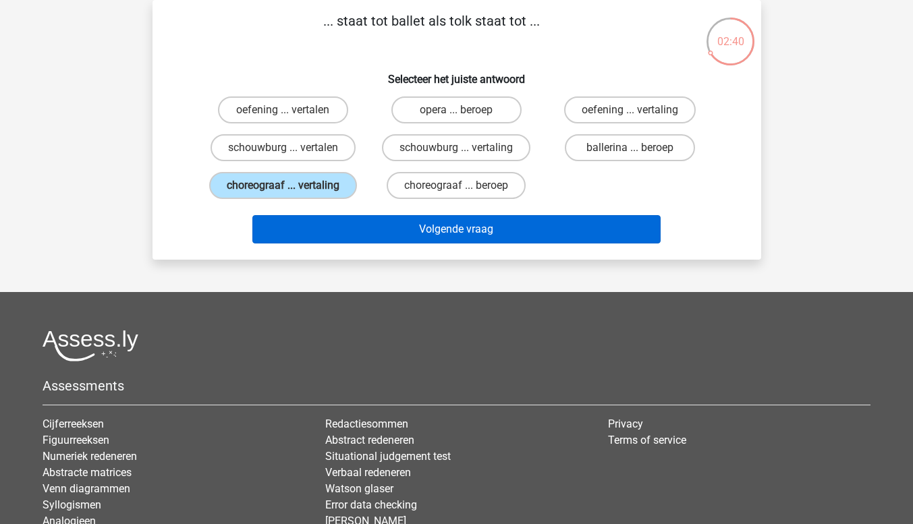
click at [494, 239] on button "Volgende vraag" at bounding box center [456, 229] width 408 height 28
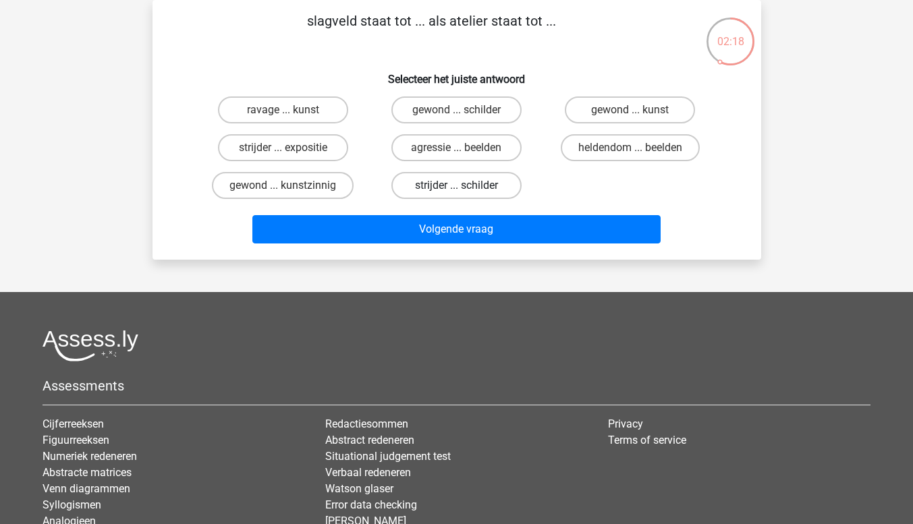
click at [485, 191] on label "strijder ... schilder" at bounding box center [456, 185] width 130 height 27
click at [465, 191] on input "strijder ... schilder" at bounding box center [460, 189] width 9 height 9
radio input "true"
click at [532, 254] on div "slagveld staat tot ... als atelier staat tot ... Selecteer het juiste antwoord …" at bounding box center [456, 130] width 608 height 260
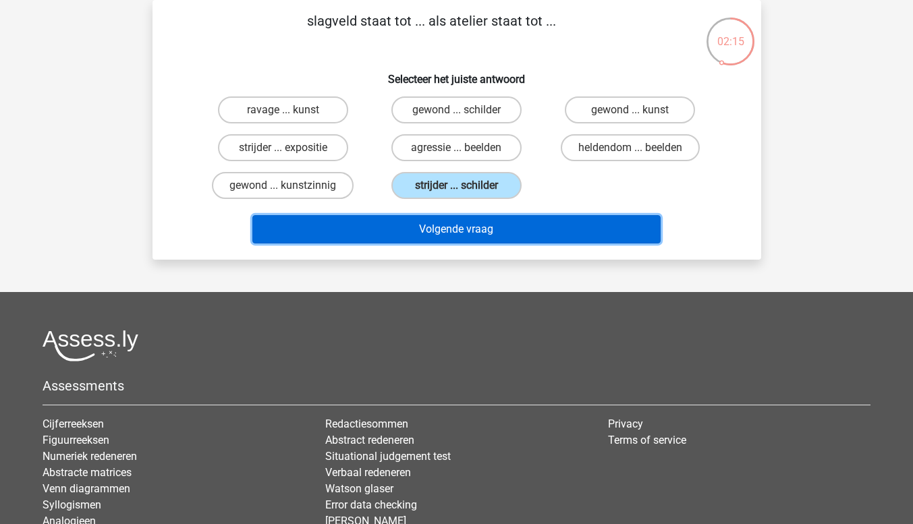
click at [561, 235] on button "Volgende vraag" at bounding box center [456, 229] width 408 height 28
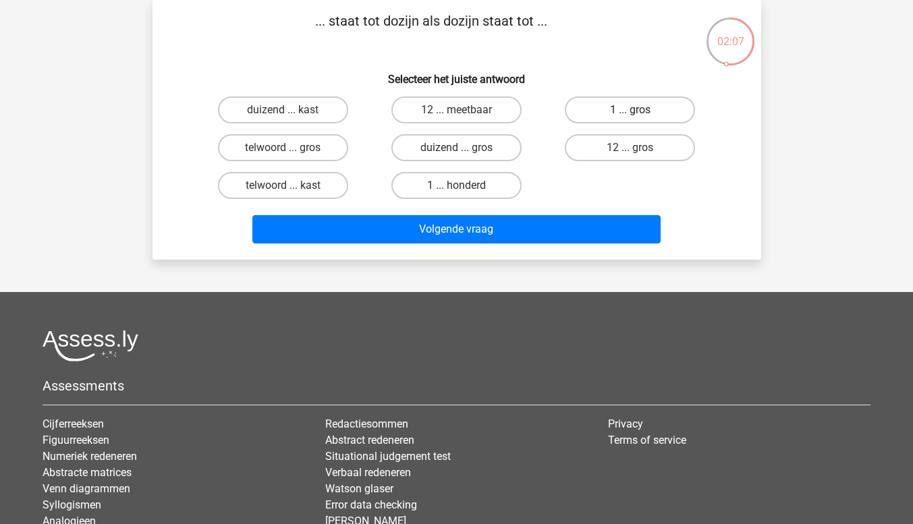
click at [653, 119] on label "1 ... gros" at bounding box center [630, 109] width 130 height 27
click at [639, 119] on input "1 ... gros" at bounding box center [634, 114] width 9 height 9
radio input "true"
click at [641, 160] on label "12 ... gros" at bounding box center [630, 147] width 130 height 27
click at [639, 156] on input "12 ... gros" at bounding box center [634, 152] width 9 height 9
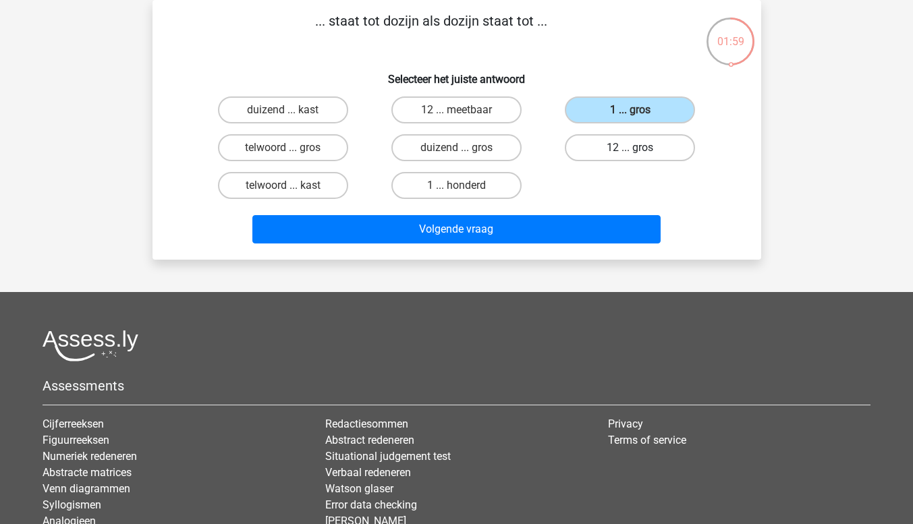
radio input "true"
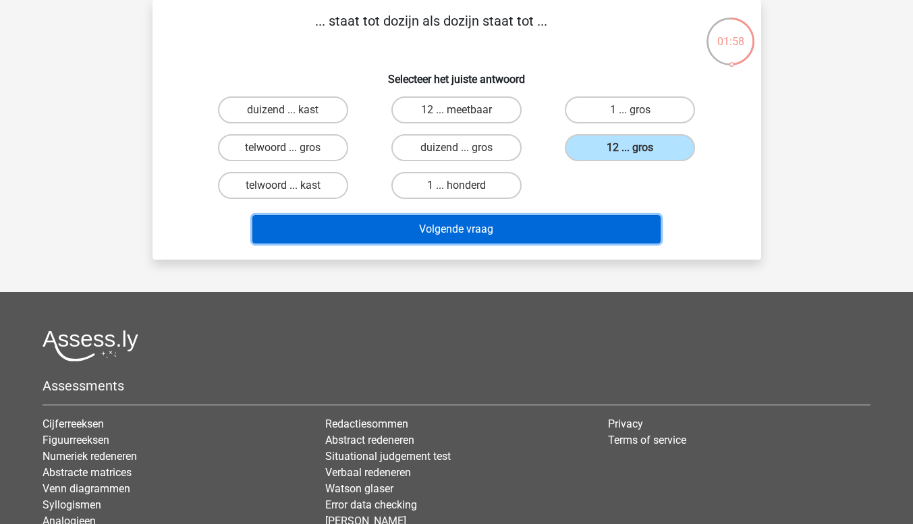
click at [595, 235] on button "Volgende vraag" at bounding box center [456, 229] width 408 height 28
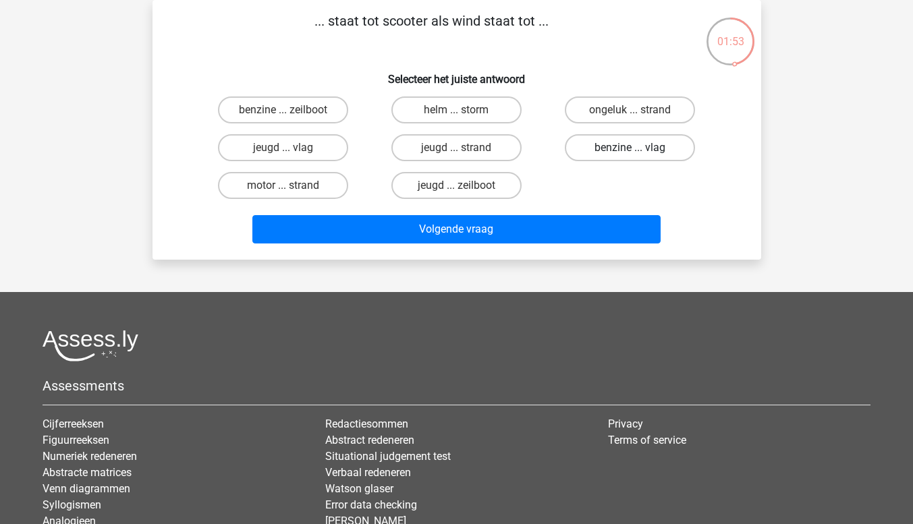
click at [648, 159] on label "benzine ... vlag" at bounding box center [630, 147] width 130 height 27
click at [639, 156] on input "benzine ... vlag" at bounding box center [634, 152] width 9 height 9
radio input "true"
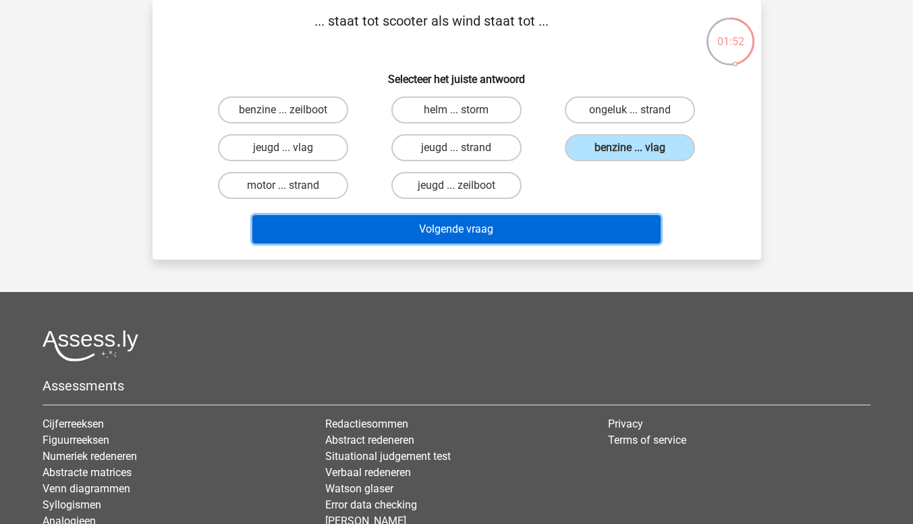
click at [584, 234] on button "Volgende vraag" at bounding box center [456, 229] width 408 height 28
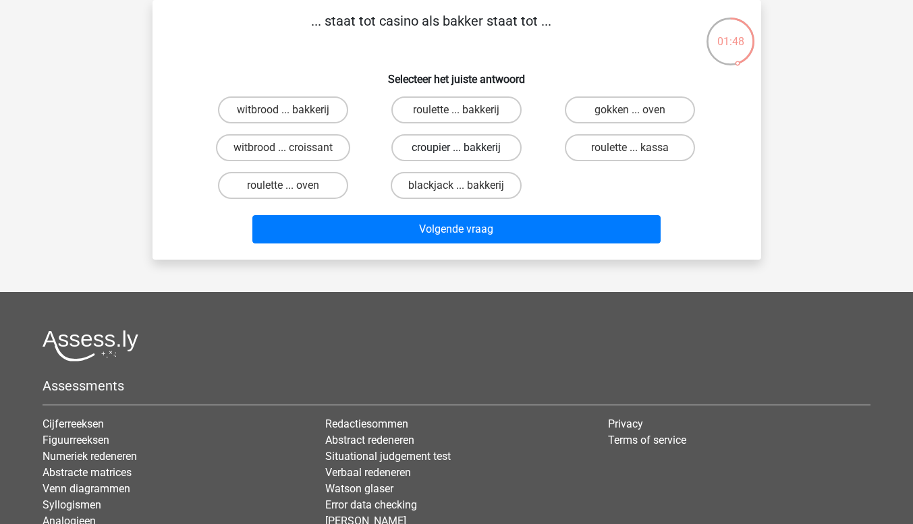
click at [500, 155] on label "croupier ... bakkerij" at bounding box center [456, 147] width 130 height 27
click at [465, 155] on input "croupier ... bakkerij" at bounding box center [460, 152] width 9 height 9
radio input "true"
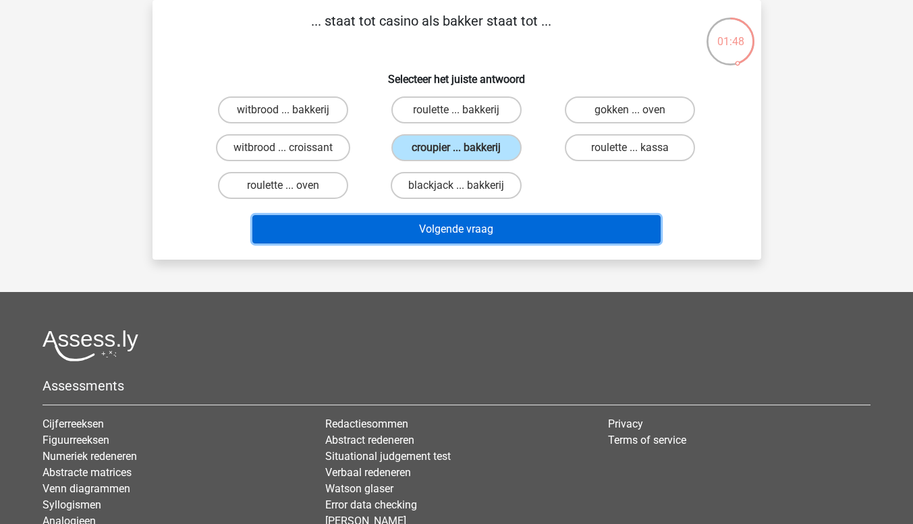
click at [586, 235] on button "Volgende vraag" at bounding box center [456, 229] width 408 height 28
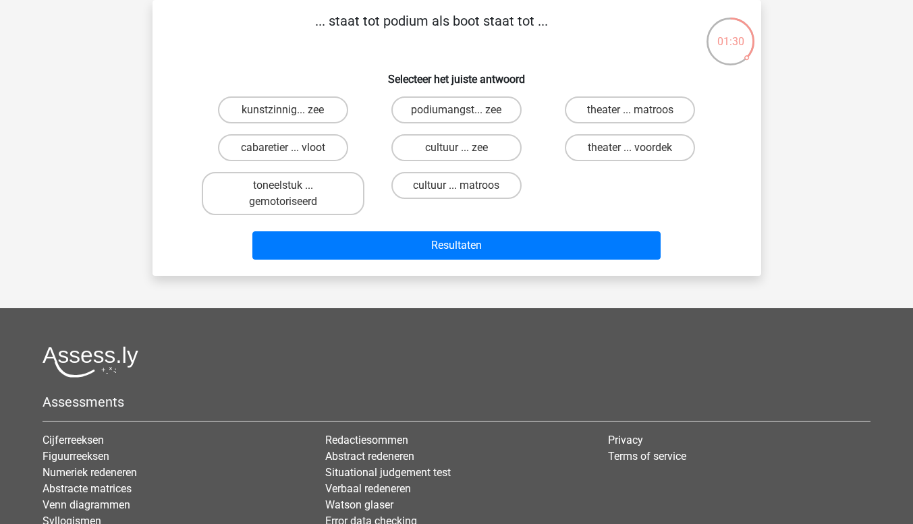
click at [299, 158] on label "cabaretier ... vloot" at bounding box center [283, 147] width 130 height 27
click at [291, 156] on input "cabaretier ... vloot" at bounding box center [287, 152] width 9 height 9
radio input "true"
click at [666, 157] on label "theater ... voordek" at bounding box center [630, 147] width 130 height 27
click at [639, 156] on input "theater ... voordek" at bounding box center [634, 152] width 9 height 9
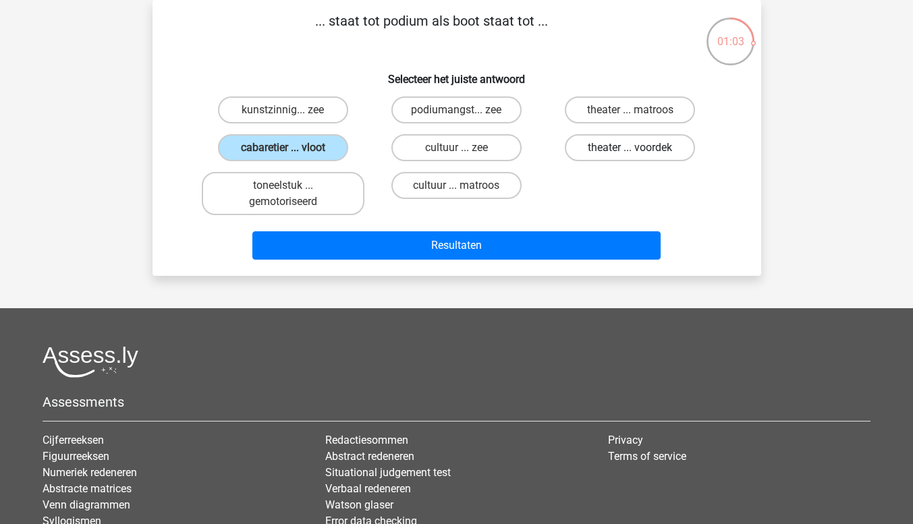
radio input "true"
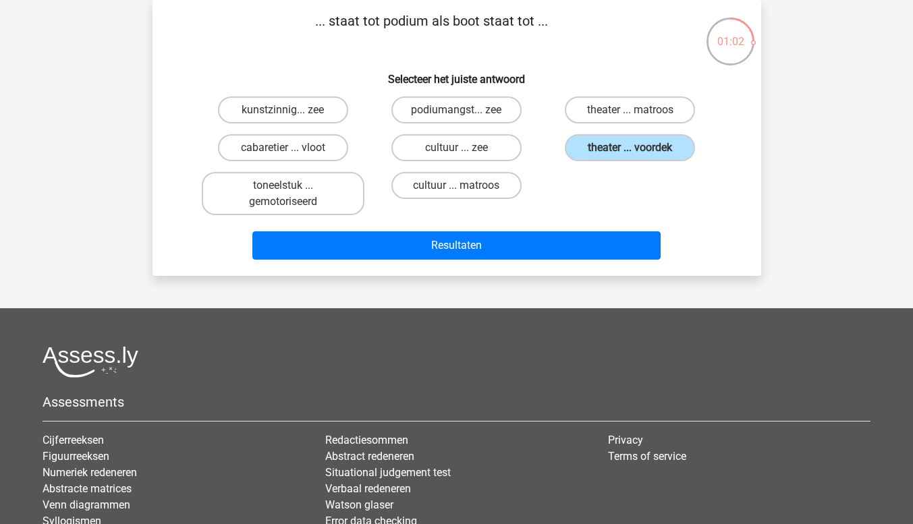
click at [598, 273] on div "... staat tot podium als boot staat tot ... Selecteer het juiste antwoord kunst…" at bounding box center [456, 138] width 608 height 276
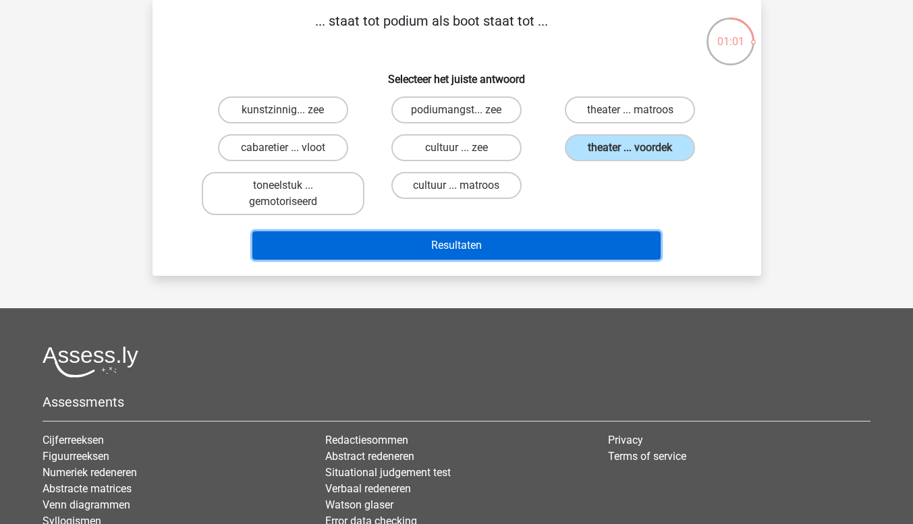
click at [605, 248] on button "Resultaten" at bounding box center [456, 245] width 408 height 28
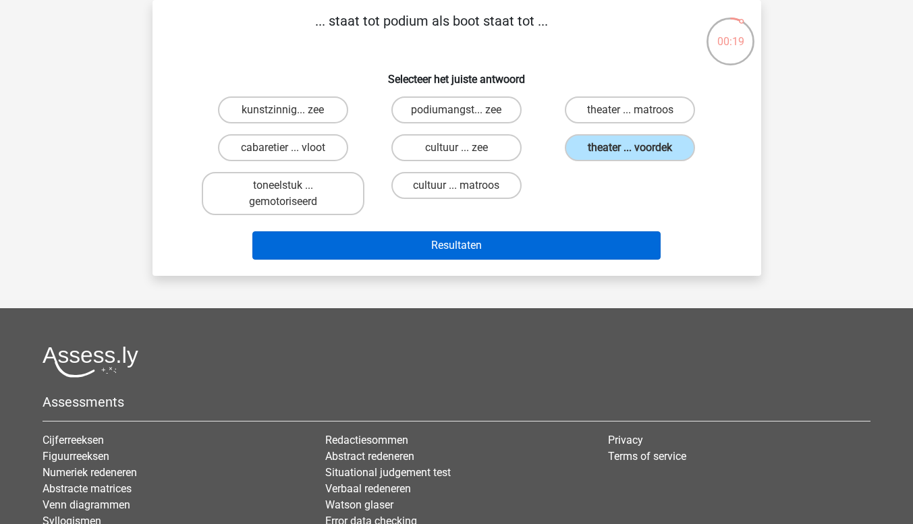
scroll to position [0, 0]
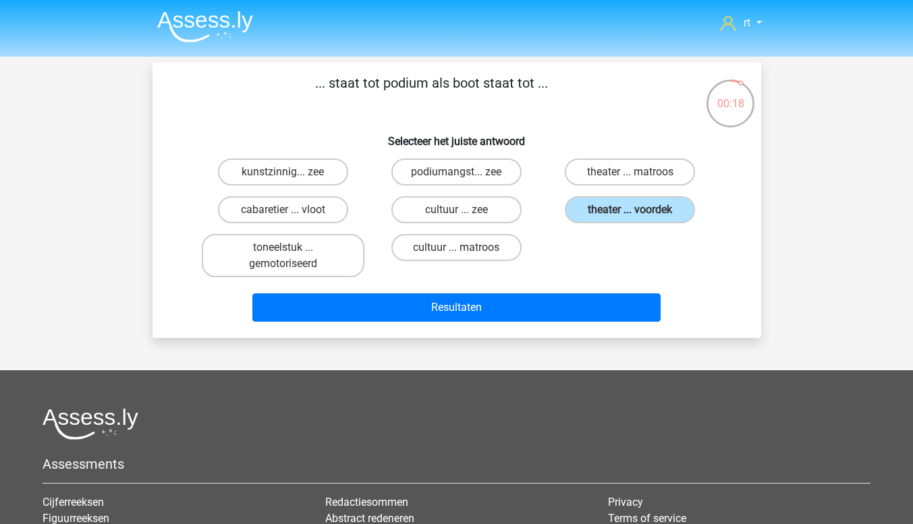
click at [223, 29] on img at bounding box center [205, 27] width 96 height 32
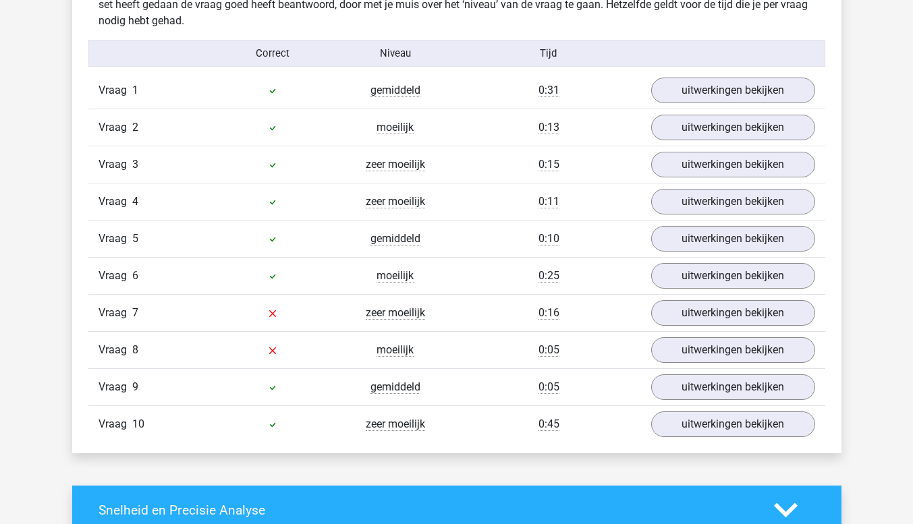
scroll to position [822, 0]
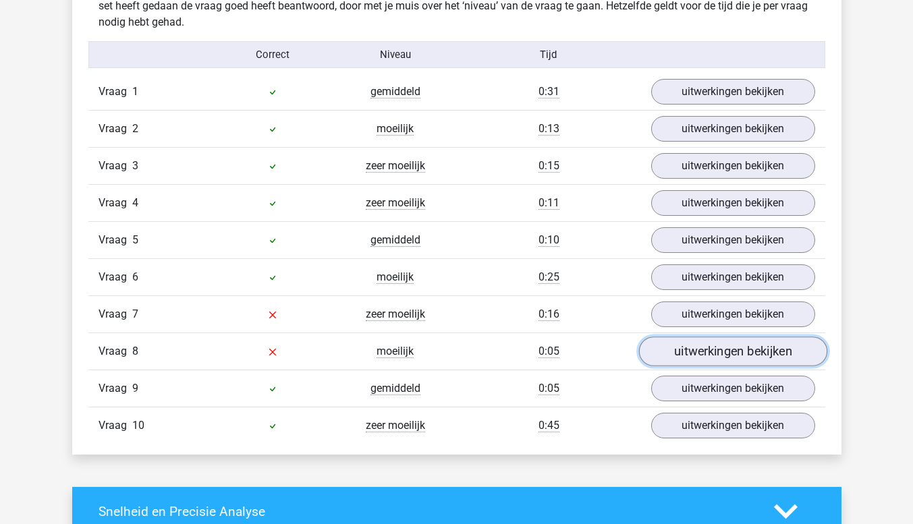
click at [749, 354] on link "uitwerkingen bekijken" at bounding box center [732, 352] width 188 height 30
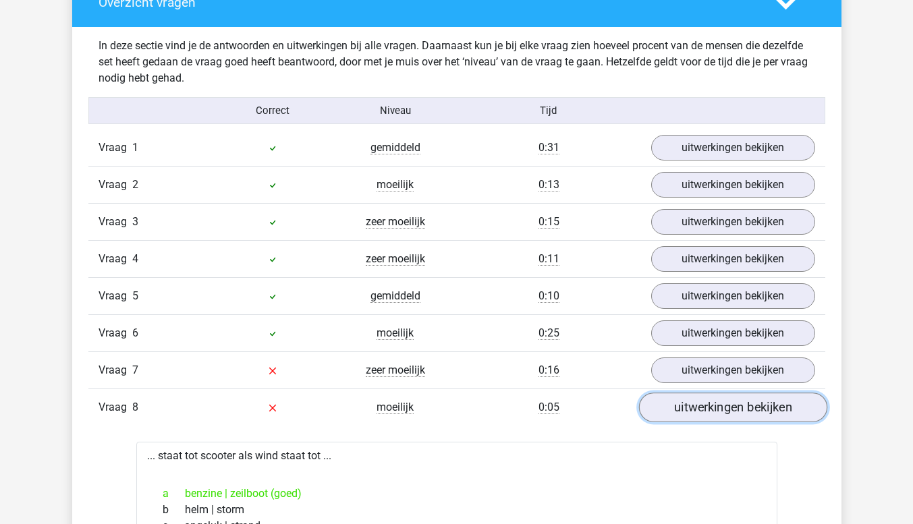
scroll to position [752, 0]
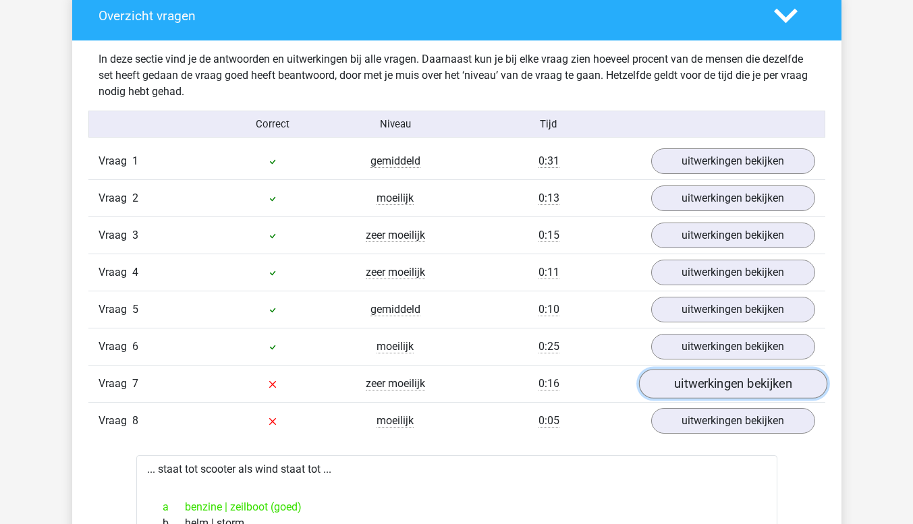
click at [760, 387] on link "uitwerkingen bekijken" at bounding box center [732, 384] width 188 height 30
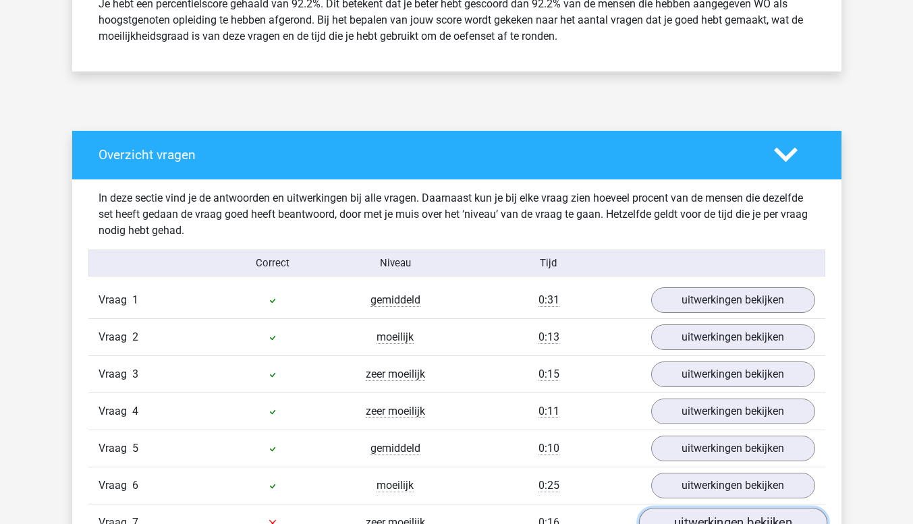
scroll to position [0, 0]
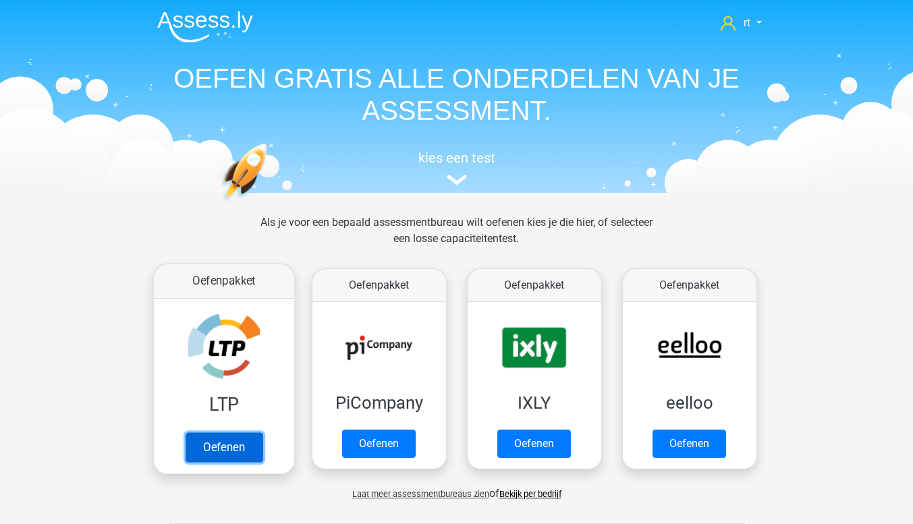
click at [229, 435] on link "Oefenen" at bounding box center [223, 447] width 77 height 30
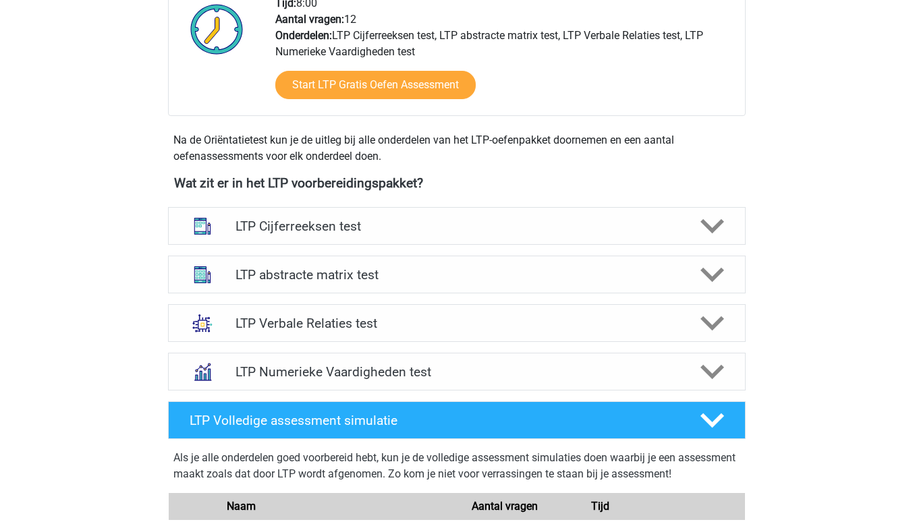
scroll to position [376, 0]
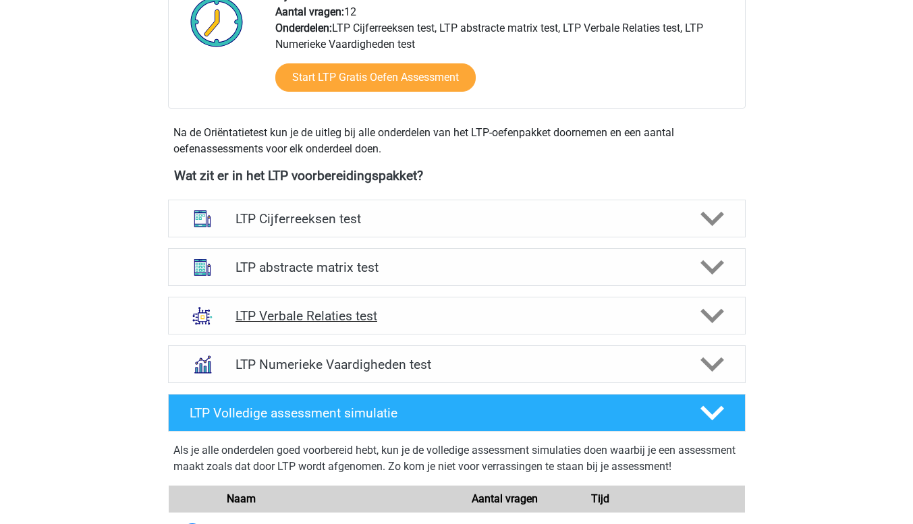
click at [704, 318] on icon at bounding box center [712, 316] width 24 height 24
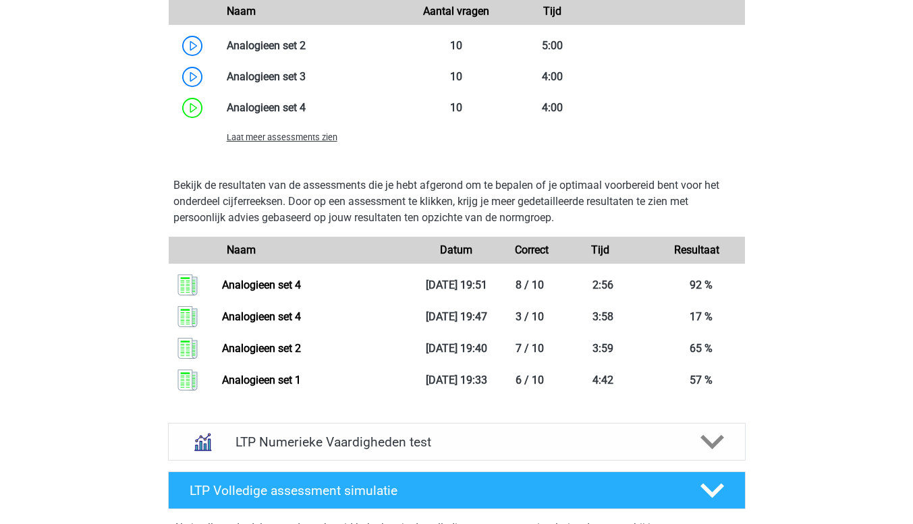
scroll to position [1348, 0]
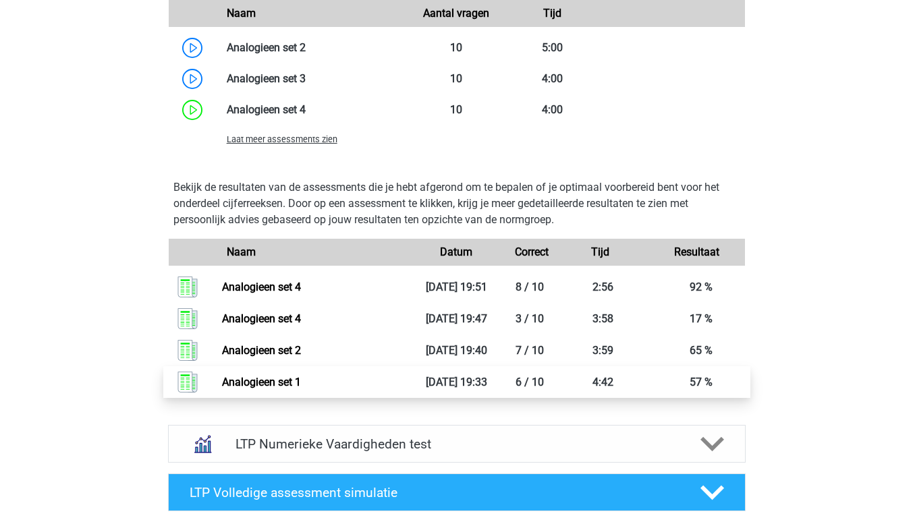
click at [265, 382] on link "Analogieen set 1" at bounding box center [261, 382] width 79 height 13
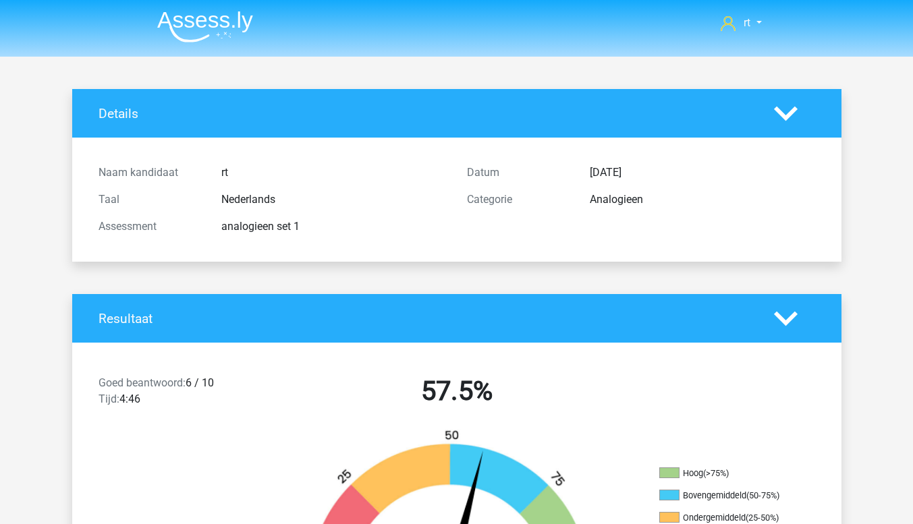
click at [791, 314] on polygon at bounding box center [786, 318] width 24 height 15
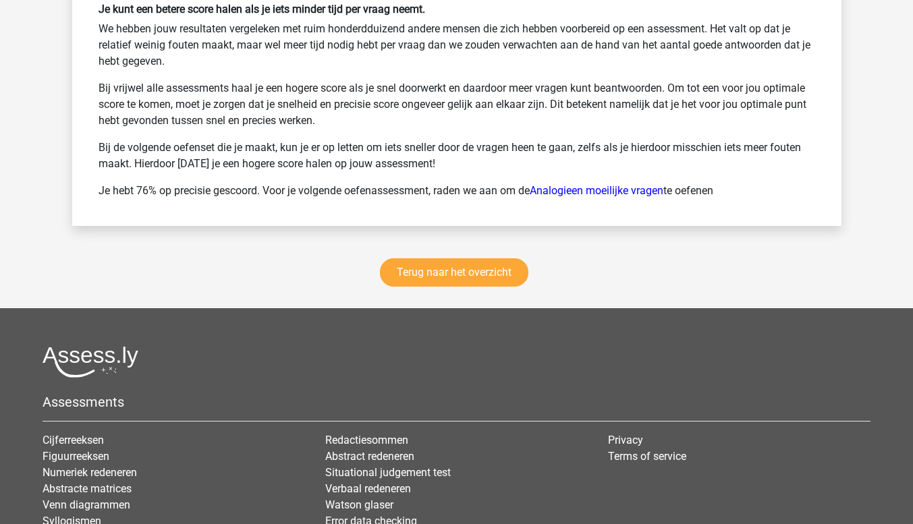
scroll to position [1480, 0]
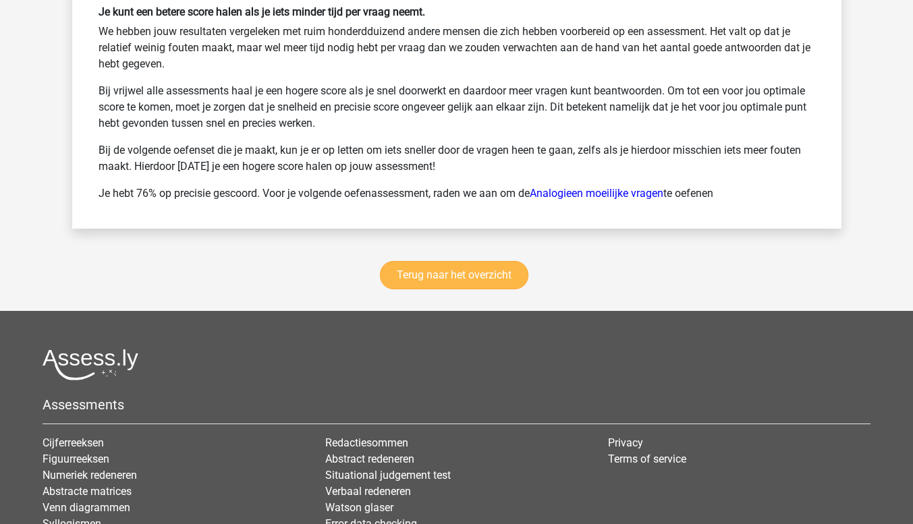
click at [491, 274] on link "Terug naar het overzicht" at bounding box center [454, 275] width 148 height 28
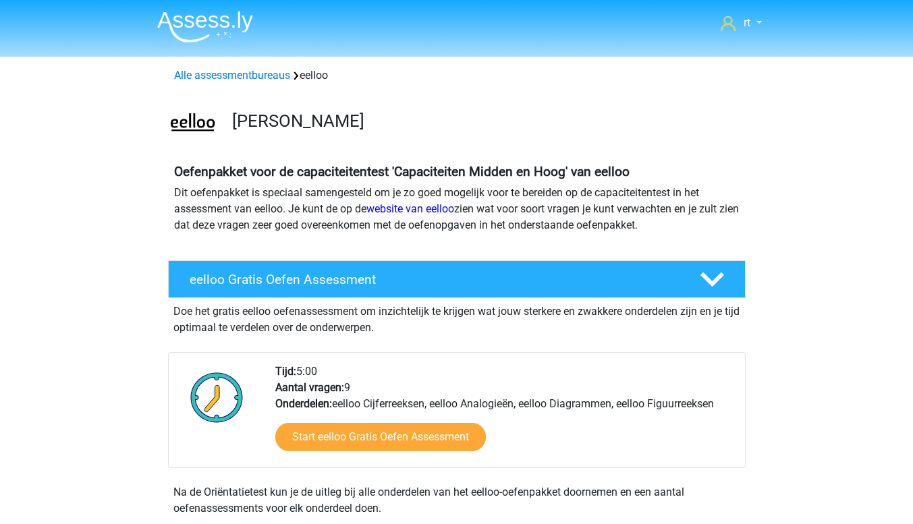
click at [227, 30] on img at bounding box center [205, 27] width 96 height 32
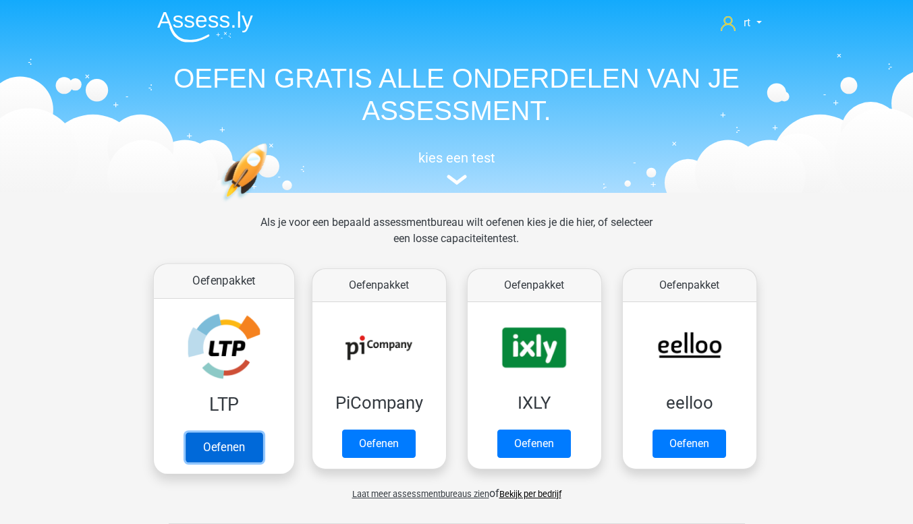
click at [223, 447] on link "Oefenen" at bounding box center [223, 447] width 77 height 30
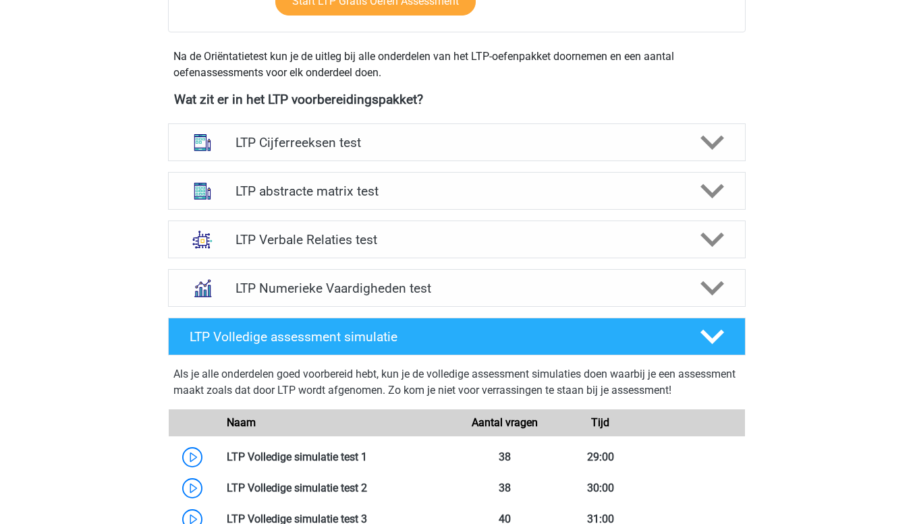
scroll to position [463, 0]
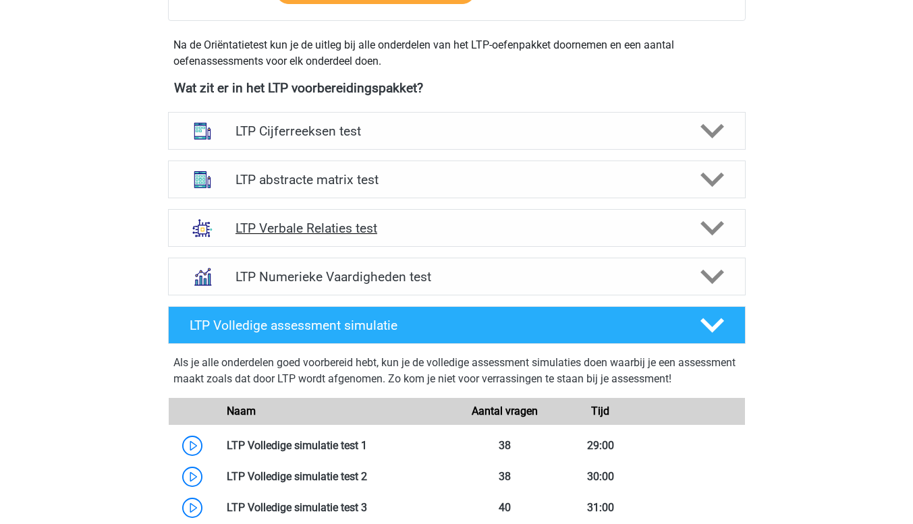
click at [712, 227] on icon at bounding box center [712, 229] width 24 height 24
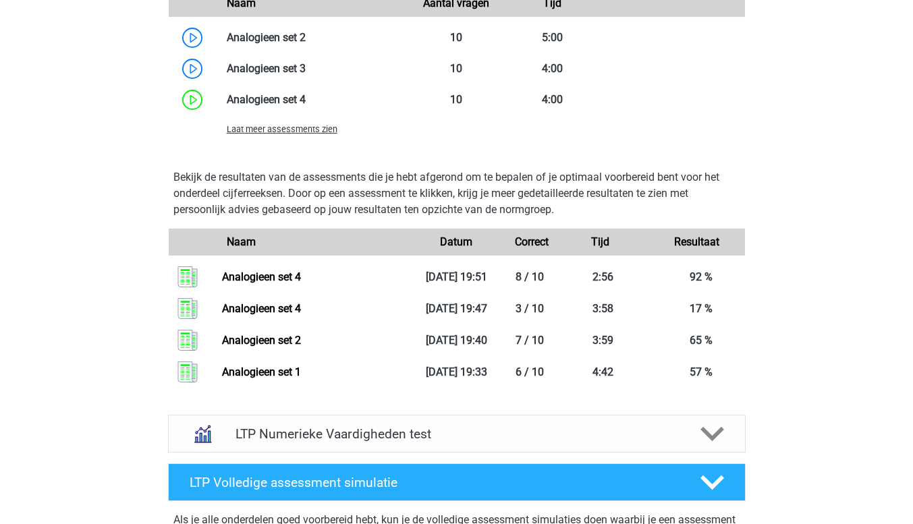
scroll to position [1390, 0]
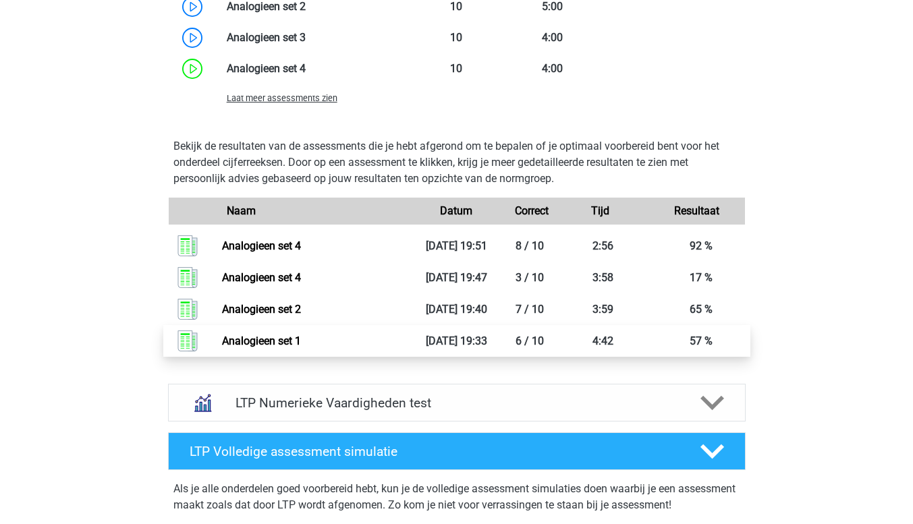
click at [301, 341] on link "Analogieen set 1" at bounding box center [261, 341] width 79 height 13
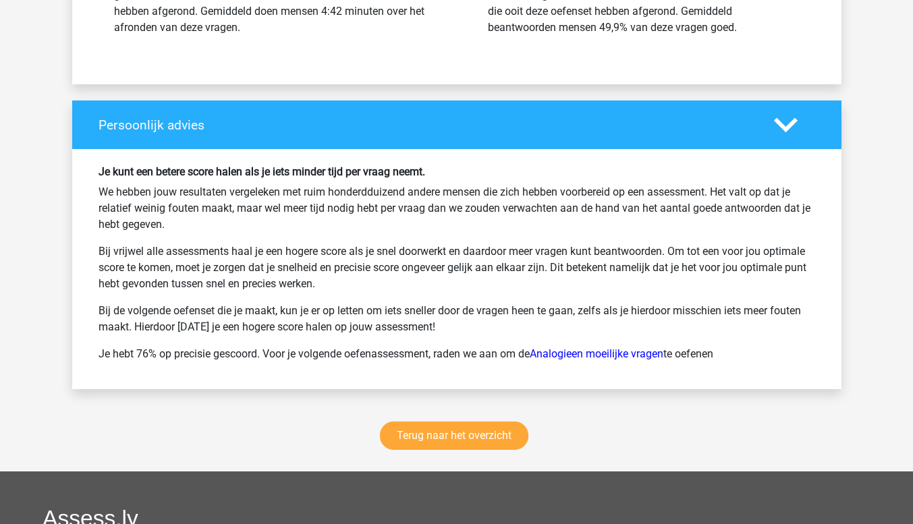
scroll to position [1665, 0]
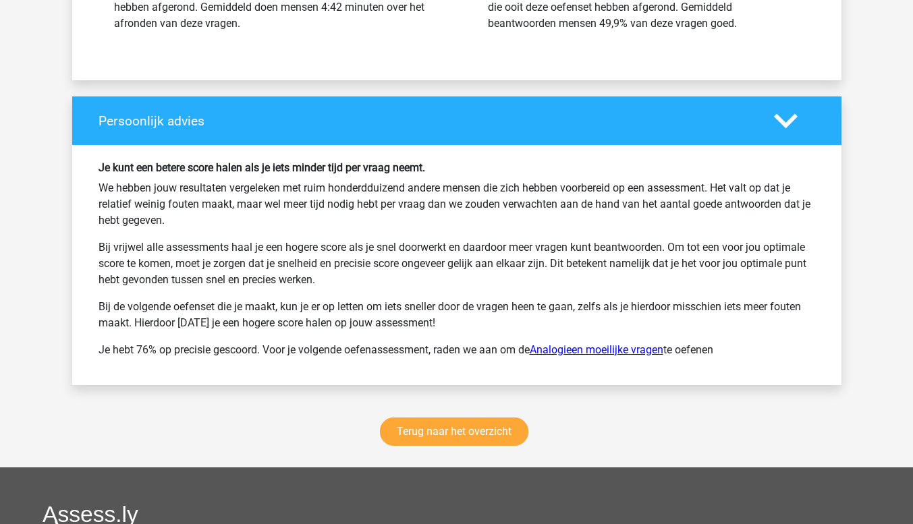
click at [600, 351] on link "Analogieen moeilijke vragen" at bounding box center [596, 349] width 134 height 13
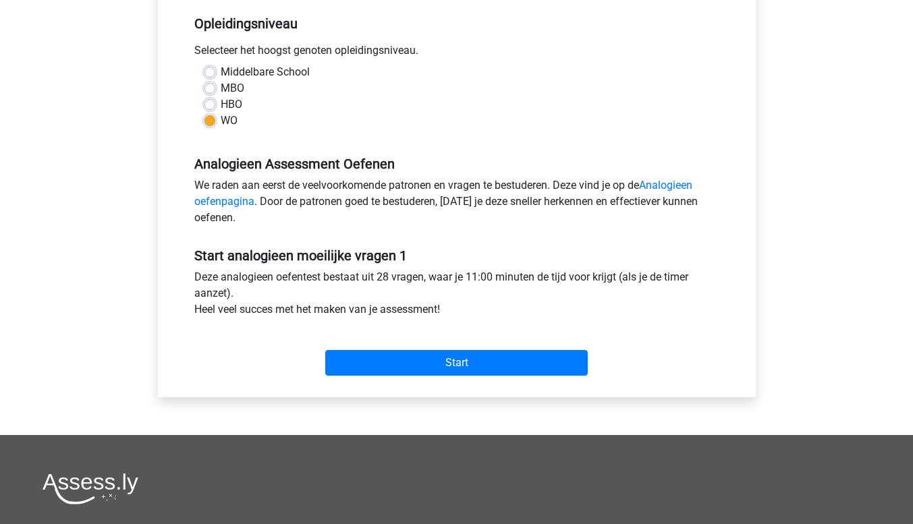
scroll to position [290, 0]
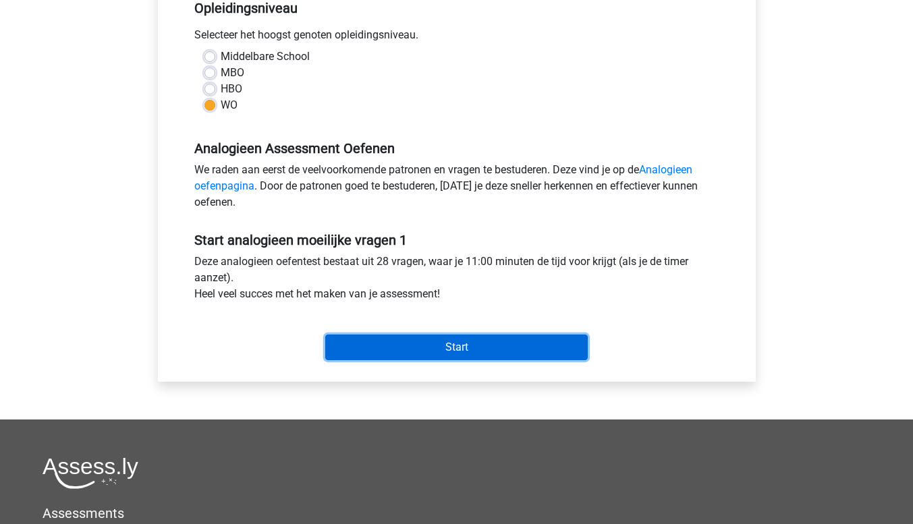
click at [546, 350] on input "Start" at bounding box center [456, 348] width 262 height 26
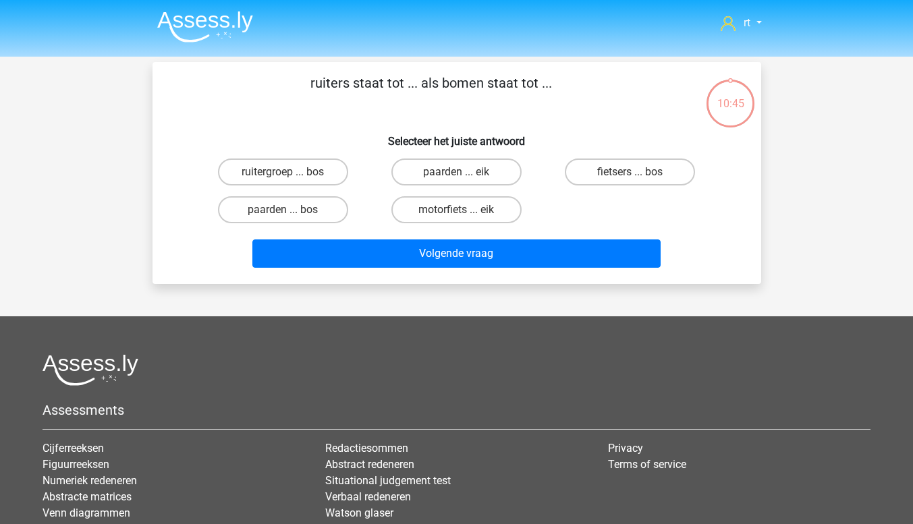
click at [317, 171] on label "ruitergroep ... bos" at bounding box center [283, 172] width 130 height 27
click at [291, 172] on input "ruitergroep ... bos" at bounding box center [287, 176] width 9 height 9
radio input "true"
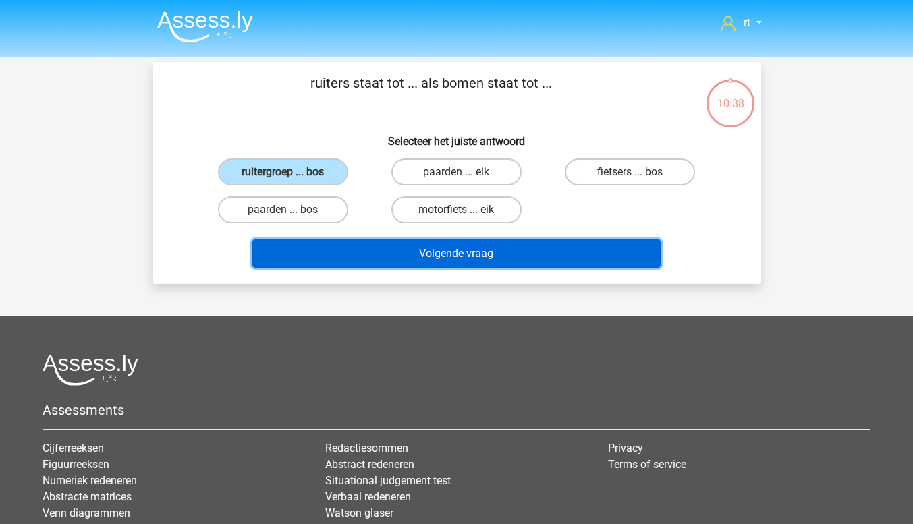
click at [598, 260] on button "Volgende vraag" at bounding box center [456, 253] width 408 height 28
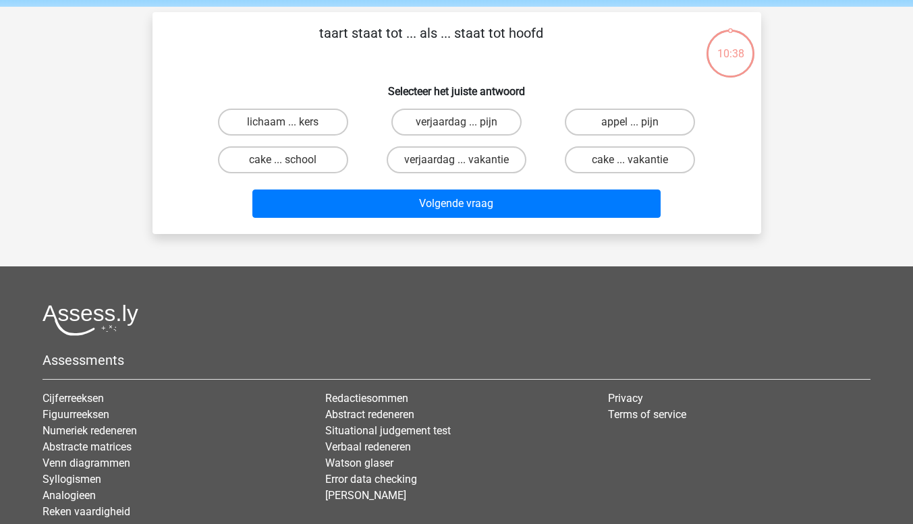
scroll to position [62, 0]
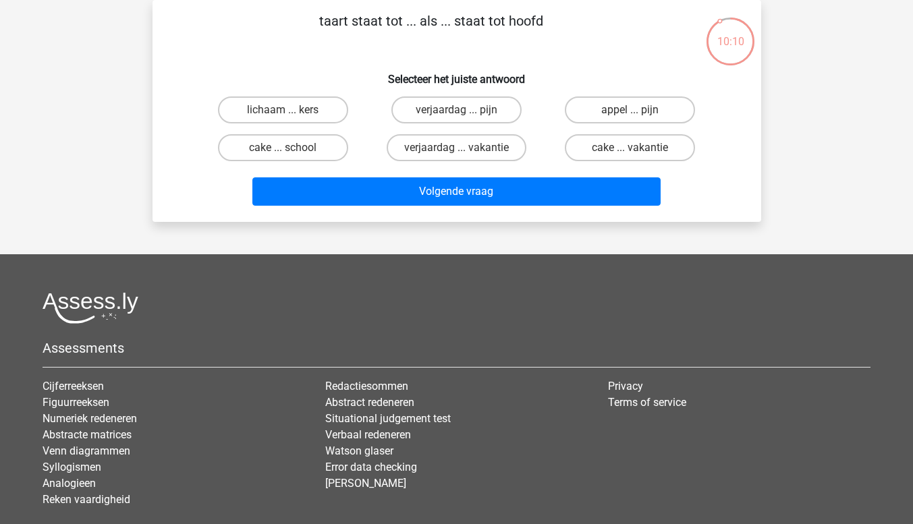
click at [672, 113] on label "appel ... pijn" at bounding box center [630, 109] width 130 height 27
click at [639, 113] on input "appel ... pijn" at bounding box center [634, 114] width 9 height 9
radio input "true"
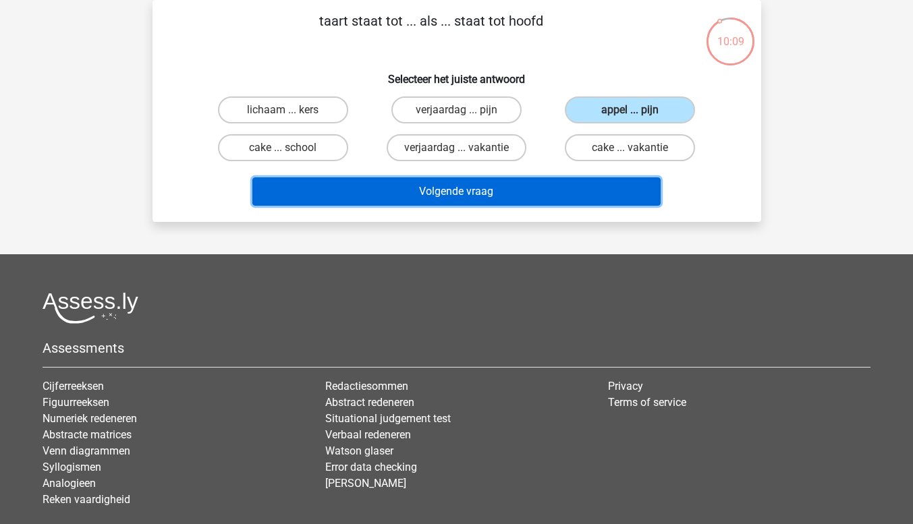
click at [594, 200] on button "Volgende vraag" at bounding box center [456, 191] width 408 height 28
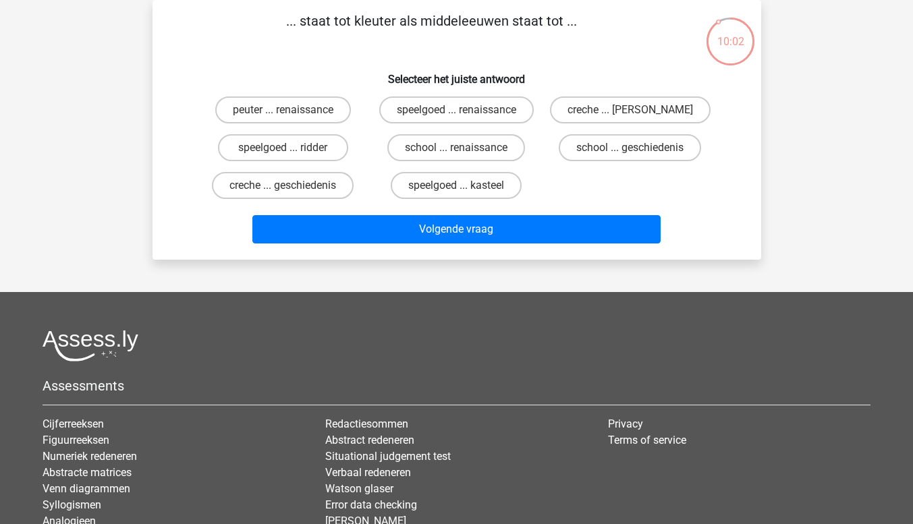
click at [314, 113] on label "peuter ... renaissance" at bounding box center [283, 109] width 136 height 27
click at [291, 113] on input "peuter ... renaissance" at bounding box center [287, 114] width 9 height 9
radio input "true"
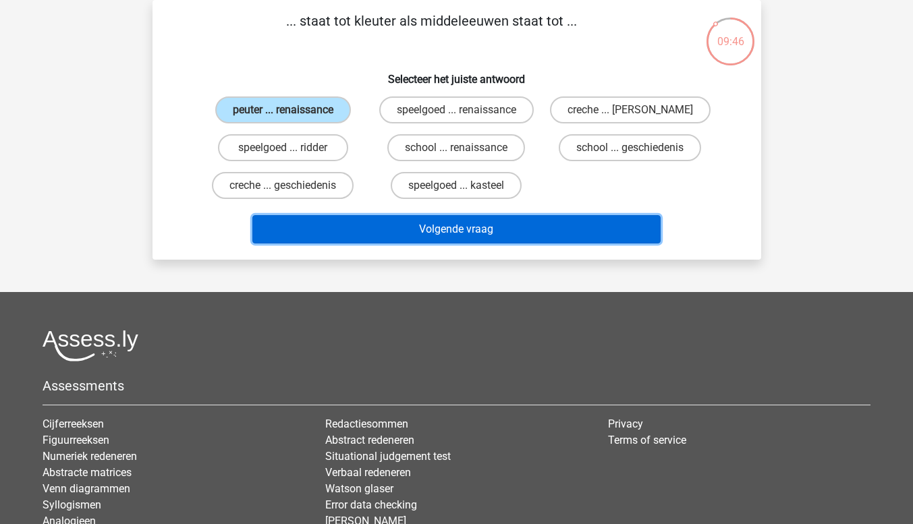
click at [348, 239] on button "Volgende vraag" at bounding box center [456, 229] width 408 height 28
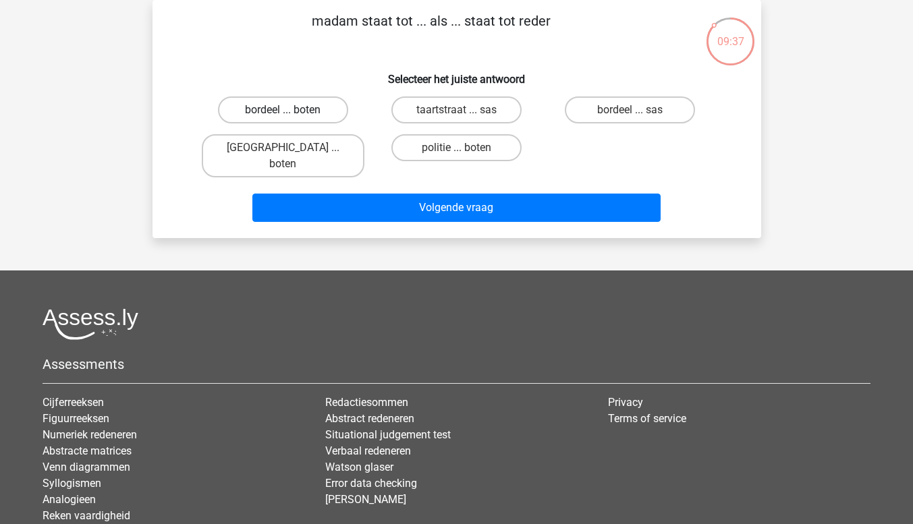
click at [261, 115] on label "bordeel ... boten" at bounding box center [283, 109] width 130 height 27
click at [283, 115] on input "bordeel ... boten" at bounding box center [287, 114] width 9 height 9
radio input "true"
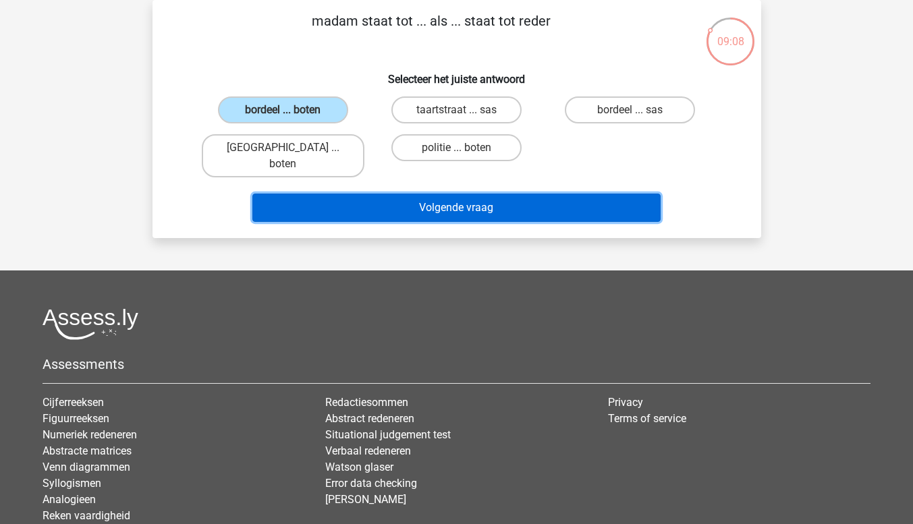
click at [371, 202] on button "Volgende vraag" at bounding box center [456, 208] width 408 height 28
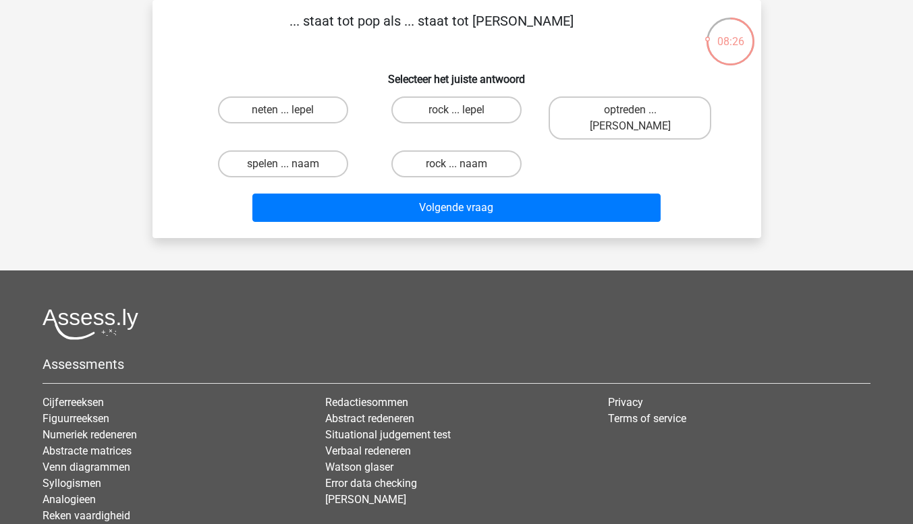
click at [419, 152] on label "rock ... naam" at bounding box center [456, 163] width 130 height 27
click at [456, 164] on input "rock ... naam" at bounding box center [460, 168] width 9 height 9
radio input "true"
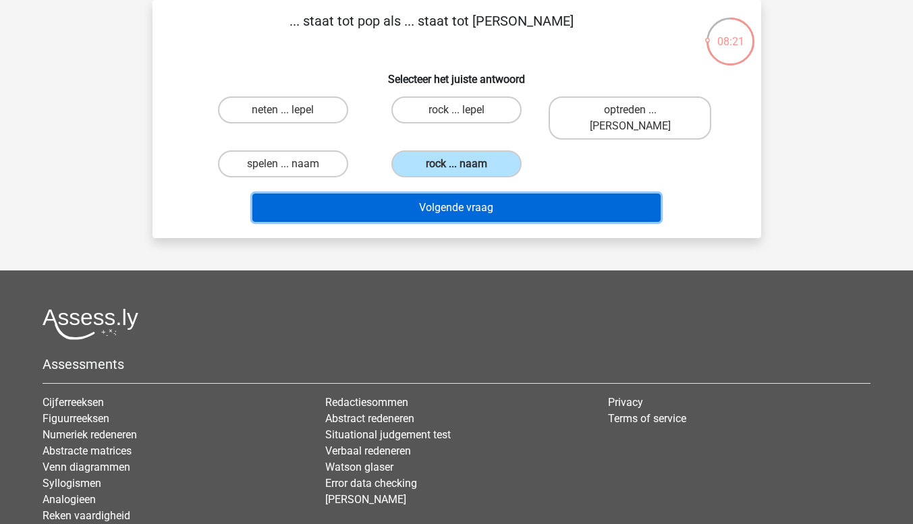
click at [283, 198] on button "Volgende vraag" at bounding box center [456, 208] width 408 height 28
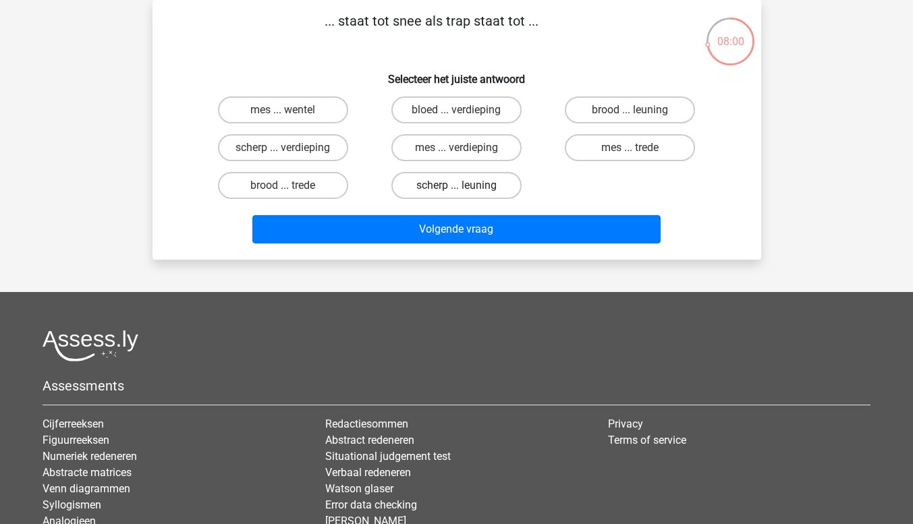
click at [445, 183] on label "scherp ... leuning" at bounding box center [456, 185] width 130 height 27
click at [456, 185] on input "scherp ... leuning" at bounding box center [460, 189] width 9 height 9
radio input "true"
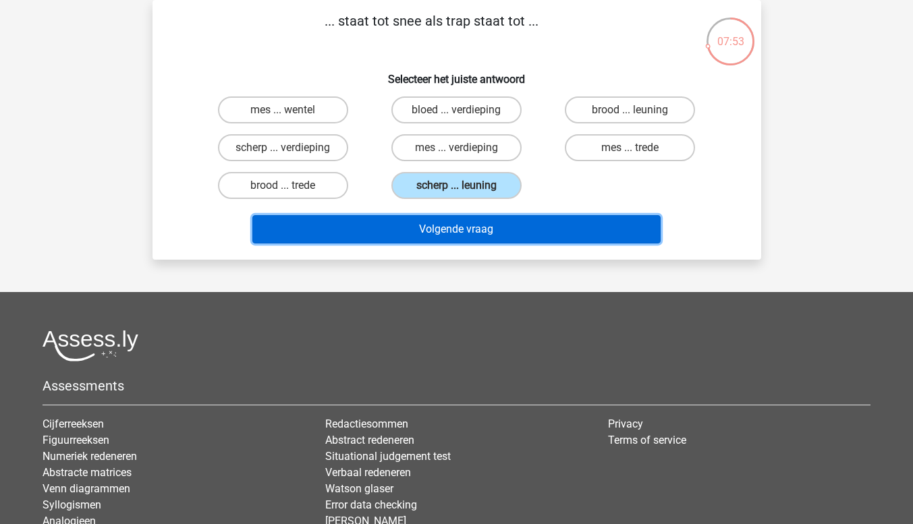
click at [494, 240] on button "Volgende vraag" at bounding box center [456, 229] width 408 height 28
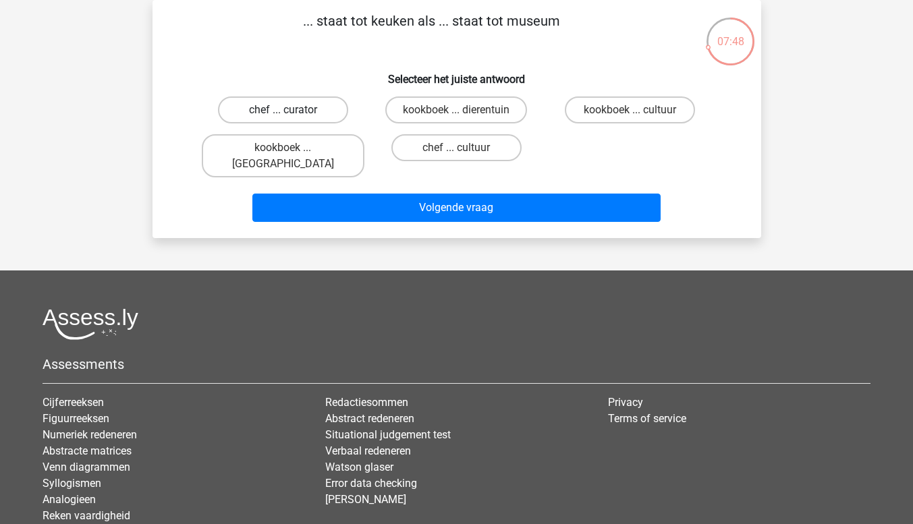
click at [252, 117] on label "chef ... curator" at bounding box center [283, 109] width 130 height 27
click at [283, 117] on input "chef ... curator" at bounding box center [287, 114] width 9 height 9
radio input "true"
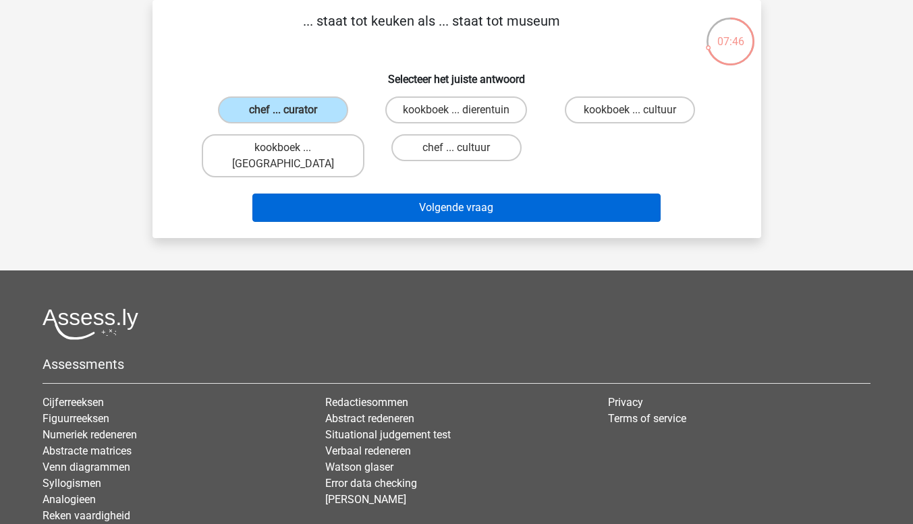
click at [402, 200] on button "Volgende vraag" at bounding box center [456, 208] width 408 height 28
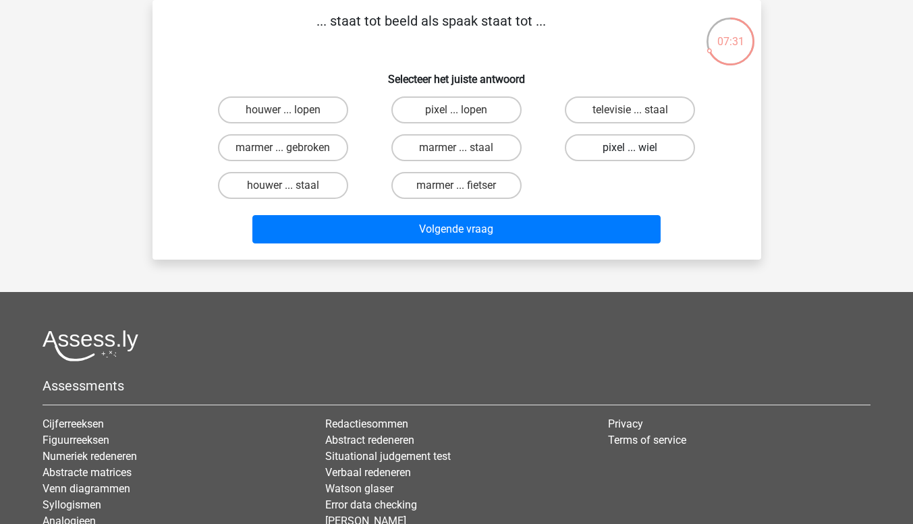
click at [596, 155] on label "pixel ... wiel" at bounding box center [630, 147] width 130 height 27
click at [630, 155] on input "pixel ... wiel" at bounding box center [634, 152] width 9 height 9
radio input "true"
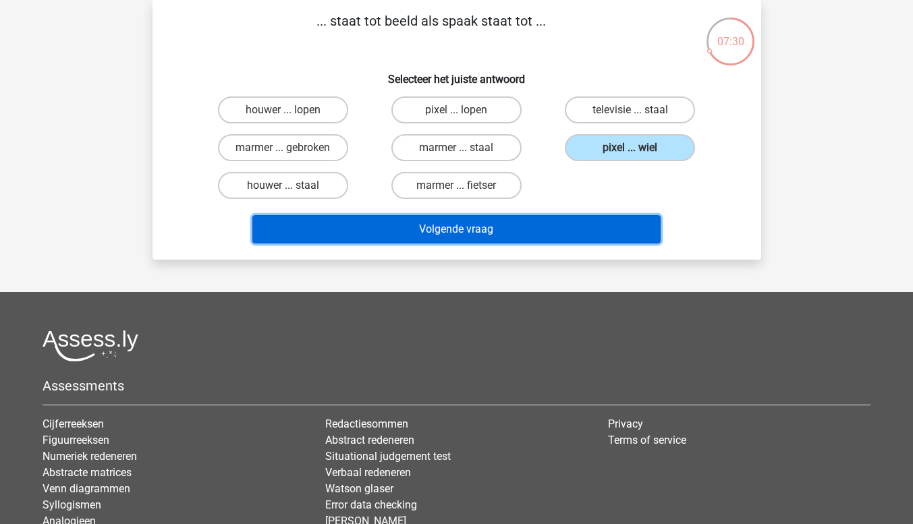
click at [499, 241] on button "Volgende vraag" at bounding box center [456, 229] width 408 height 28
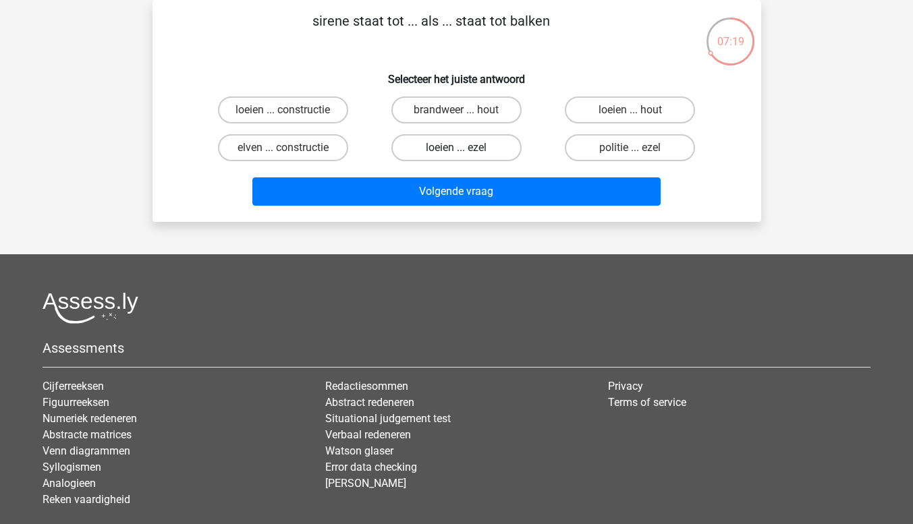
click at [440, 161] on label "loeien ... ezel" at bounding box center [456, 147] width 130 height 27
click at [456, 156] on input "loeien ... ezel" at bounding box center [460, 152] width 9 height 9
radio input "true"
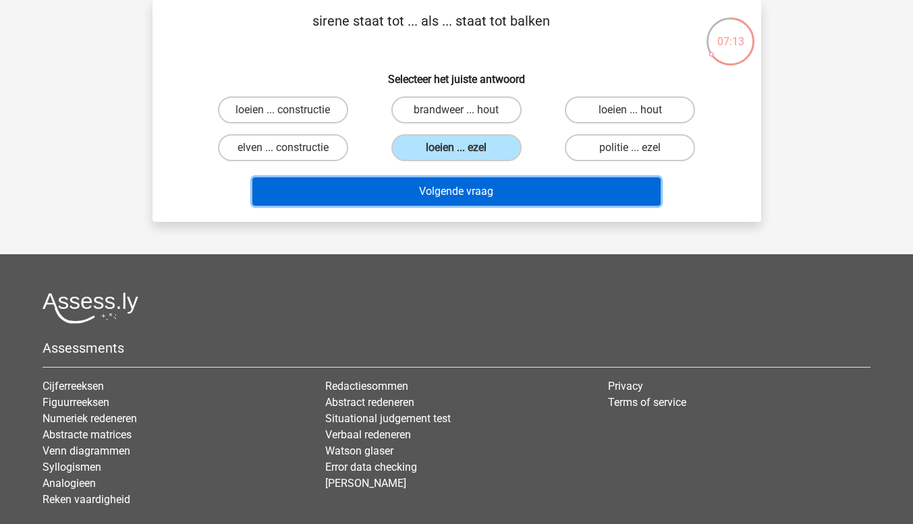
click at [269, 206] on button "Volgende vraag" at bounding box center [456, 191] width 408 height 28
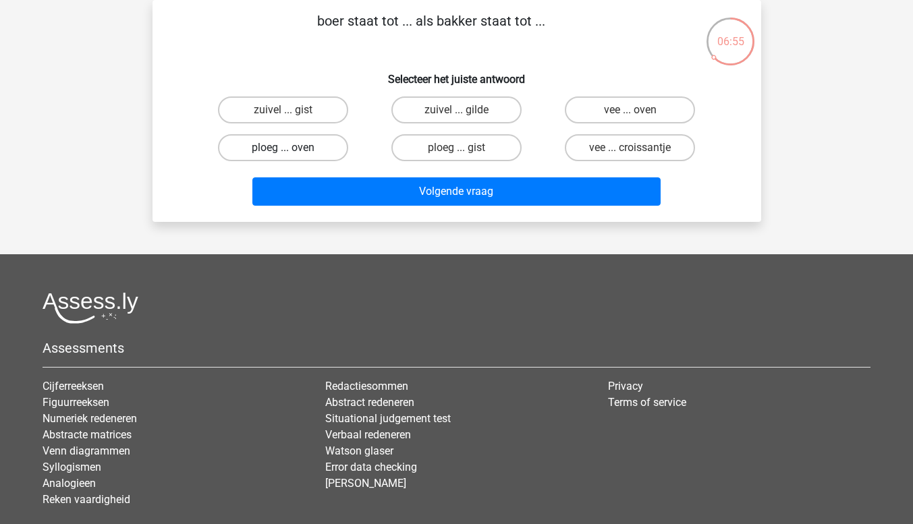
click at [266, 152] on label "ploeg ... oven" at bounding box center [283, 147] width 130 height 27
click at [283, 152] on input "ploeg ... oven" at bounding box center [287, 152] width 9 height 9
radio input "true"
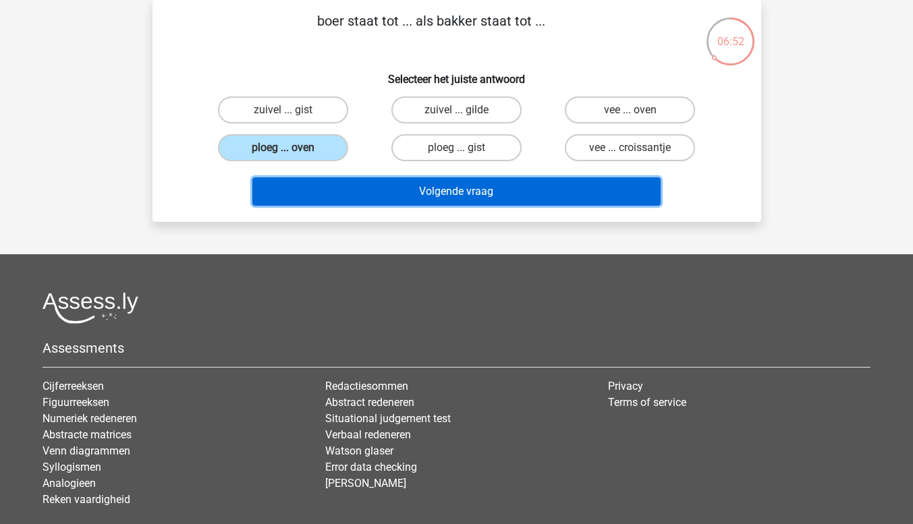
click at [346, 193] on button "Volgende vraag" at bounding box center [456, 191] width 408 height 28
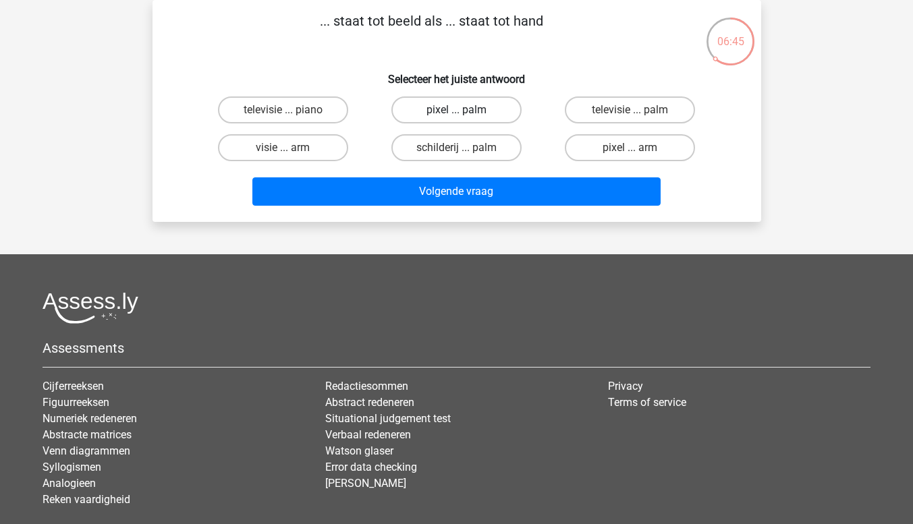
click at [436, 101] on label "pixel ... palm" at bounding box center [456, 109] width 130 height 27
click at [456, 110] on input "pixel ... palm" at bounding box center [460, 114] width 9 height 9
radio input "true"
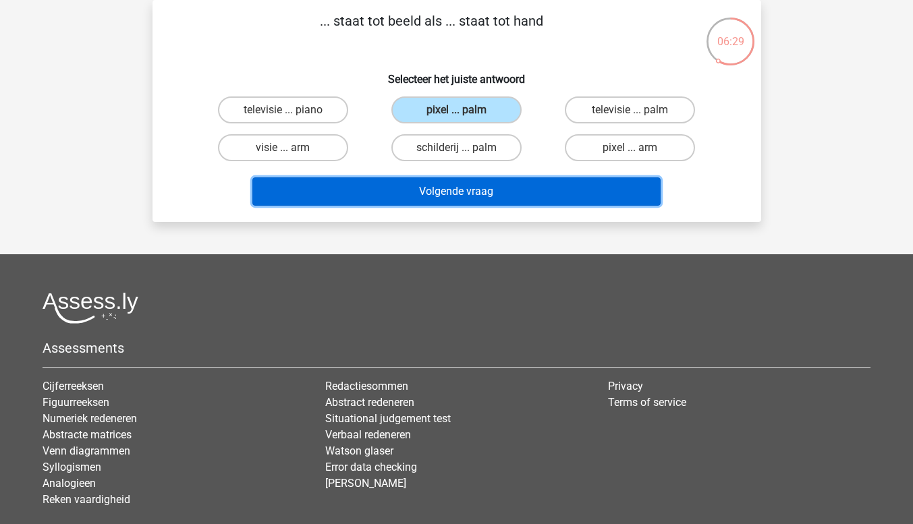
click at [379, 203] on button "Volgende vraag" at bounding box center [456, 191] width 408 height 28
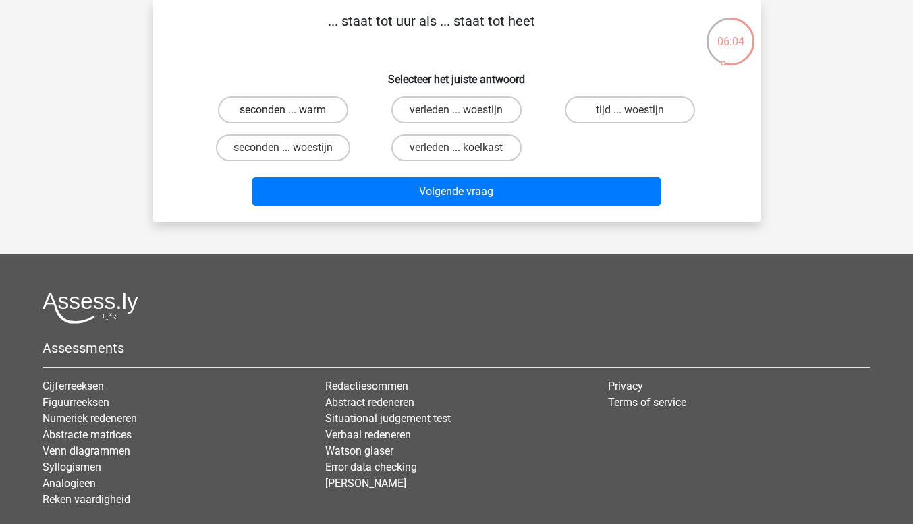
click at [249, 119] on label "seconden ... warm" at bounding box center [283, 109] width 130 height 27
click at [283, 119] on input "seconden ... warm" at bounding box center [287, 114] width 9 height 9
radio input "true"
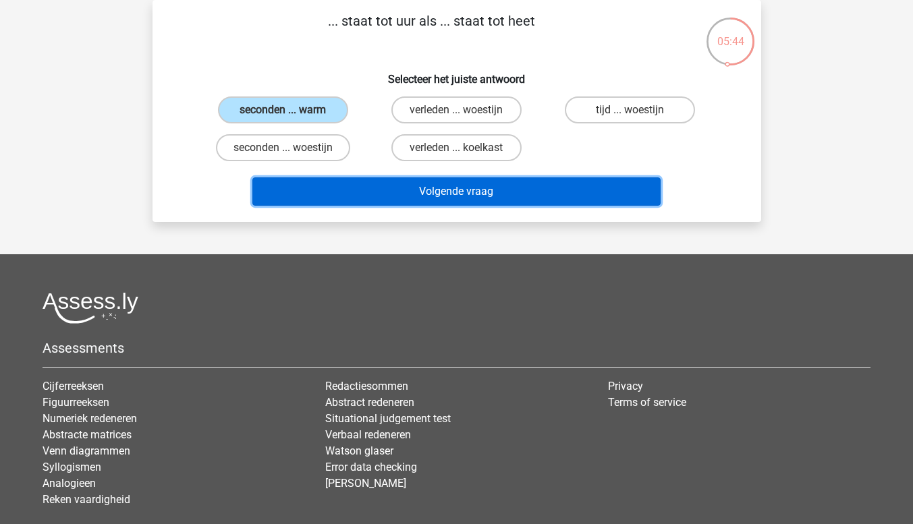
click at [345, 204] on button "Volgende vraag" at bounding box center [456, 191] width 408 height 28
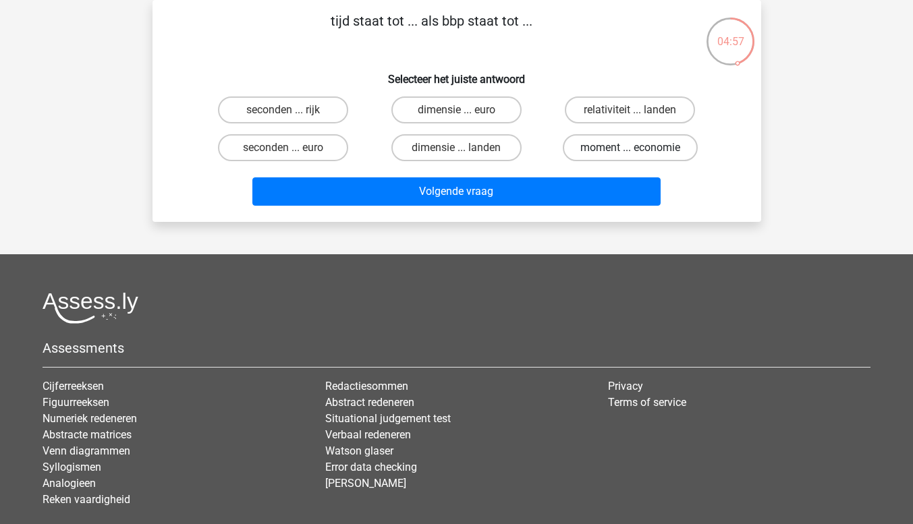
click at [660, 159] on label "moment ... economie" at bounding box center [630, 147] width 135 height 27
click at [639, 156] on input "moment ... economie" at bounding box center [634, 152] width 9 height 9
radio input "true"
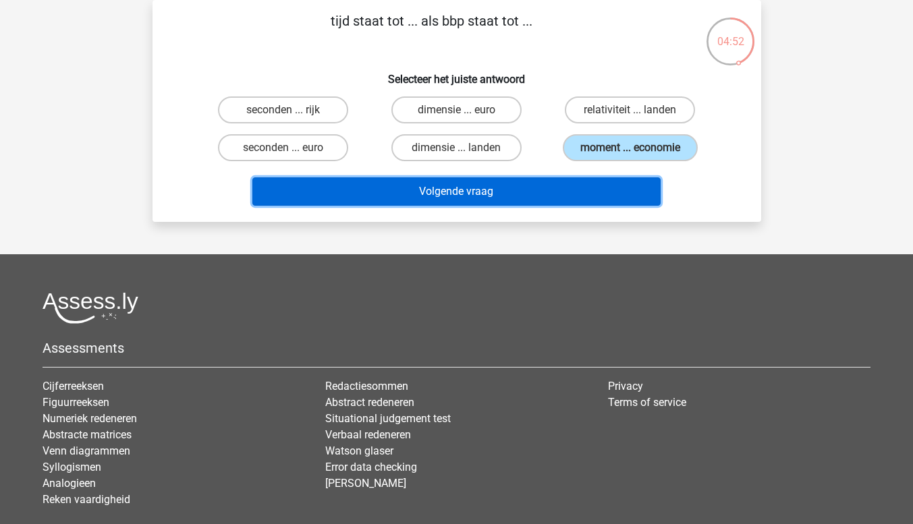
click at [633, 194] on button "Volgende vraag" at bounding box center [456, 191] width 408 height 28
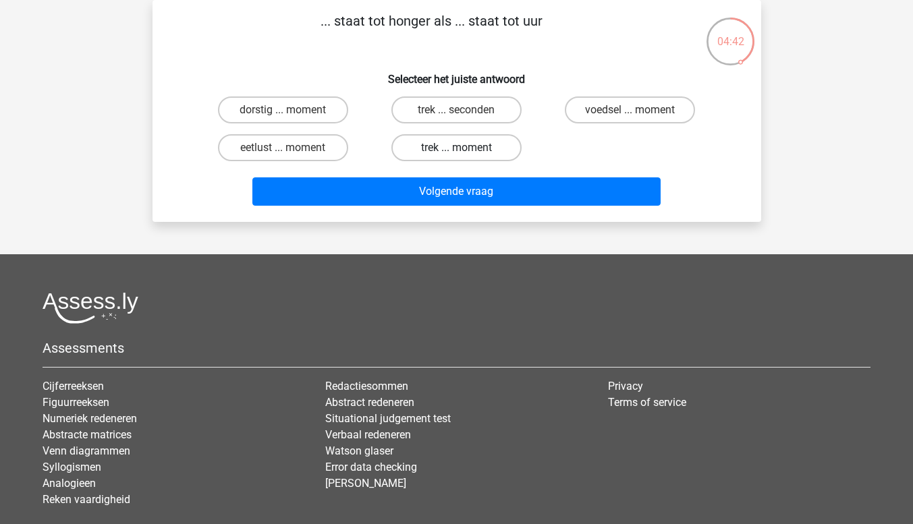
click at [500, 147] on label "trek ... moment" at bounding box center [456, 147] width 130 height 27
click at [465, 148] on input "trek ... moment" at bounding box center [460, 152] width 9 height 9
radio input "true"
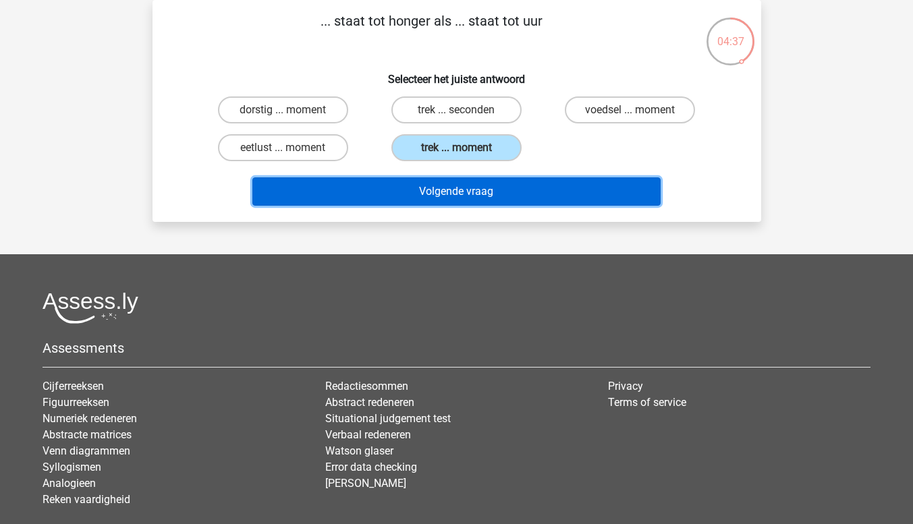
click at [506, 192] on button "Volgende vraag" at bounding box center [456, 191] width 408 height 28
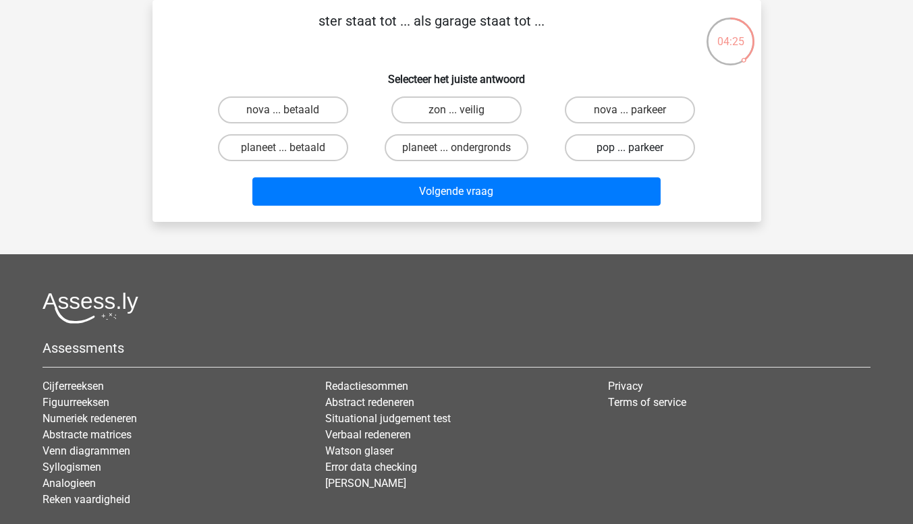
click at [602, 154] on label "pop ... parkeer" at bounding box center [630, 147] width 130 height 27
click at [630, 154] on input "pop ... parkeer" at bounding box center [634, 152] width 9 height 9
radio input "true"
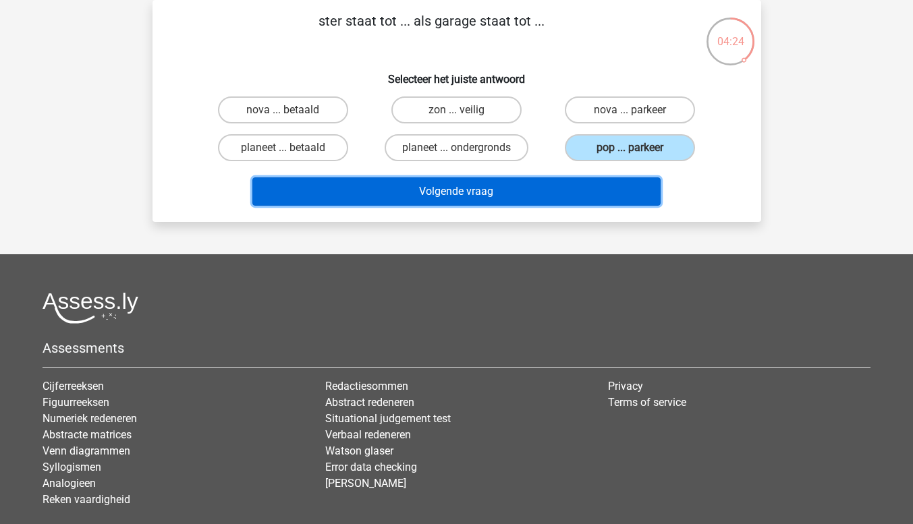
click at [592, 188] on button "Volgende vraag" at bounding box center [456, 191] width 408 height 28
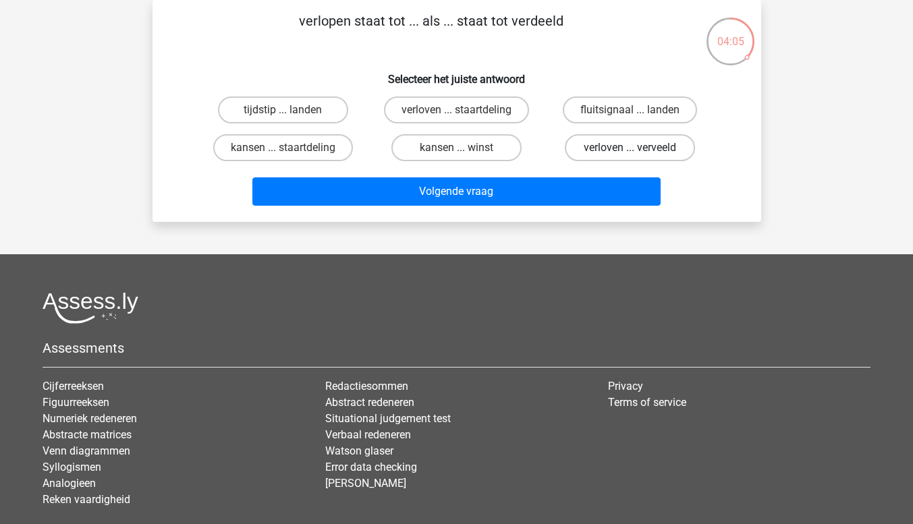
click at [625, 152] on label "verloven ... verveeld" at bounding box center [630, 147] width 130 height 27
click at [630, 152] on input "verloven ... verveeld" at bounding box center [634, 152] width 9 height 9
radio input "true"
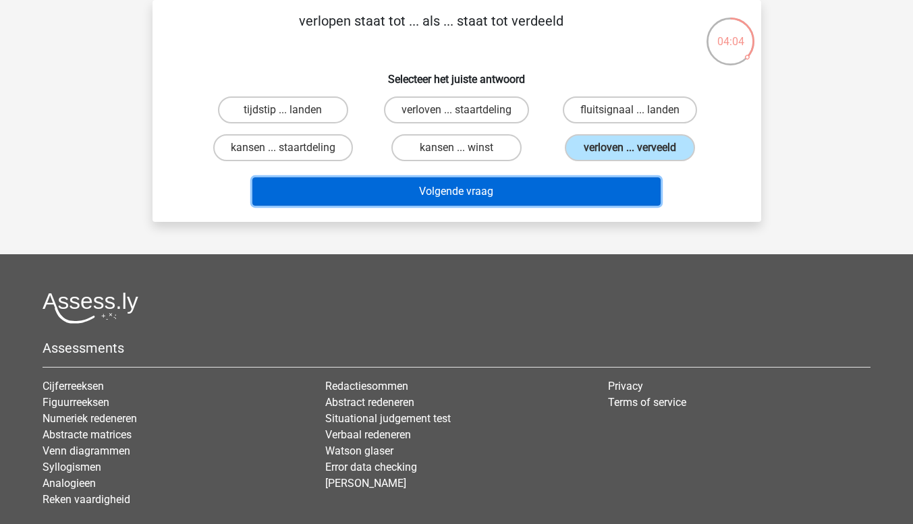
click at [595, 194] on button "Volgende vraag" at bounding box center [456, 191] width 408 height 28
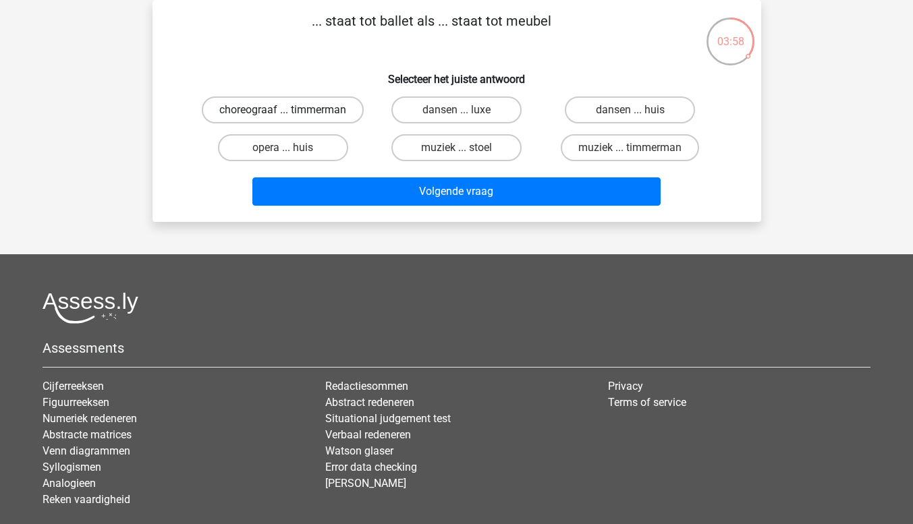
click at [299, 117] on label "choreograaf ... timmerman" at bounding box center [283, 109] width 162 height 27
click at [291, 117] on input "choreograaf ... timmerman" at bounding box center [287, 114] width 9 height 9
radio input "true"
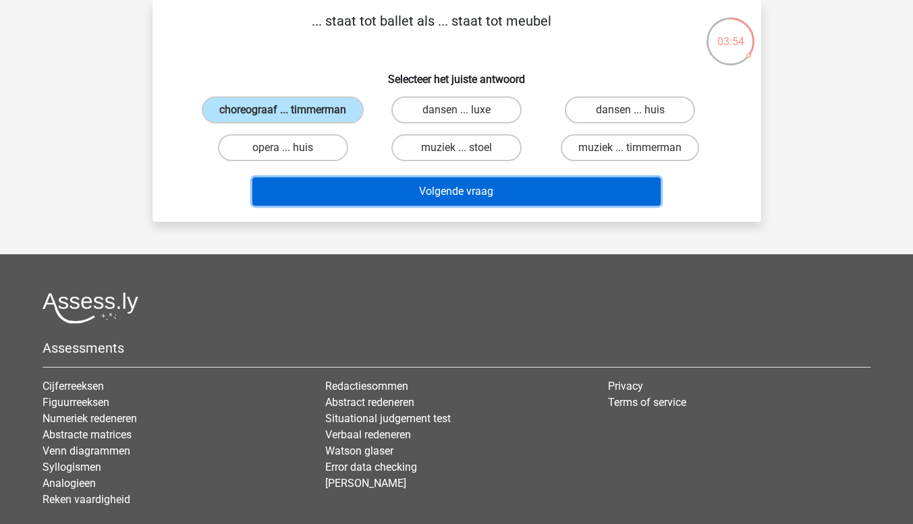
click at [568, 200] on button "Volgende vraag" at bounding box center [456, 191] width 408 height 28
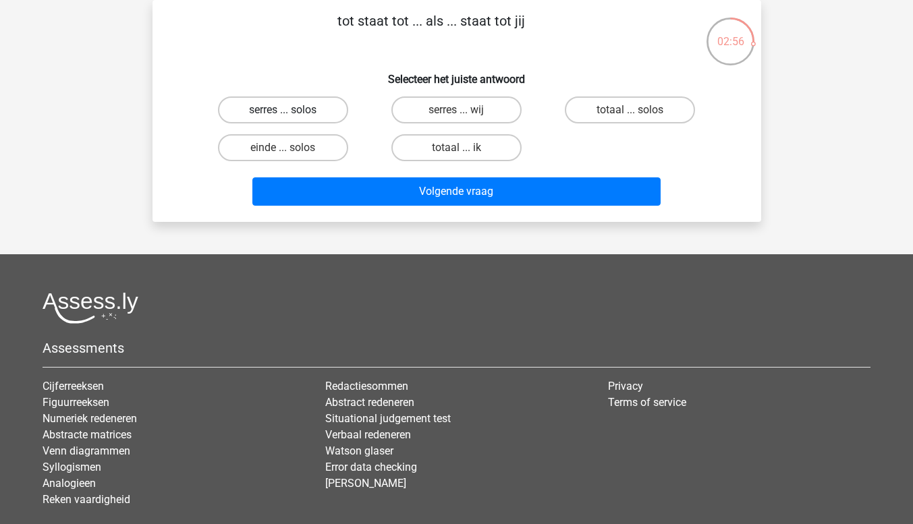
click at [328, 115] on label "serres ... solos" at bounding box center [283, 109] width 130 height 27
click at [291, 115] on input "serres ... solos" at bounding box center [287, 114] width 9 height 9
radio input "true"
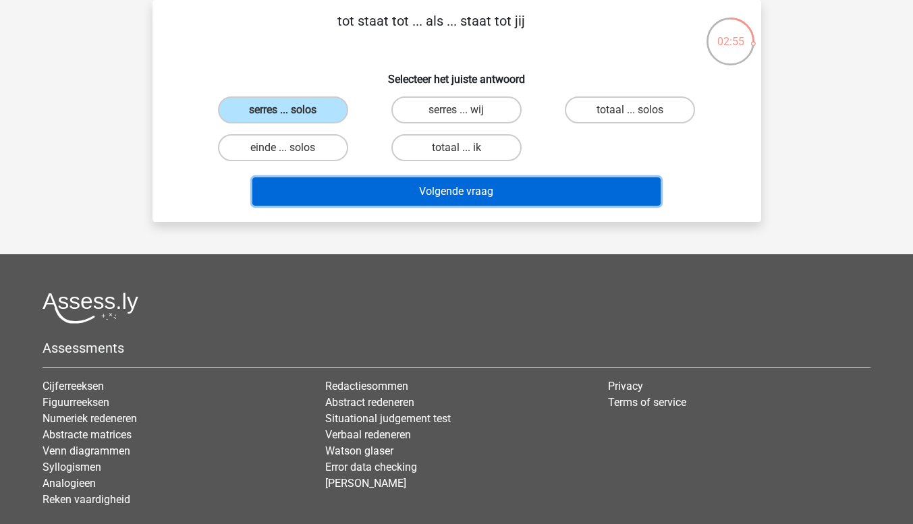
click at [386, 196] on button "Volgende vraag" at bounding box center [456, 191] width 408 height 28
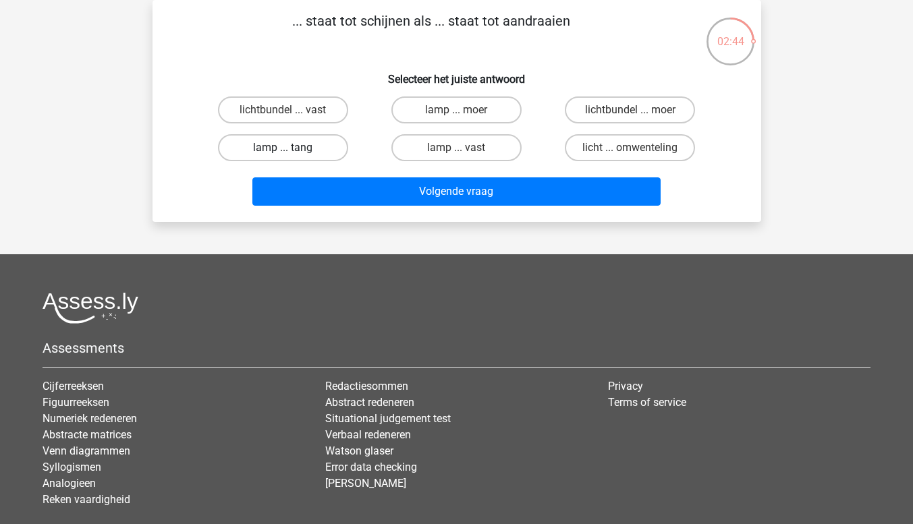
click at [328, 152] on label "lamp ... tang" at bounding box center [283, 147] width 130 height 27
click at [291, 152] on input "lamp ... tang" at bounding box center [287, 152] width 9 height 9
radio input "true"
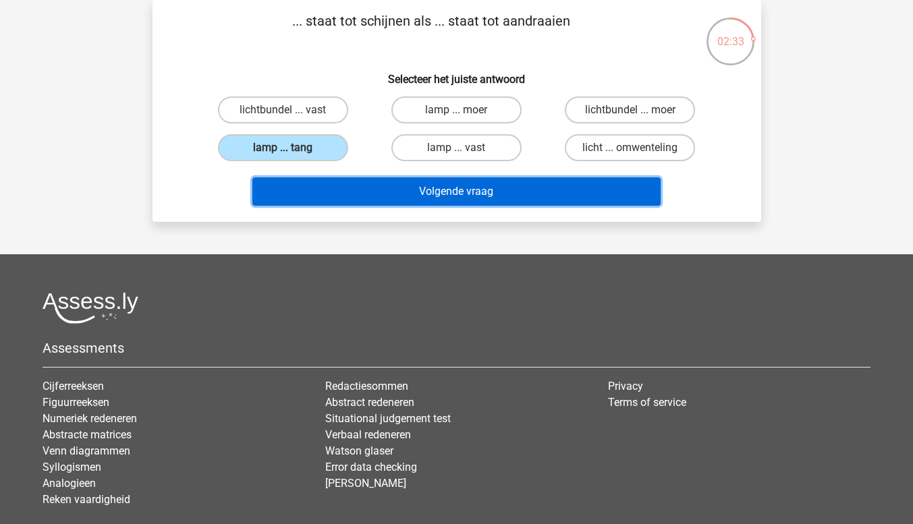
click at [574, 179] on button "Volgende vraag" at bounding box center [456, 191] width 408 height 28
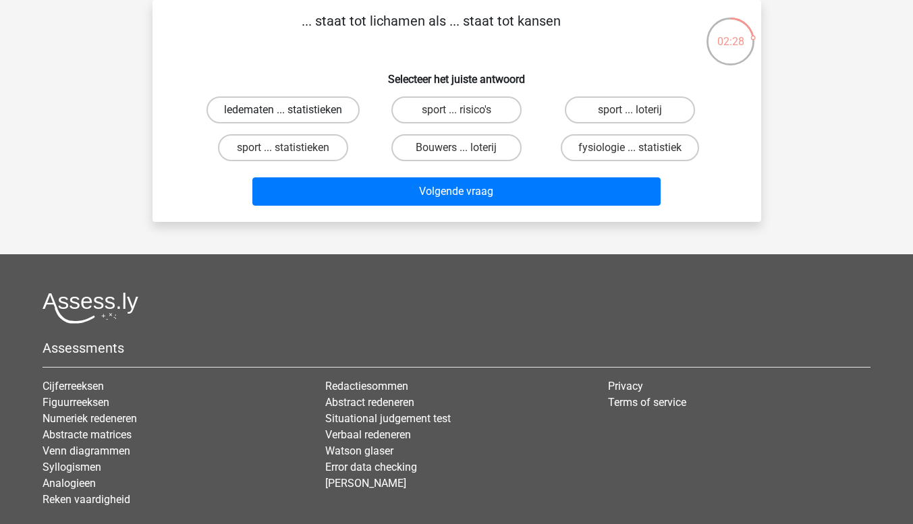
click at [320, 115] on label "ledematen ... statistieken" at bounding box center [282, 109] width 153 height 27
click at [291, 115] on input "ledematen ... statistieken" at bounding box center [287, 114] width 9 height 9
radio input "true"
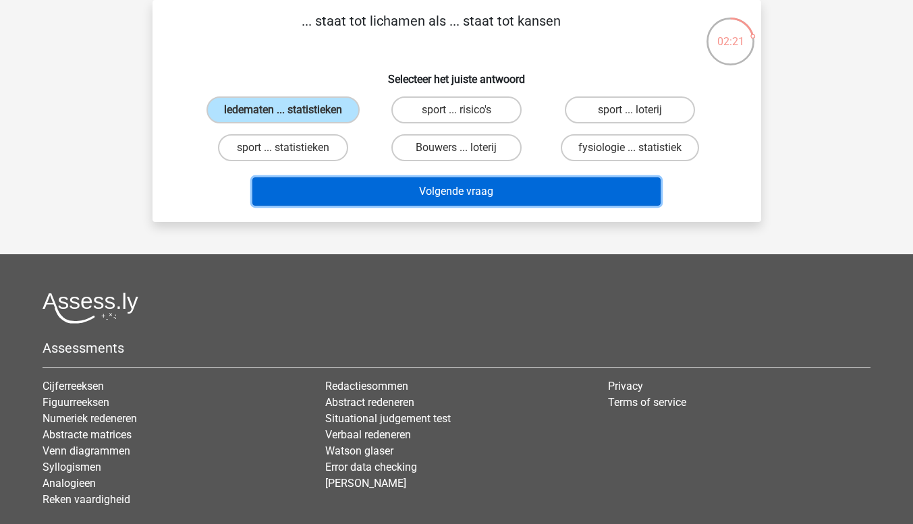
click at [612, 192] on button "Volgende vraag" at bounding box center [456, 191] width 408 height 28
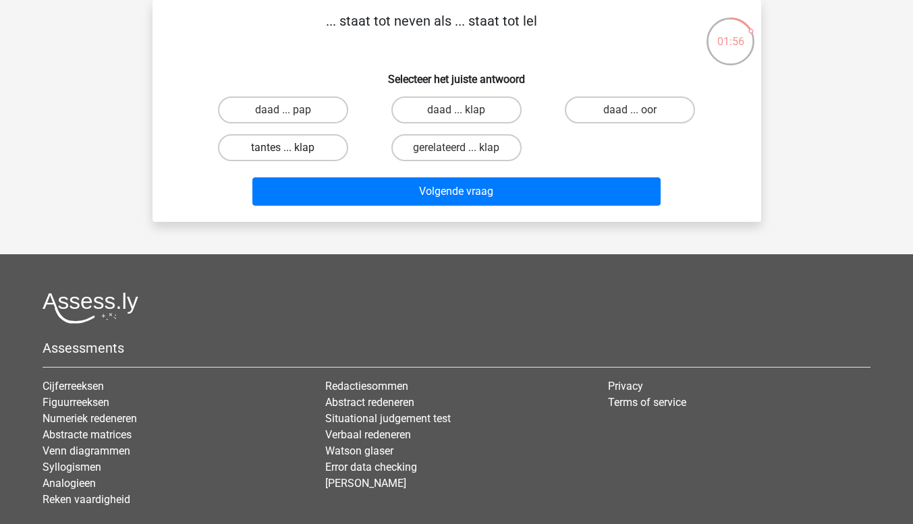
click at [248, 140] on label "tantes ... klap" at bounding box center [283, 147] width 130 height 27
click at [283, 148] on input "tantes ... klap" at bounding box center [287, 152] width 9 height 9
radio input "true"
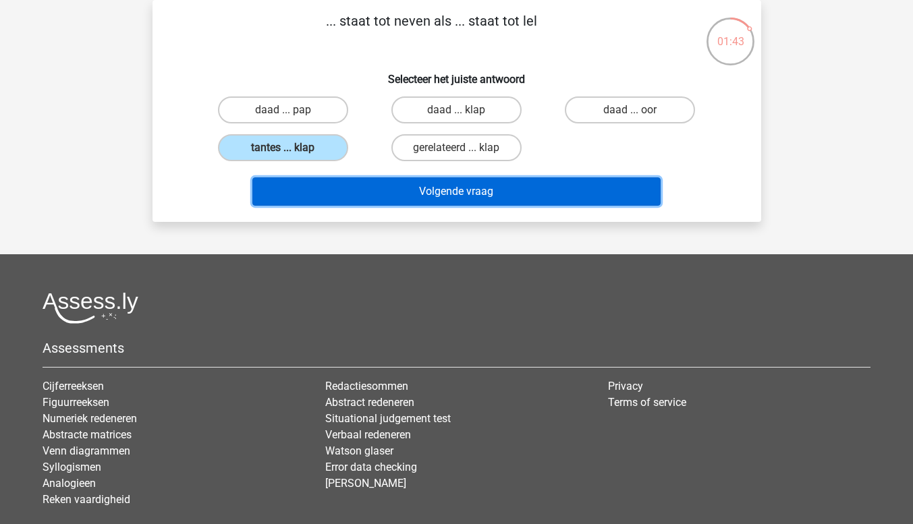
click at [269, 183] on button "Volgende vraag" at bounding box center [456, 191] width 408 height 28
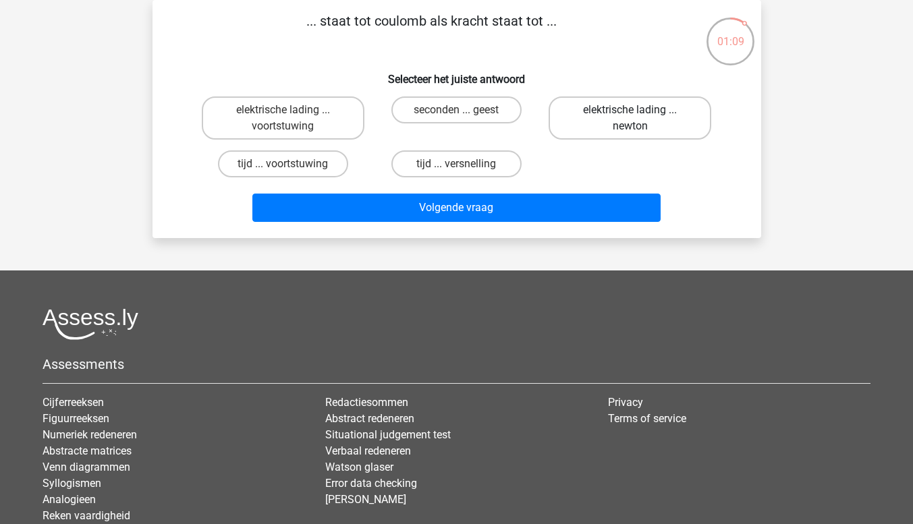
click at [626, 123] on label "elektrische lading ... newton" at bounding box center [629, 117] width 163 height 43
click at [630, 119] on input "elektrische lading ... newton" at bounding box center [634, 114] width 9 height 9
radio input "true"
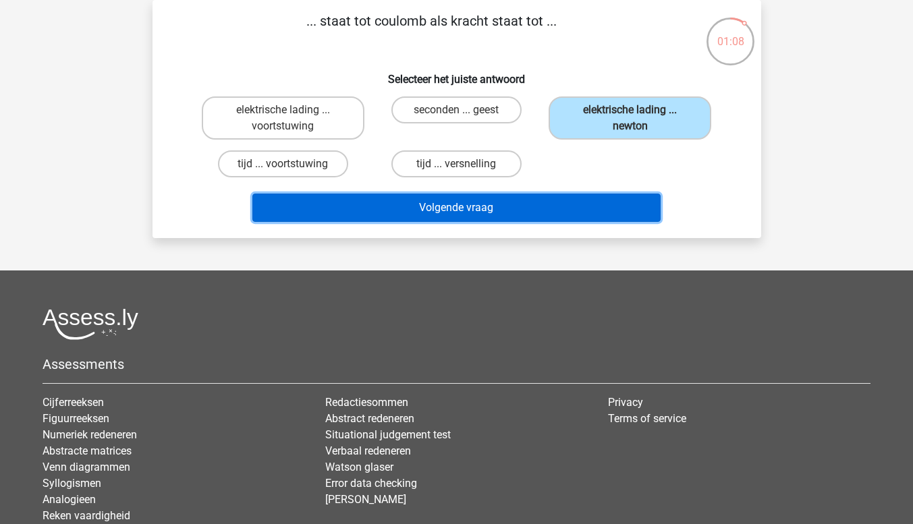
click at [592, 216] on button "Volgende vraag" at bounding box center [456, 208] width 408 height 28
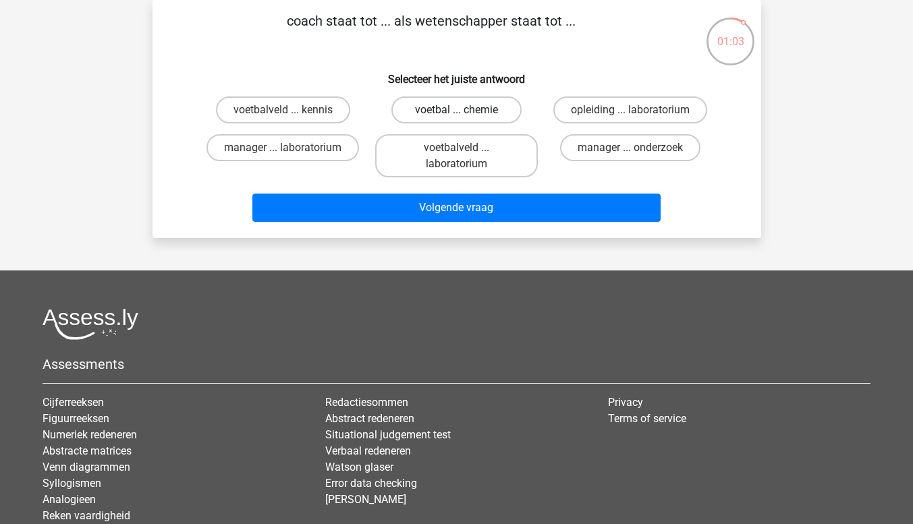
click at [475, 107] on label "voetbal ... chemie" at bounding box center [456, 109] width 130 height 27
click at [465, 110] on input "voetbal ... chemie" at bounding box center [460, 114] width 9 height 9
radio input "true"
click at [510, 154] on label "voetbalveld ... laboratorium" at bounding box center [456, 155] width 163 height 43
click at [465, 154] on input "voetbalveld ... laboratorium" at bounding box center [460, 152] width 9 height 9
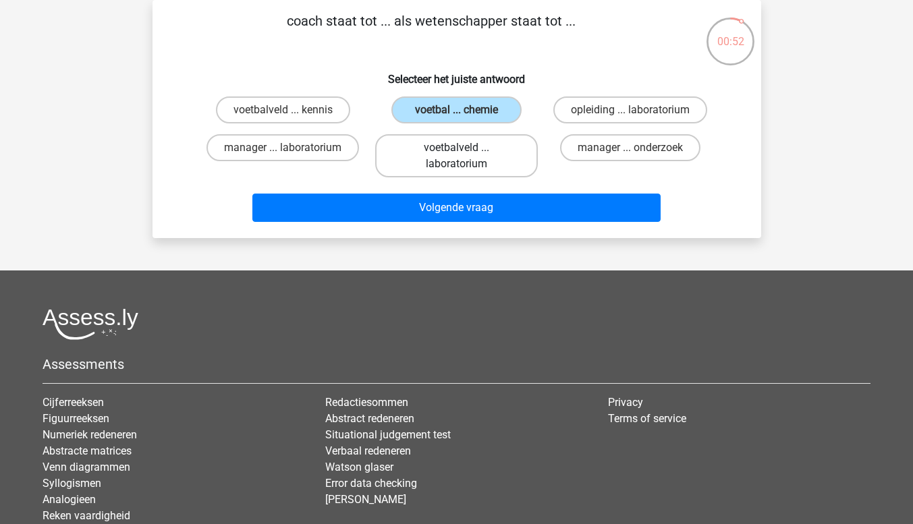
radio input "true"
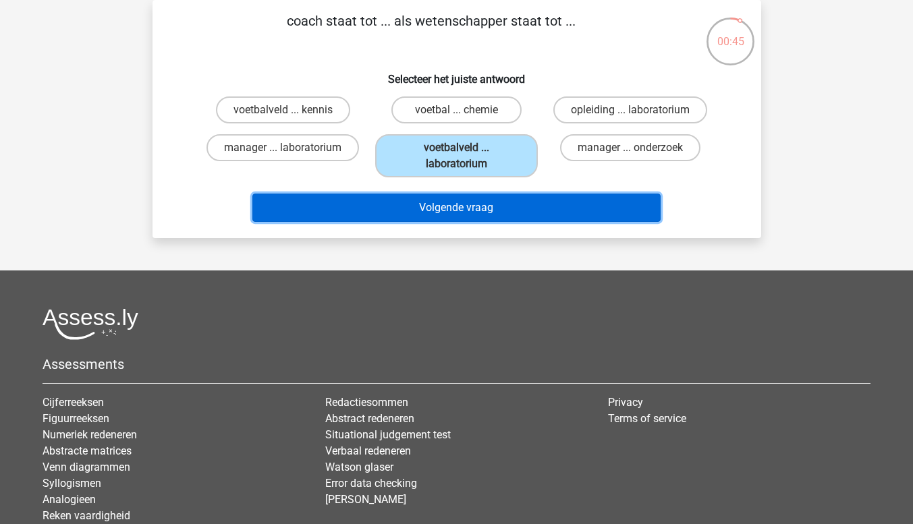
click at [503, 204] on button "Volgende vraag" at bounding box center [456, 208] width 408 height 28
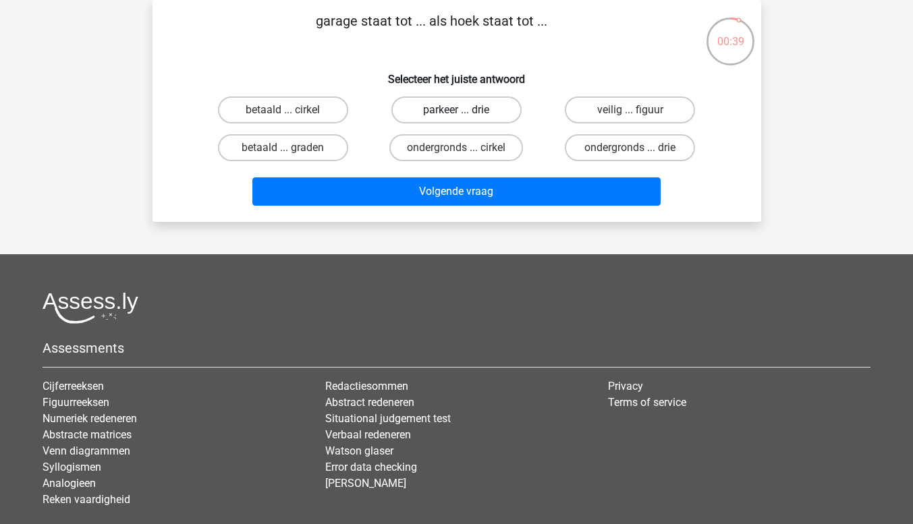
click at [494, 107] on label "parkeer ... drie" at bounding box center [456, 109] width 130 height 27
click at [465, 110] on input "parkeer ... drie" at bounding box center [460, 114] width 9 height 9
radio input "true"
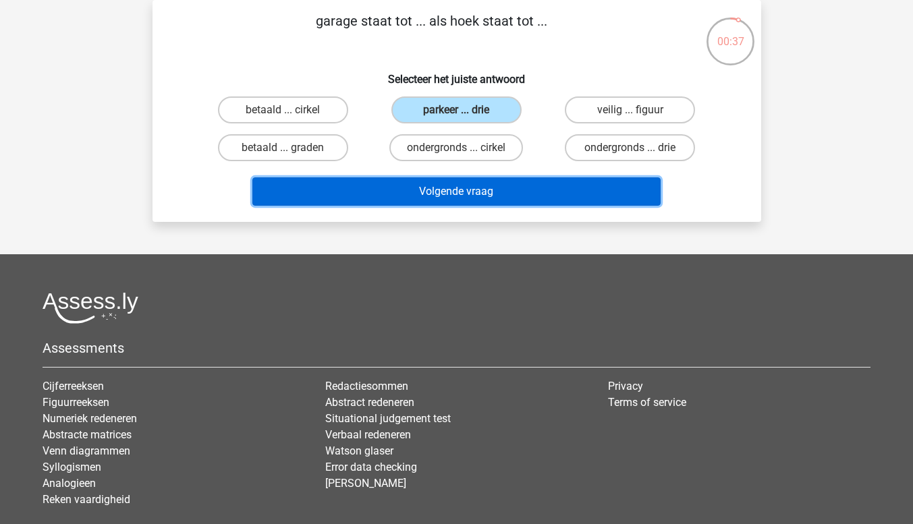
click at [502, 196] on button "Volgende vraag" at bounding box center [456, 191] width 408 height 28
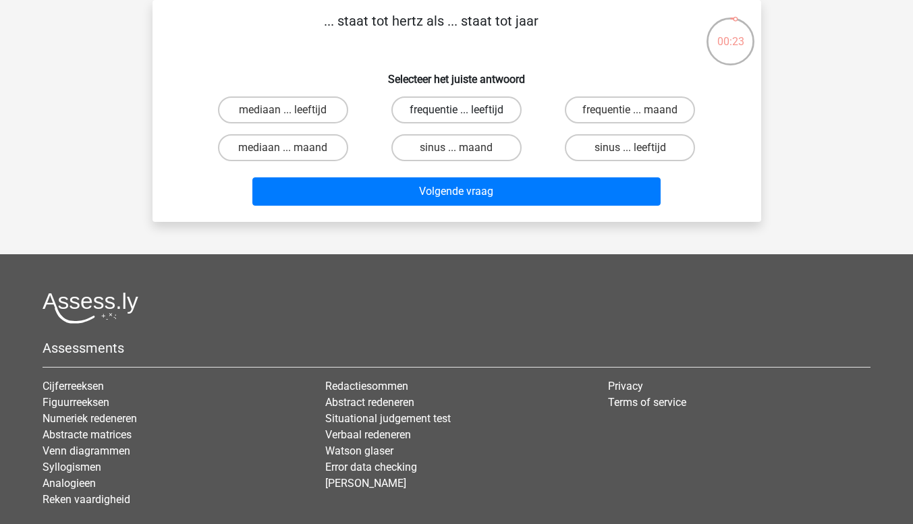
click at [498, 111] on label "frequentie ... leeftijd" at bounding box center [456, 109] width 130 height 27
click at [465, 111] on input "frequentie ... leeftijd" at bounding box center [460, 114] width 9 height 9
radio input "true"
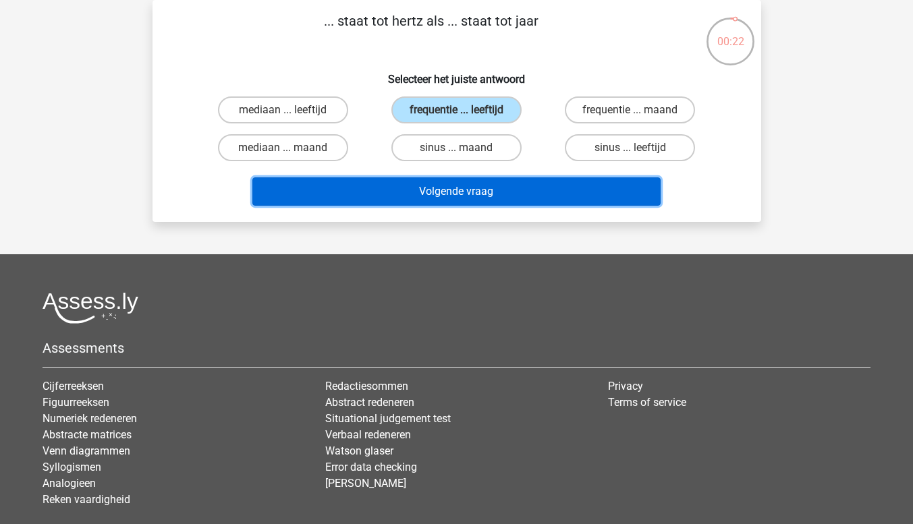
click at [498, 196] on button "Volgende vraag" at bounding box center [456, 191] width 408 height 28
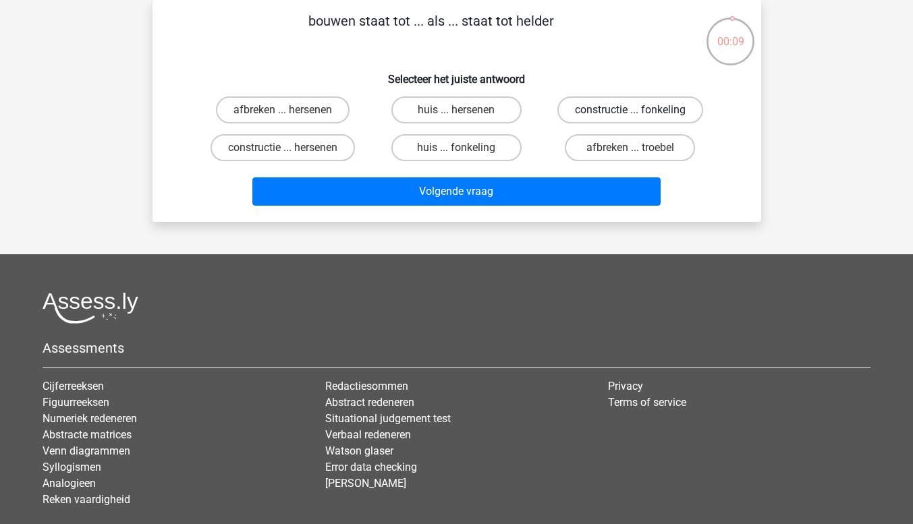
click at [612, 111] on label "constructie ... fonkeling" at bounding box center [630, 109] width 146 height 27
click at [630, 111] on input "constructie ... fonkeling" at bounding box center [634, 114] width 9 height 9
radio input "true"
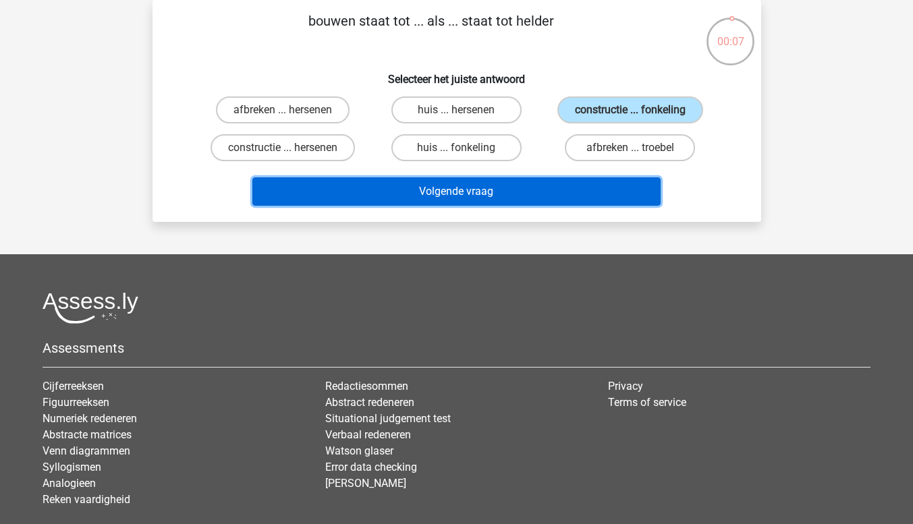
click at [573, 201] on button "Volgende vraag" at bounding box center [456, 191] width 408 height 28
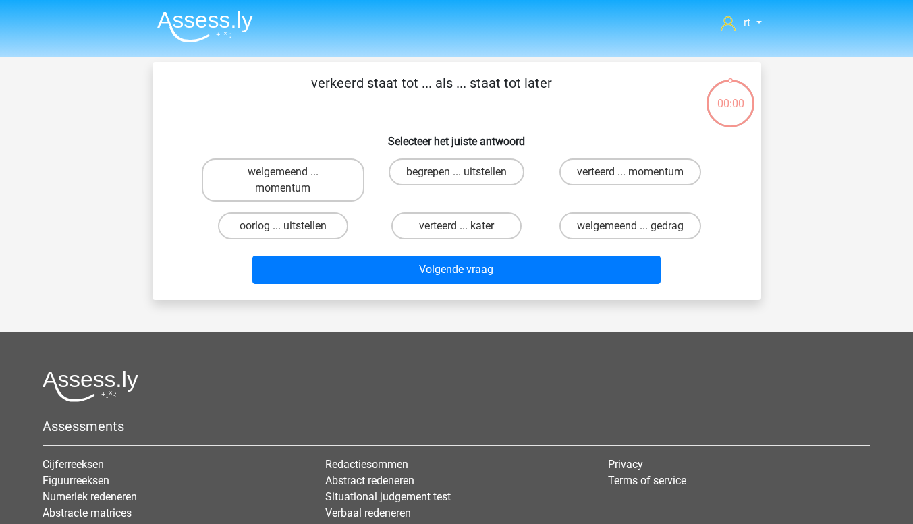
scroll to position [62, 0]
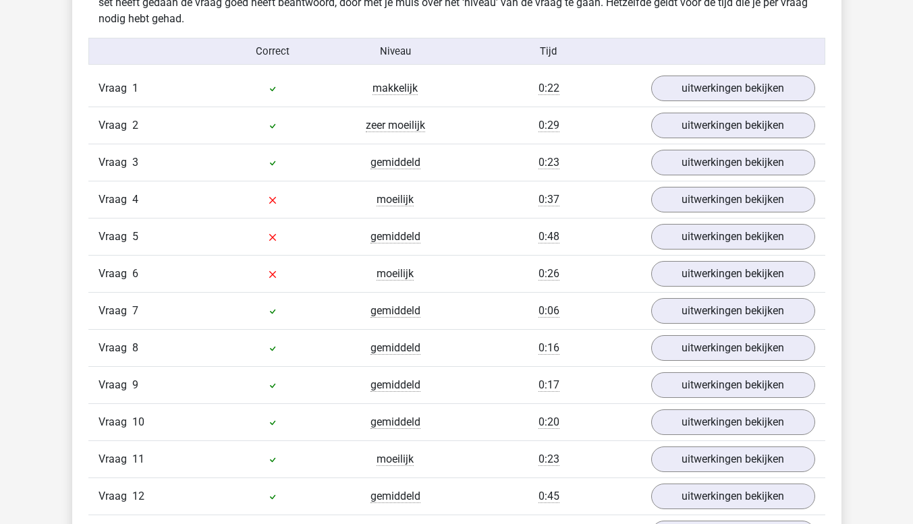
scroll to position [904, 0]
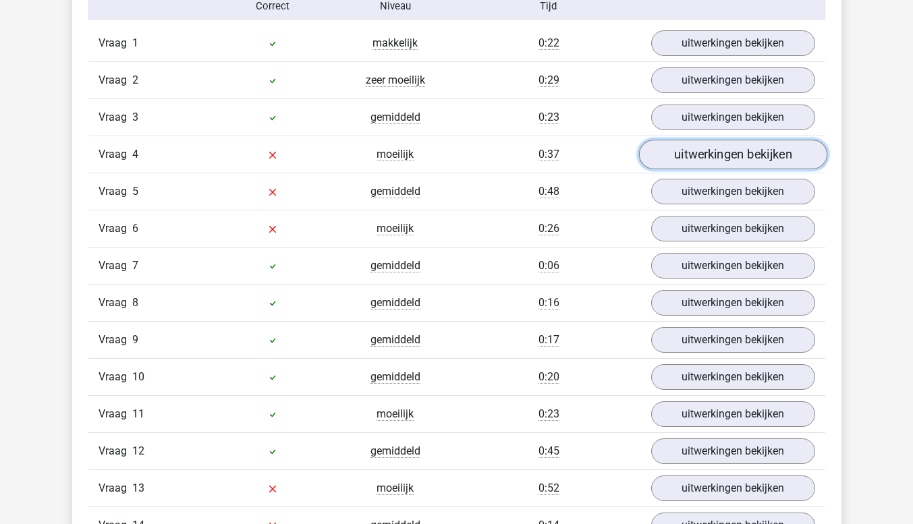
click at [707, 158] on link "uitwerkingen bekijken" at bounding box center [732, 155] width 188 height 30
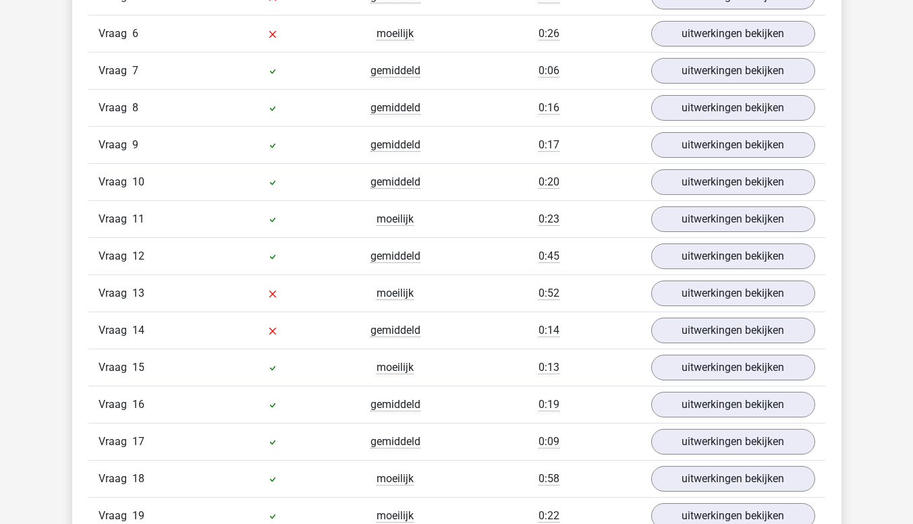
scroll to position [1305, 0]
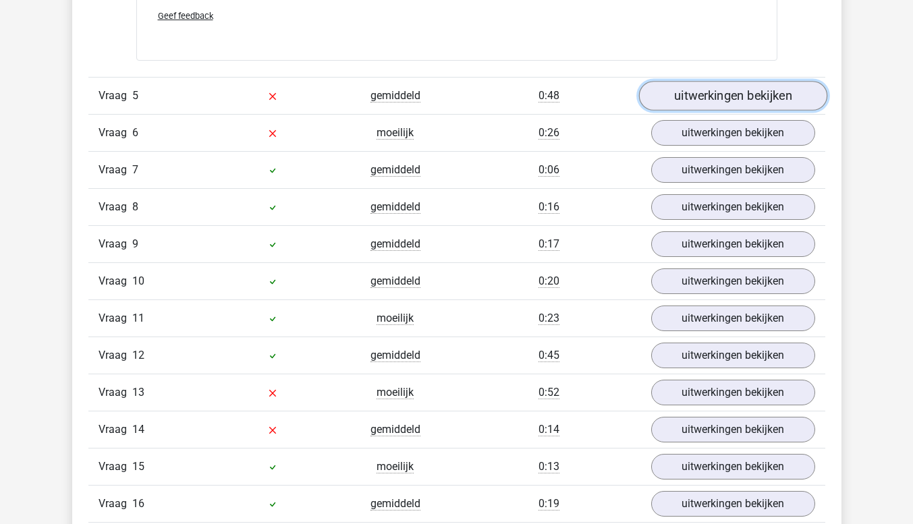
click at [761, 96] on link "uitwerkingen bekijken" at bounding box center [732, 96] width 188 height 30
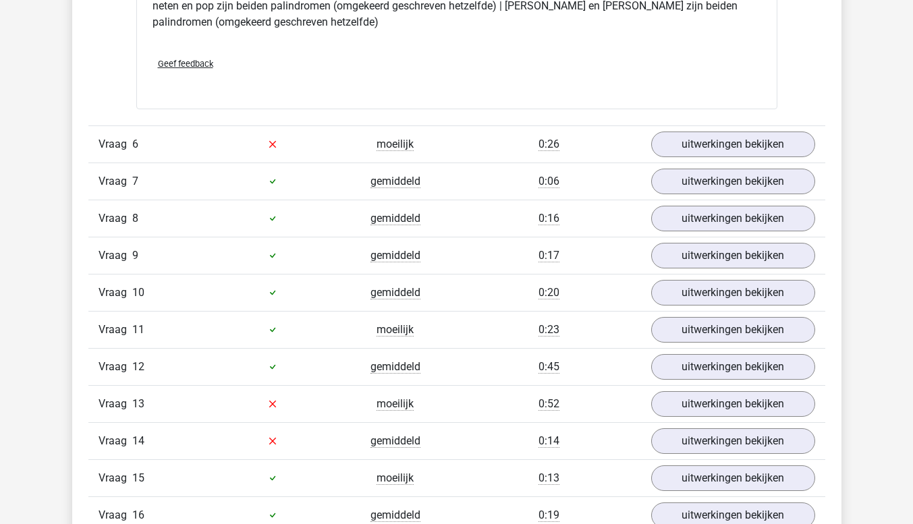
scroll to position [1611, 0]
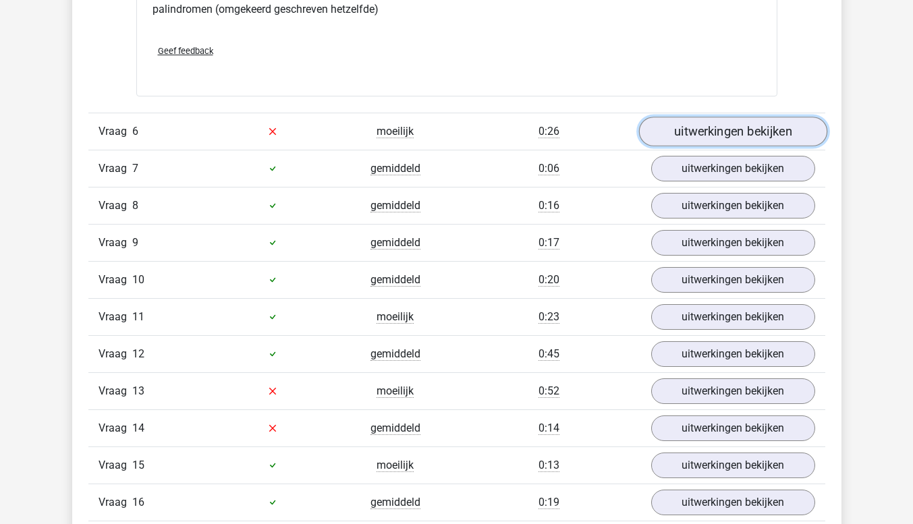
click at [780, 126] on link "uitwerkingen bekijken" at bounding box center [732, 132] width 188 height 30
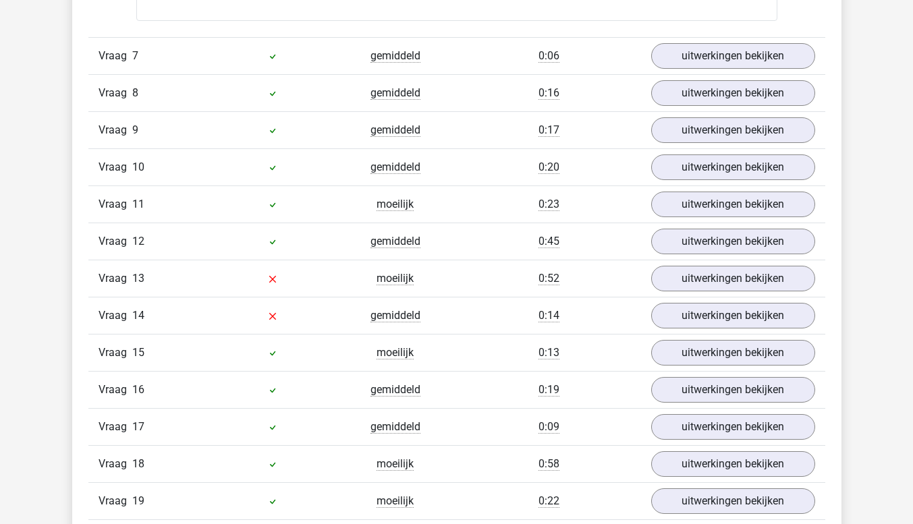
scroll to position [2078, 0]
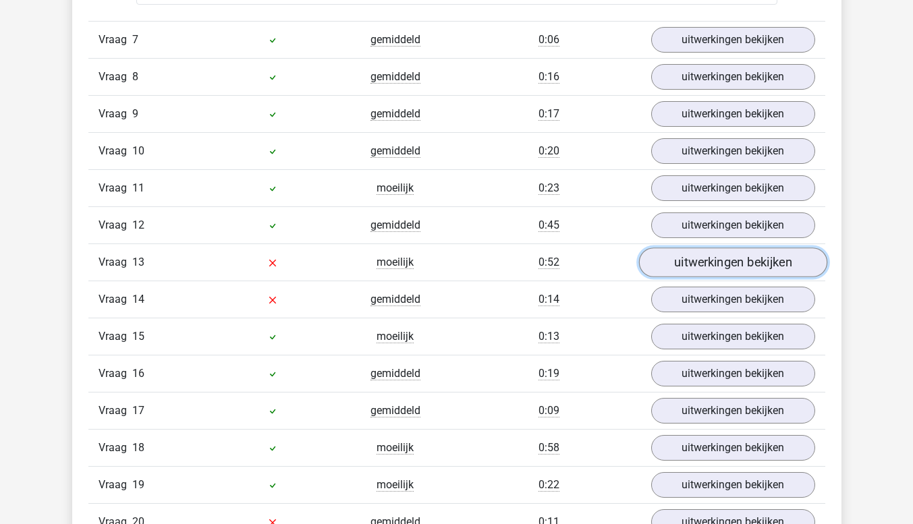
click at [784, 263] on link "uitwerkingen bekijken" at bounding box center [732, 263] width 188 height 30
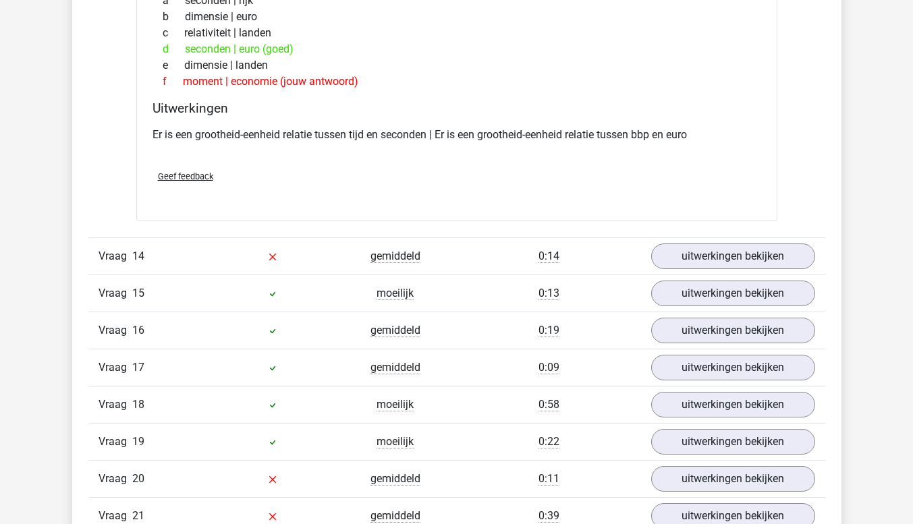
scroll to position [2453, 0]
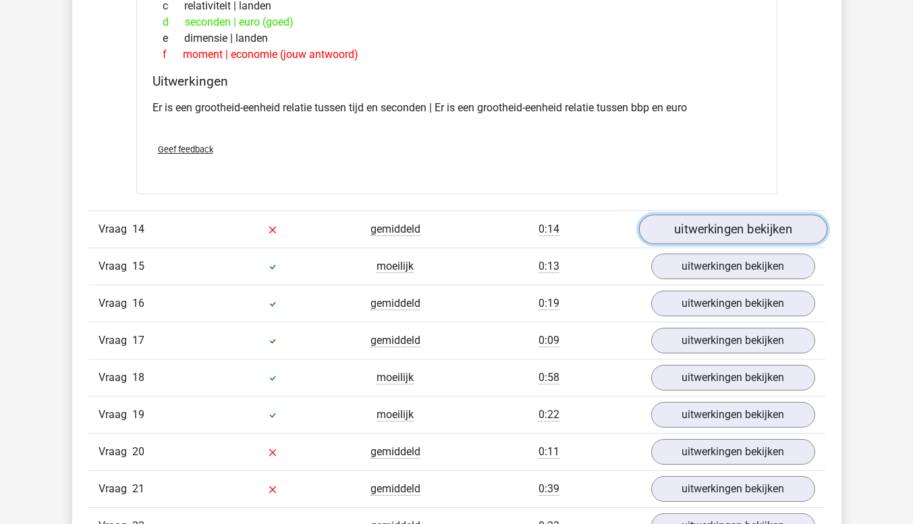
click at [756, 229] on link "uitwerkingen bekijken" at bounding box center [732, 229] width 188 height 30
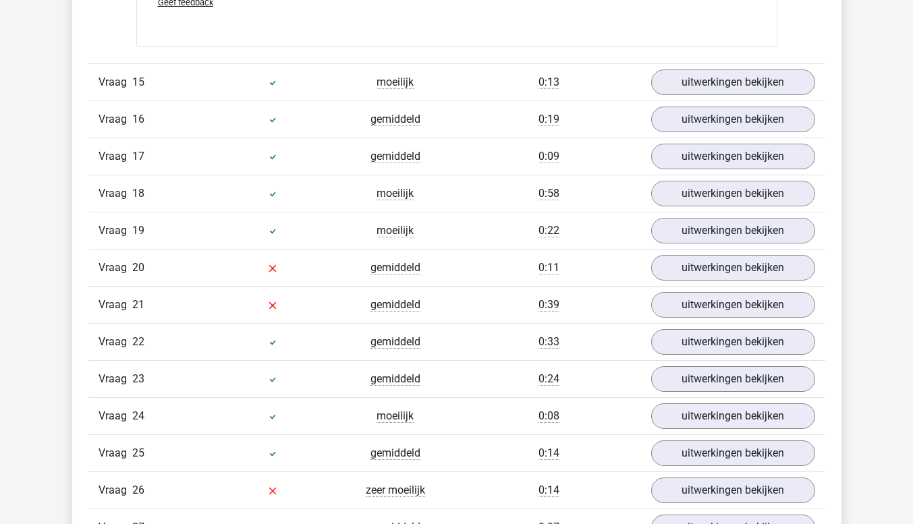
scroll to position [2941, 0]
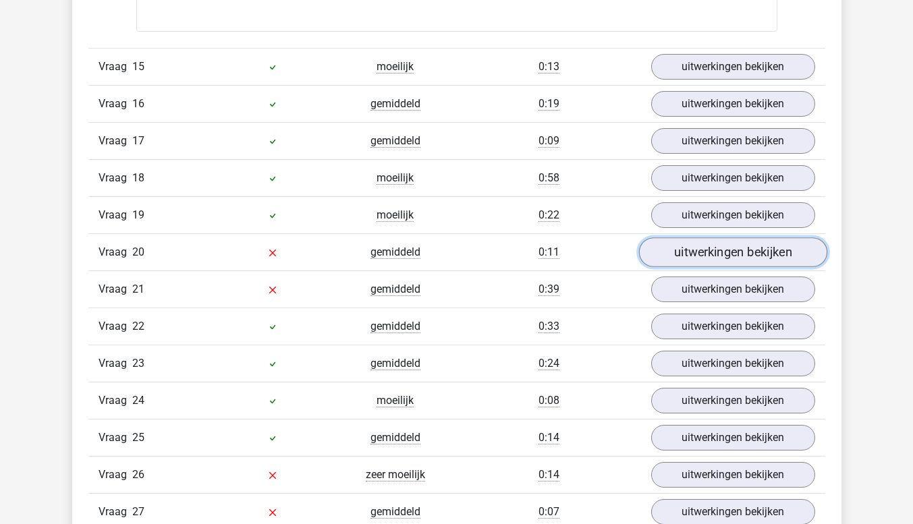
click at [728, 253] on link "uitwerkingen bekijken" at bounding box center [732, 252] width 188 height 30
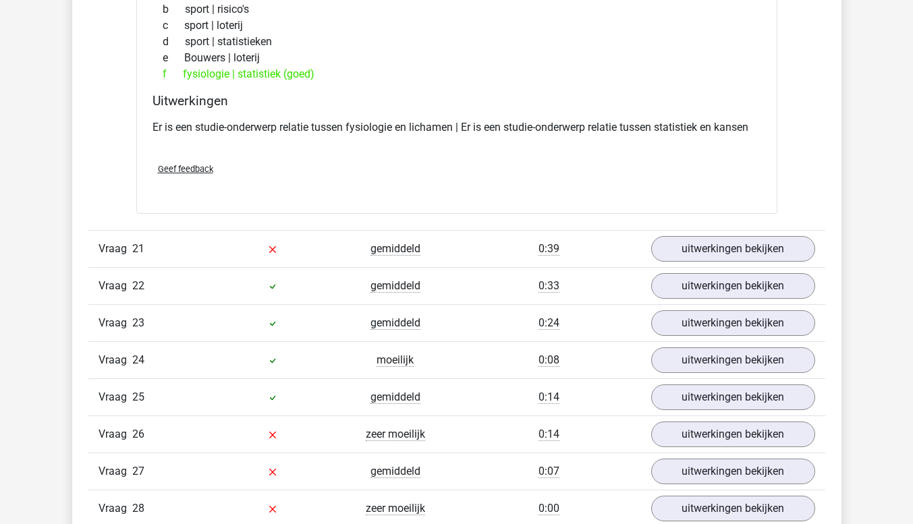
scroll to position [3319, 0]
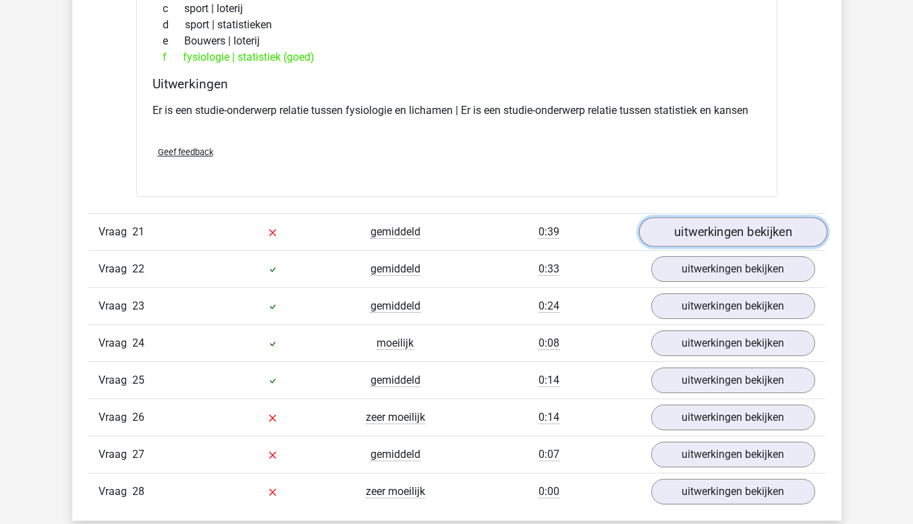
click at [807, 236] on link "uitwerkingen bekijken" at bounding box center [732, 233] width 188 height 30
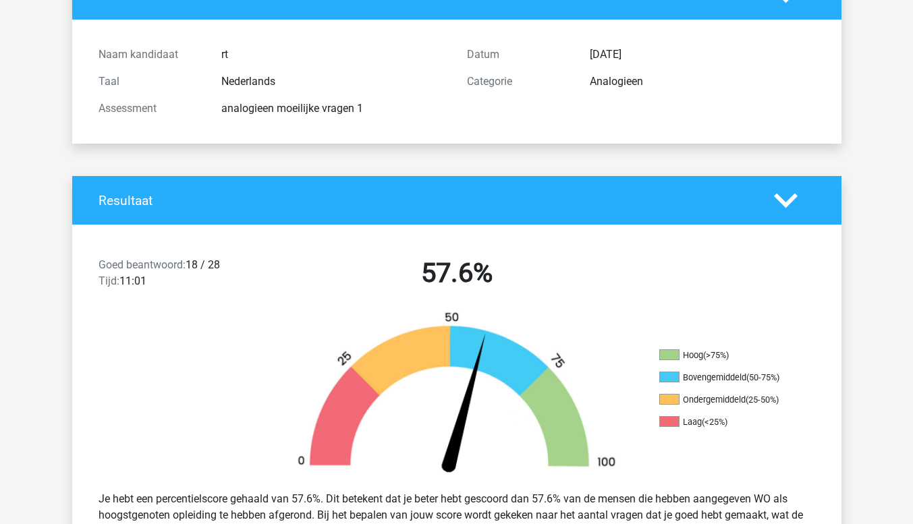
scroll to position [126, 0]
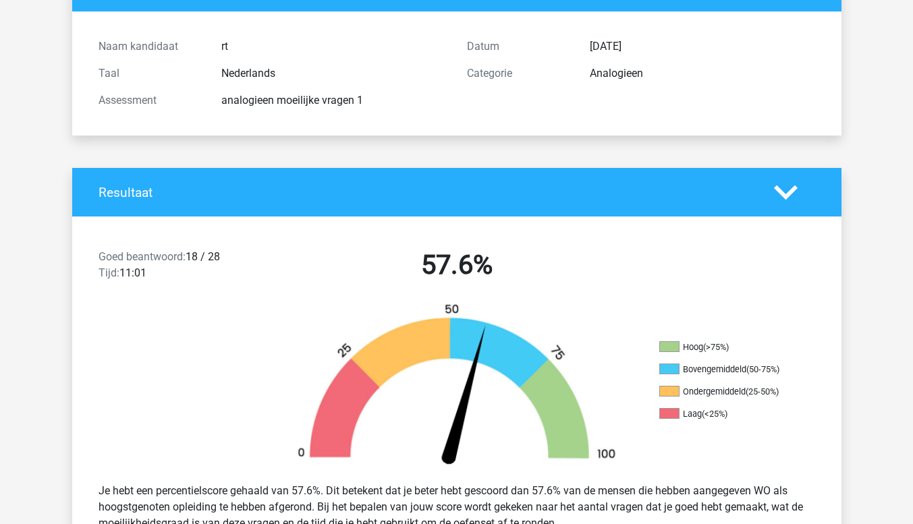
click at [777, 202] on icon at bounding box center [786, 193] width 24 height 24
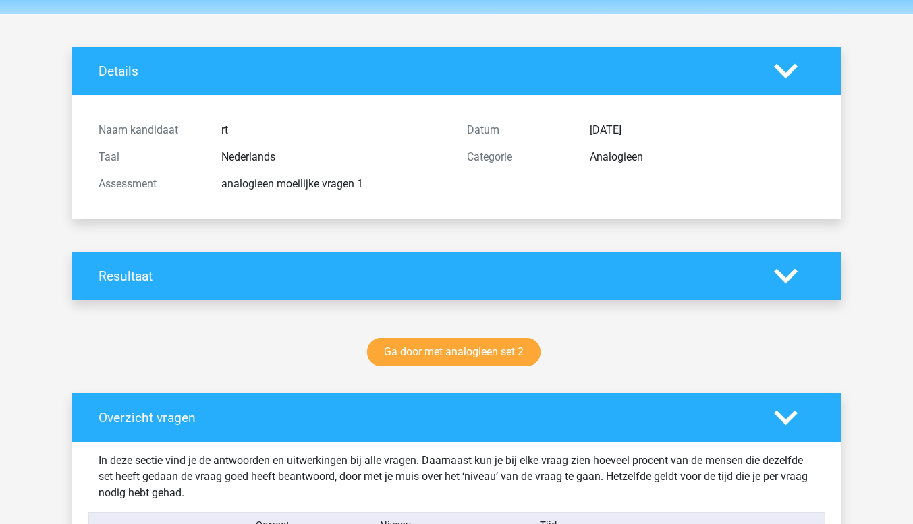
scroll to position [0, 0]
